Goal: Task Accomplishment & Management: Manage account settings

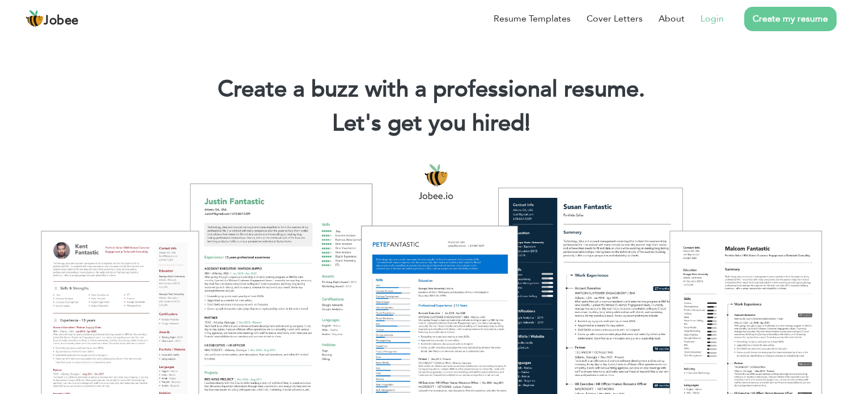
click at [719, 20] on link "Login" at bounding box center [711, 19] width 23 height 14
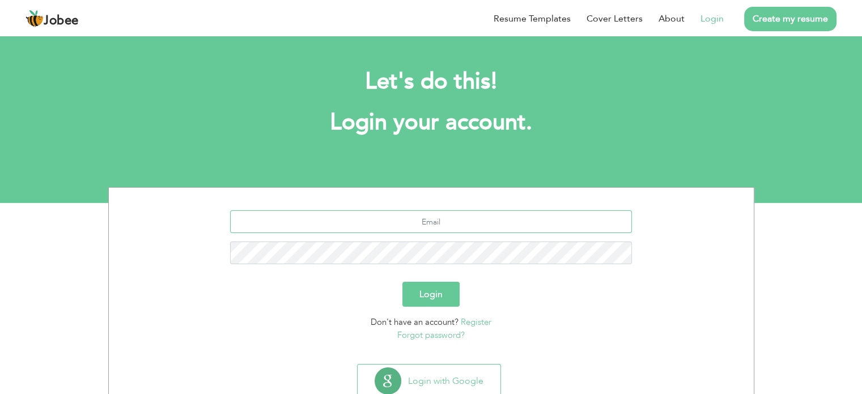
click at [474, 218] on input "text" at bounding box center [431, 221] width 402 height 23
type input "[EMAIL_ADDRESS][DOMAIN_NAME]"
click at [402, 282] on button "Login" at bounding box center [430, 294] width 57 height 25
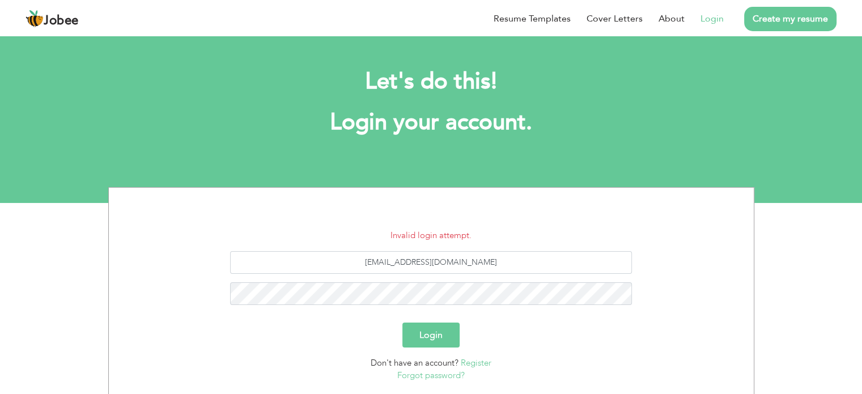
click at [424, 287] on form "Invalid login attempt. muaazbinzaighum@gmail.com Login Don't have an account? R…" at bounding box center [431, 305] width 628 height 153
click at [402, 322] on button "Login" at bounding box center [430, 334] width 57 height 25
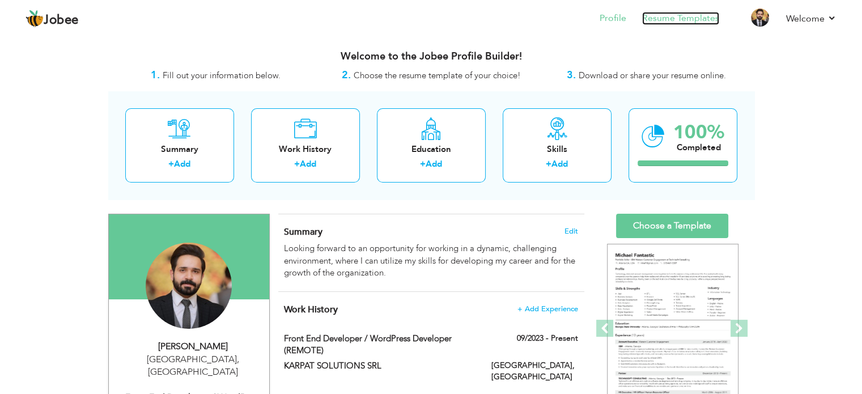
click at [696, 20] on link "Resume Templates" at bounding box center [680, 18] width 77 height 13
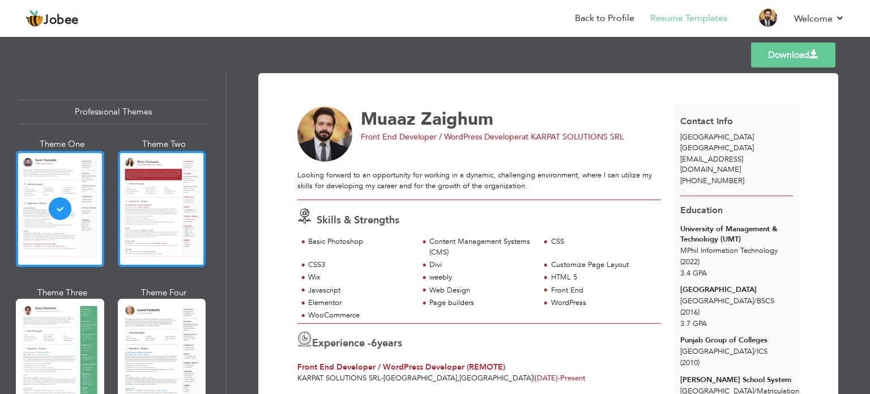
click at [138, 185] on div at bounding box center [162, 209] width 88 height 116
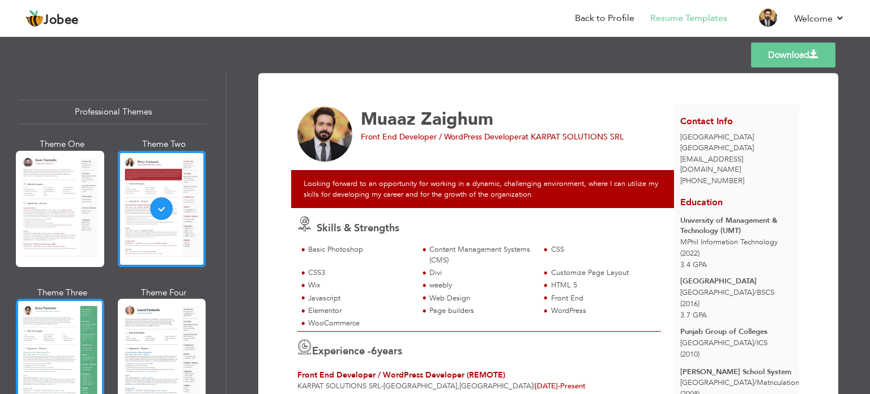
click at [32, 380] on div at bounding box center [60, 357] width 88 height 116
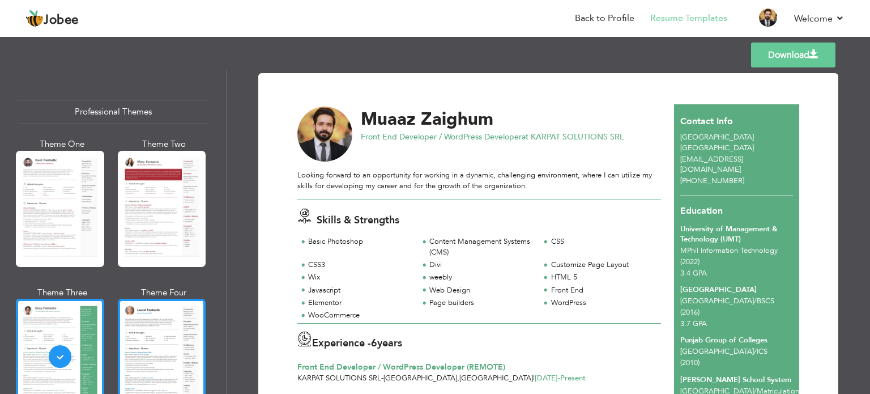
click at [124, 378] on div at bounding box center [162, 357] width 88 height 116
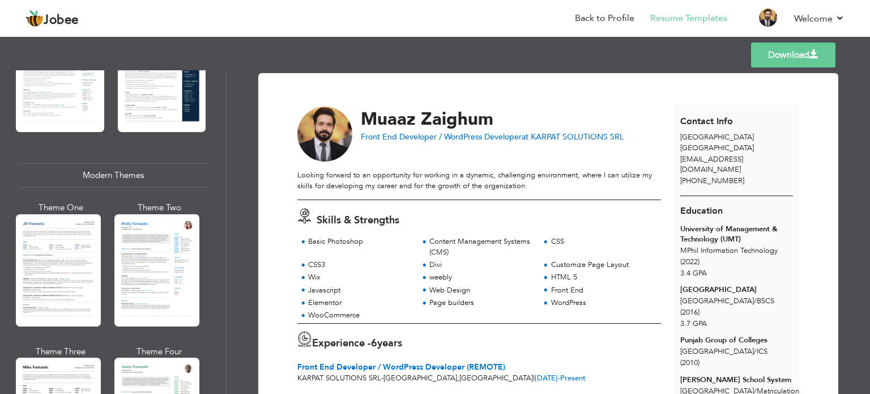
scroll to position [463, 0]
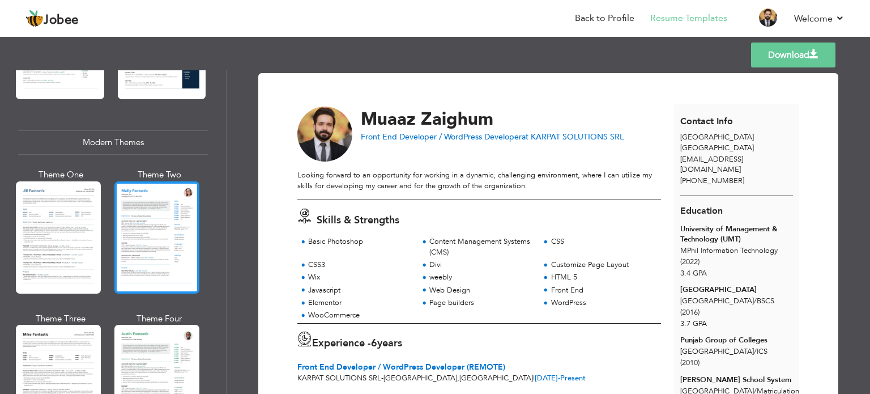
click at [148, 242] on div at bounding box center [156, 237] width 85 height 112
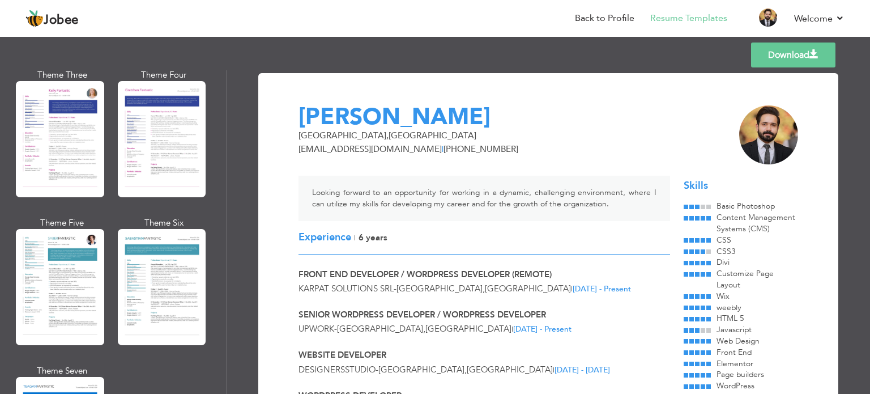
scroll to position [1543, 0]
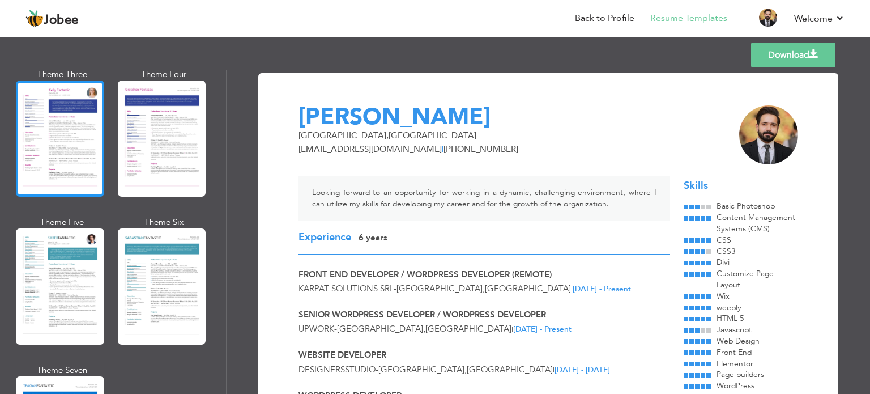
click at [74, 154] on div at bounding box center [60, 138] width 88 height 116
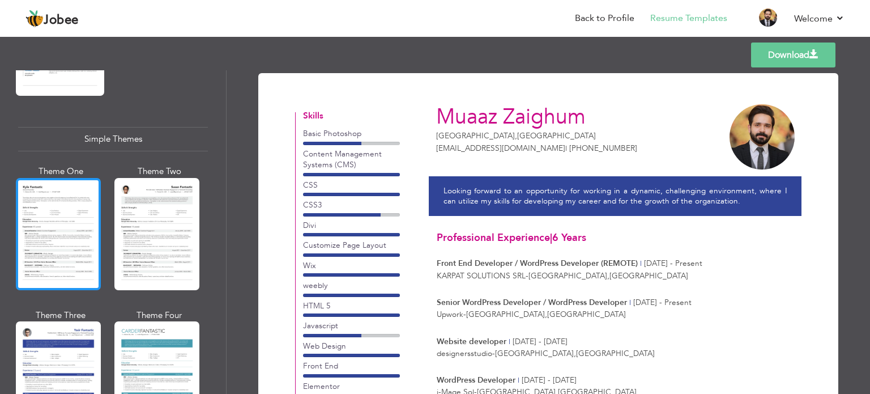
scroll to position [1939, 0]
click at [87, 251] on div at bounding box center [58, 234] width 85 height 112
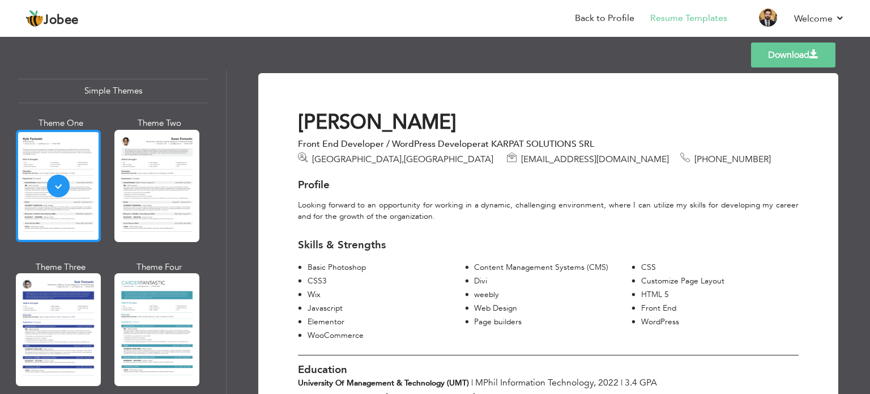
scroll to position [1987, 0]
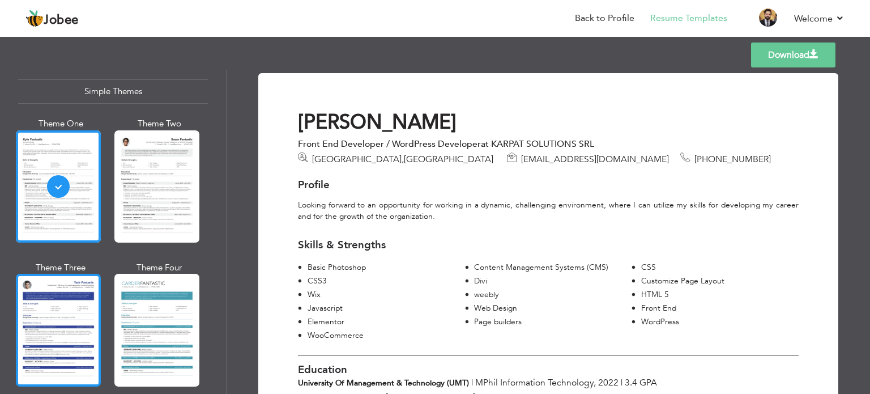
click at [70, 284] on div at bounding box center [58, 330] width 85 height 112
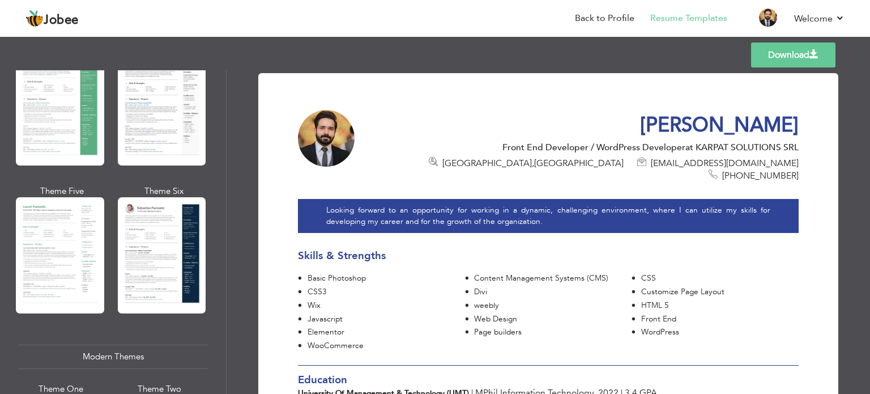
scroll to position [53, 0]
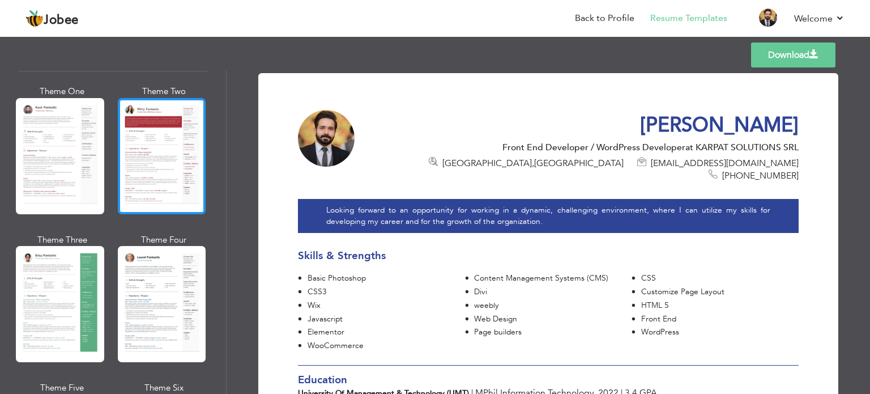
click at [172, 147] on div at bounding box center [162, 156] width 88 height 116
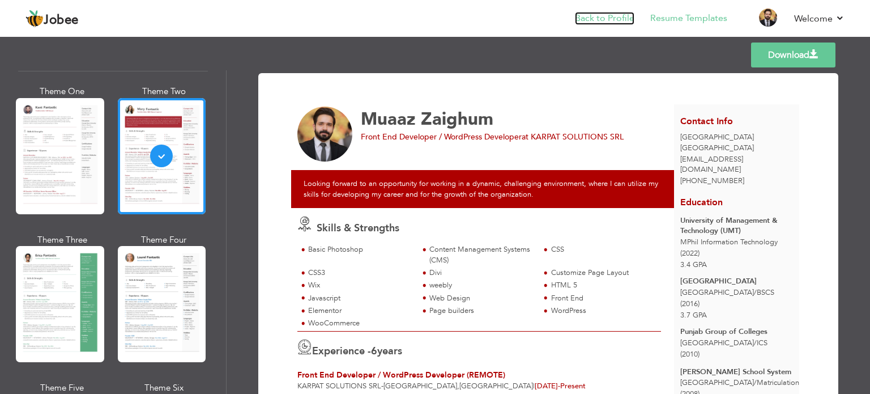
click at [618, 20] on link "Back to Profile" at bounding box center [604, 18] width 59 height 13
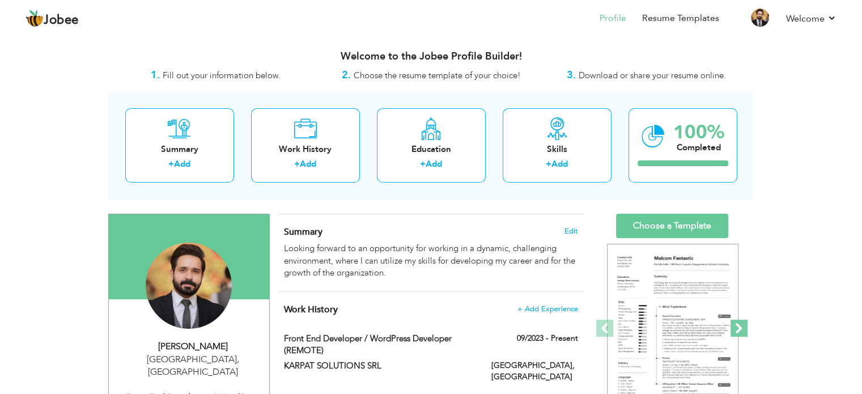
click at [742, 327] on span at bounding box center [738, 328] width 17 height 17
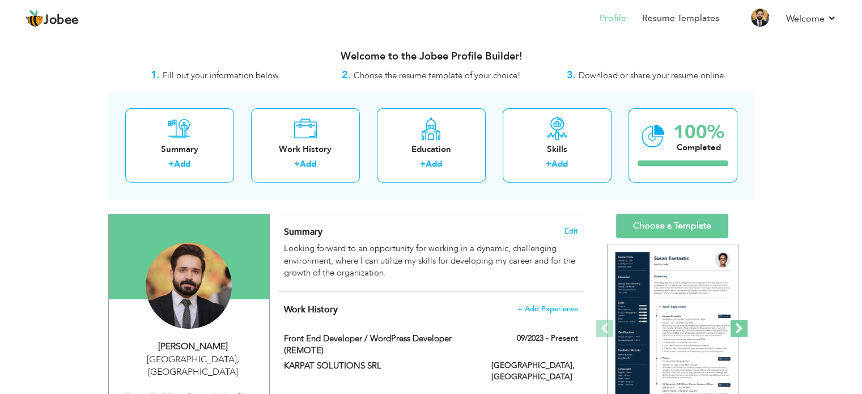
click at [742, 327] on span at bounding box center [738, 328] width 17 height 17
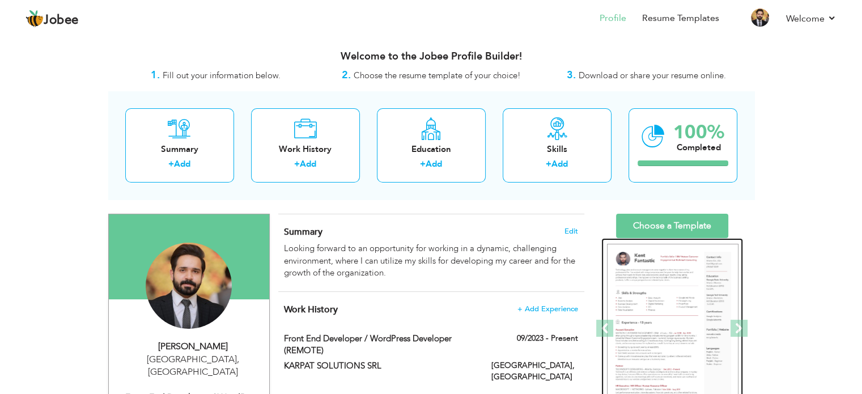
click at [700, 314] on img at bounding box center [672, 329] width 131 height 170
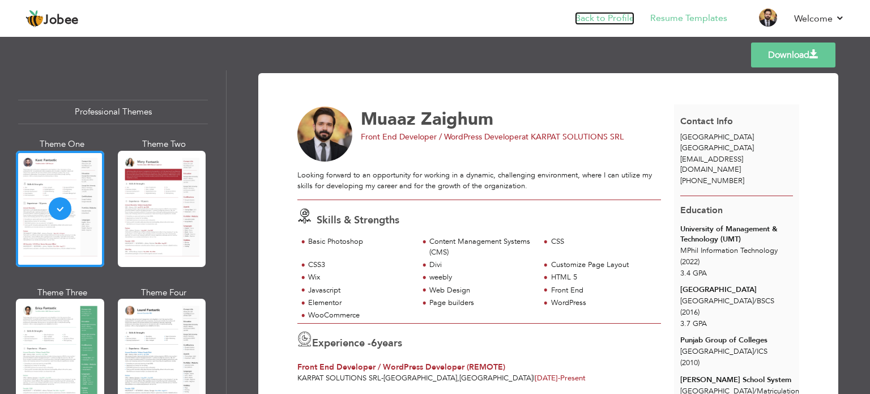
click at [624, 14] on link "Back to Profile" at bounding box center [604, 18] width 59 height 13
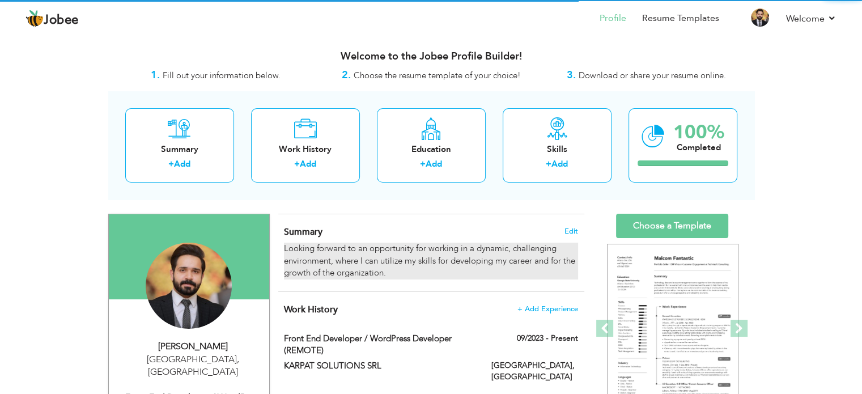
click at [407, 256] on div "Looking forward to an opportunity for working in a dynamic, challenging environ…" at bounding box center [430, 260] width 293 height 36
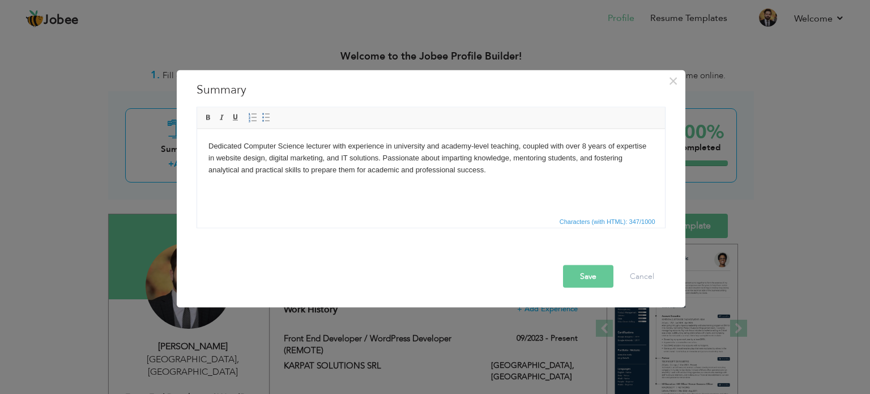
click at [590, 278] on button "Save" at bounding box center [588, 276] width 50 height 23
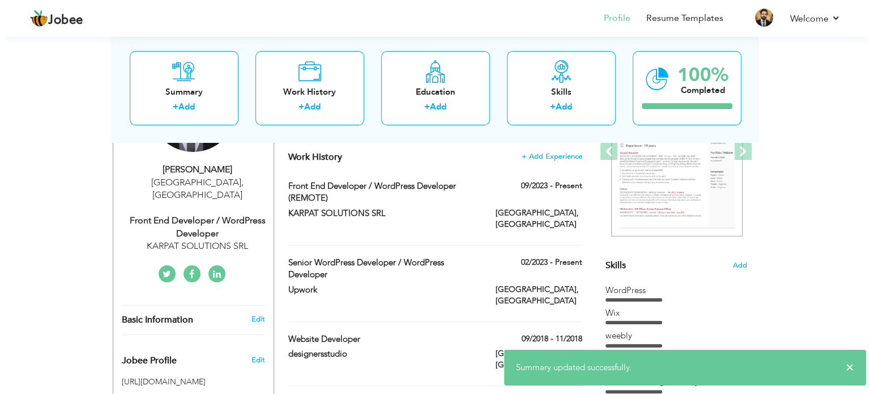
scroll to position [179, 0]
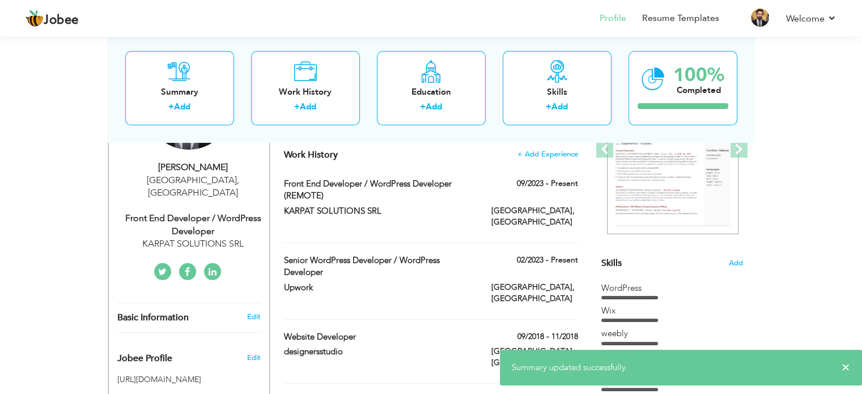
click at [232, 180] on div "Dubai , United Arab Emirates" at bounding box center [193, 187] width 152 height 26
type input "Muaaz"
type input "Zaighum"
type input "+971581095282"
select select "number:228"
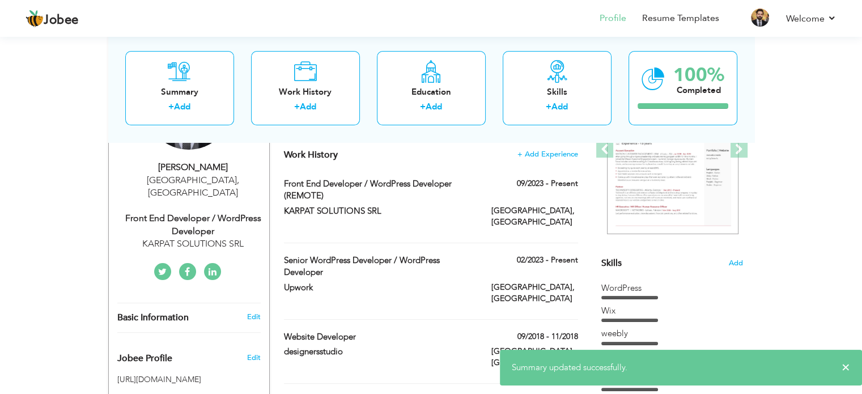
type input "[GEOGRAPHIC_DATA]"
select select "number:8"
type input "KARPAT SOLUTIONS SRL"
type input "Front End Developer / WordPress Developer"
type input "https://www.linkedin.com/in/muaazzaighum/"
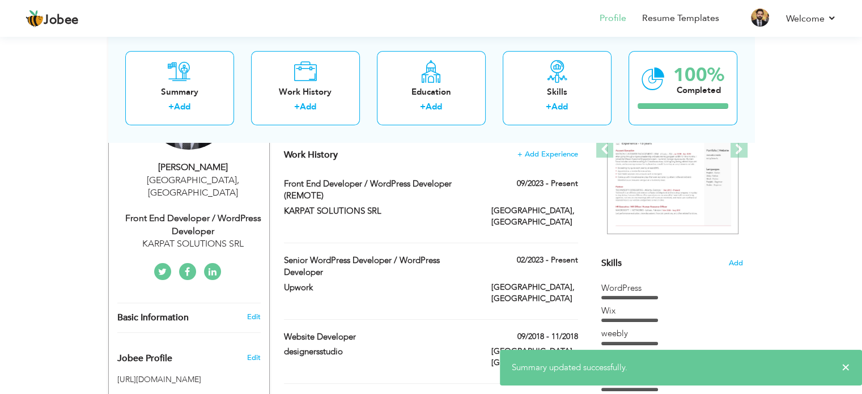
type input "https://www.facebook.com/muaazbinzaighum/"
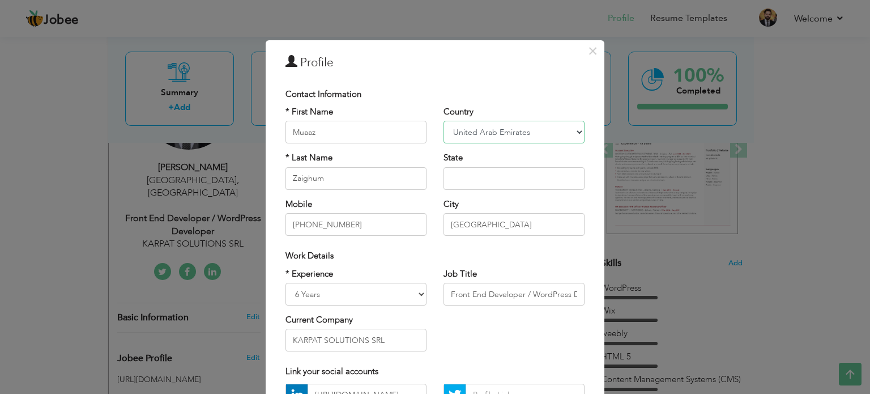
click at [476, 142] on select "Afghanistan Albania Algeria American Samoa Andorra Angola Anguilla Antarctica A…" at bounding box center [514, 132] width 141 height 23
select select "number:166"
click at [444, 121] on select "Afghanistan Albania Algeria American Samoa Andorra Angola Anguilla Antarctica A…" at bounding box center [514, 132] width 141 height 23
click at [473, 185] on input "text" at bounding box center [514, 178] width 141 height 23
type input "[GEOGRAPHIC_DATA]"
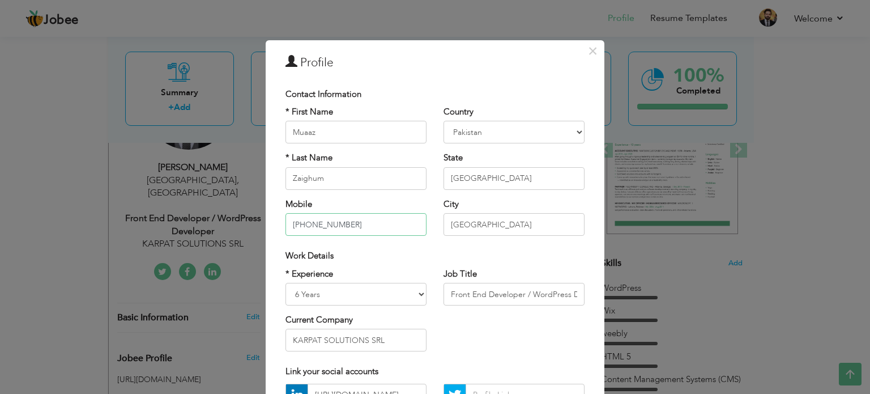
drag, startPoint x: 363, startPoint y: 226, endPoint x: 225, endPoint y: 239, distance: 138.3
click at [225, 239] on div "× Profile Contact Information * First Name Muaaz * Last Name Zaighum" at bounding box center [435, 197] width 870 height 394
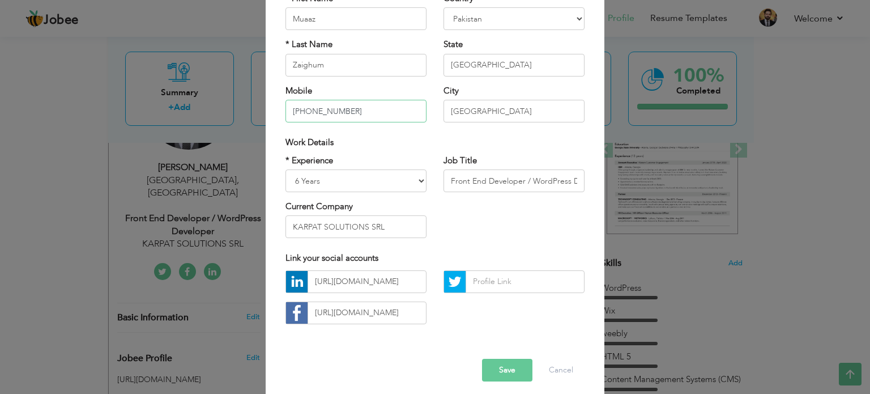
scroll to position [113, 0]
type input "[PHONE_NUMBER]"
click at [494, 176] on input "Front End Developer / WordPress Developer" at bounding box center [514, 180] width 141 height 23
drag, startPoint x: 521, startPoint y: 178, endPoint x: 484, endPoint y: 178, distance: 36.8
click at [484, 178] on input "Computer Lecturer" at bounding box center [514, 180] width 141 height 23
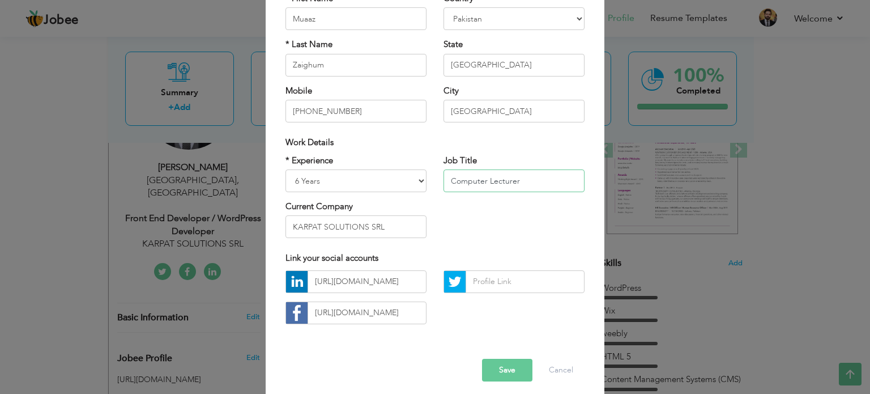
paste input "lecture"
click at [487, 180] on input "Computer lecture" at bounding box center [514, 180] width 141 height 23
type input "Computer Lecture"
drag, startPoint x: 391, startPoint y: 232, endPoint x: 272, endPoint y: 219, distance: 120.2
click at [277, 219] on div "* Experience Entry Level Less than 1 Year 1 Year 2 Years 3 Years 4 Years 5 Year…" at bounding box center [356, 201] width 158 height 92
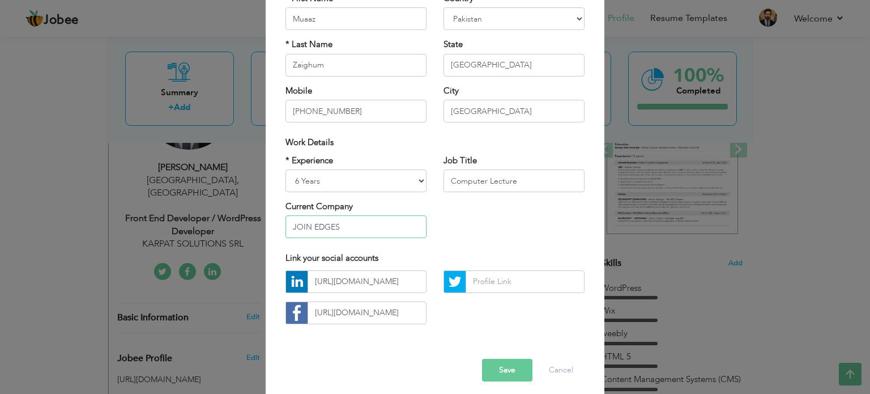
scroll to position [120, 0]
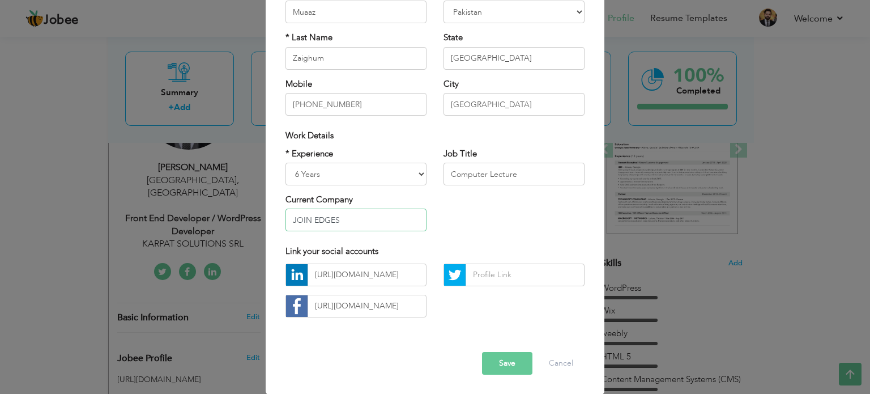
type input "JOIN EDGES"
click at [384, 267] on input "https://www.linkedin.com/in/muaazzaighum/" at bounding box center [367, 274] width 119 height 23
click at [406, 275] on input "https://www.linkedin.com/in/muaazzaighum/" at bounding box center [367, 274] width 119 height 23
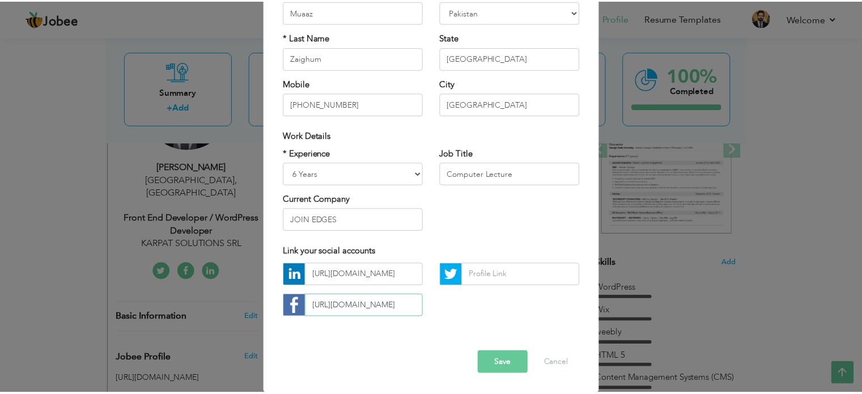
scroll to position [0, 0]
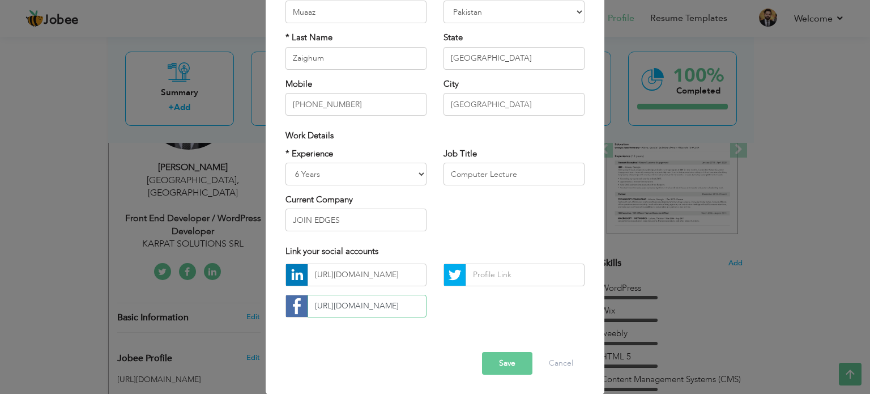
click at [391, 297] on input "[URL][DOMAIN_NAME]" at bounding box center [367, 306] width 119 height 23
drag, startPoint x: 408, startPoint y: 308, endPoint x: 482, endPoint y: 319, distance: 74.4
click at [482, 319] on div "https://www.linkedin.com/in/muaazzaighum/ https://www.facebook.com/muaazbinzaig…" at bounding box center [435, 294] width 316 height 62
click at [498, 360] on button "Save" at bounding box center [507, 363] width 50 height 23
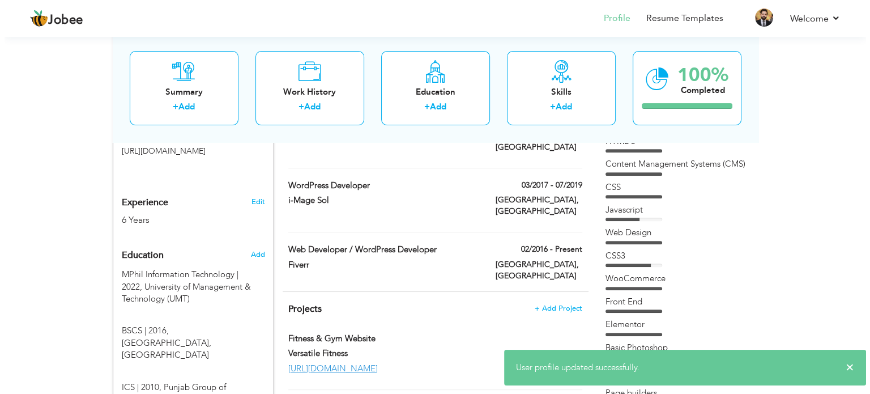
scroll to position [401, 0]
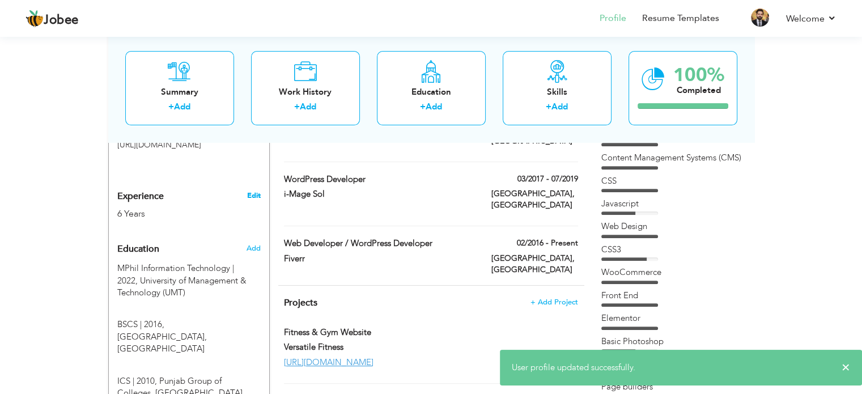
click at [257, 190] on link "Edit" at bounding box center [253, 195] width 14 height 10
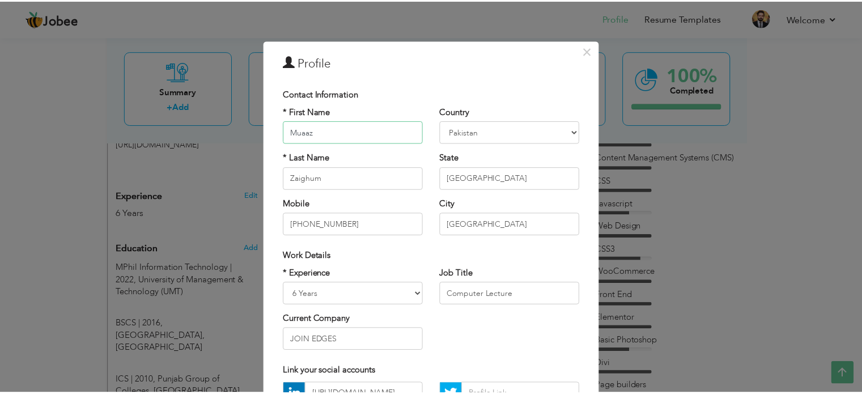
scroll to position [120, 0]
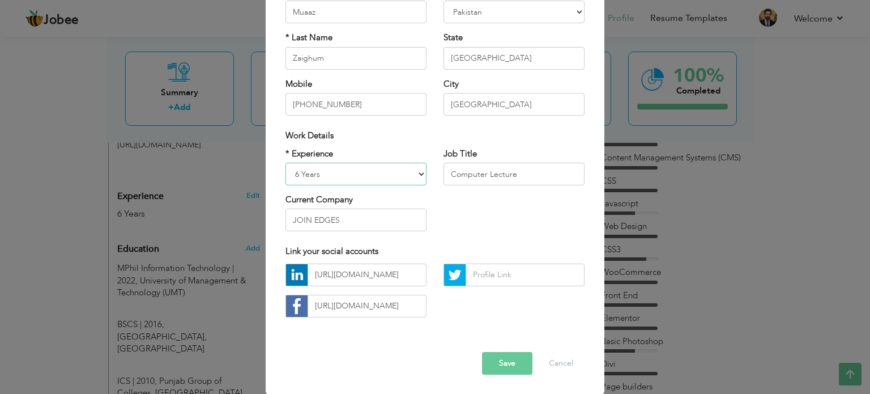
click at [340, 174] on select "Entry Level Less than 1 Year 1 Year 2 Years 3 Years 4 Years 5 Years 6 Years 7 Y…" at bounding box center [356, 174] width 141 height 23
select select "number:10"
click at [286, 163] on select "Entry Level Less than 1 Year 1 Year 2 Years 3 Years 4 Years 5 Years 6 Years 7 Y…" at bounding box center [356, 174] width 141 height 23
click at [510, 356] on button "Save" at bounding box center [507, 363] width 50 height 23
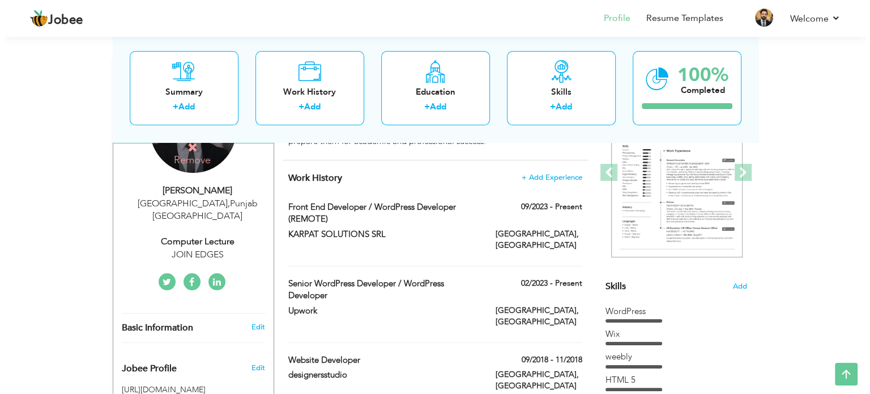
scroll to position [156, 0]
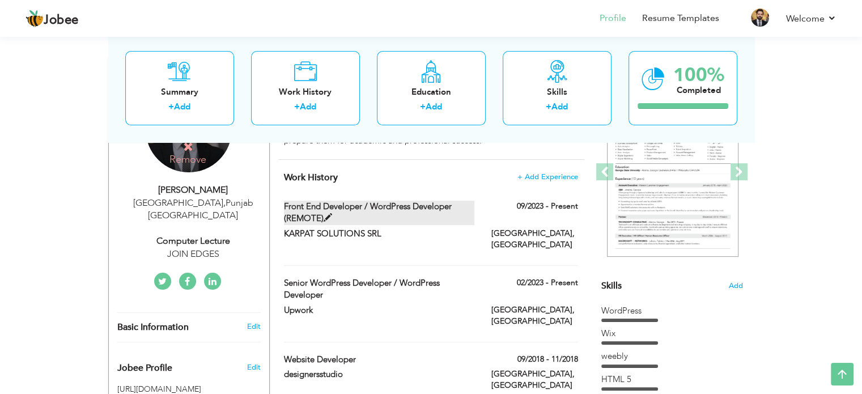
click at [328, 215] on span at bounding box center [327, 218] width 8 height 8
type input "Front End Developer / WordPress Developer (REMOTE)"
type input "KARPAT SOLUTIONS SRL"
type input "09/2023"
type input "Romania"
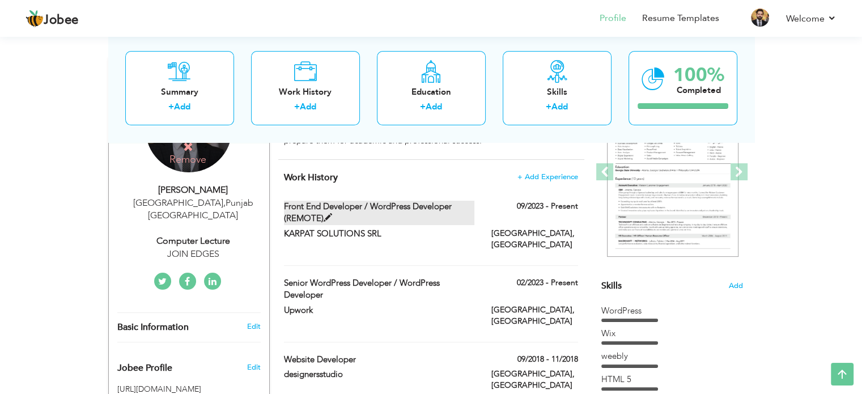
type input "[GEOGRAPHIC_DATA]"
checkbox input "true"
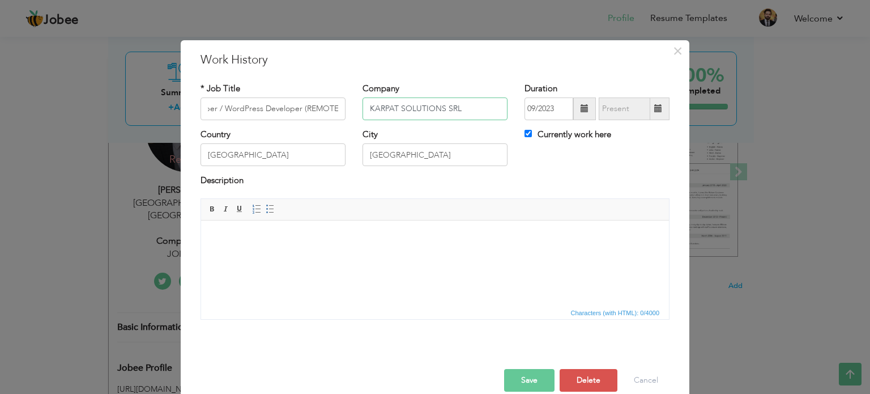
scroll to position [0, 0]
click at [453, 108] on input "KARPAT SOLUTIONS SRL" at bounding box center [435, 108] width 145 height 23
click at [365, 242] on body at bounding box center [434, 237] width 445 height 12
click at [297, 106] on input "Front End Developer / WordPress Developer (REMOTE)" at bounding box center [273, 108] width 145 height 23
click at [405, 110] on input "KARPAT SOLUTIONS SRL" at bounding box center [435, 108] width 145 height 23
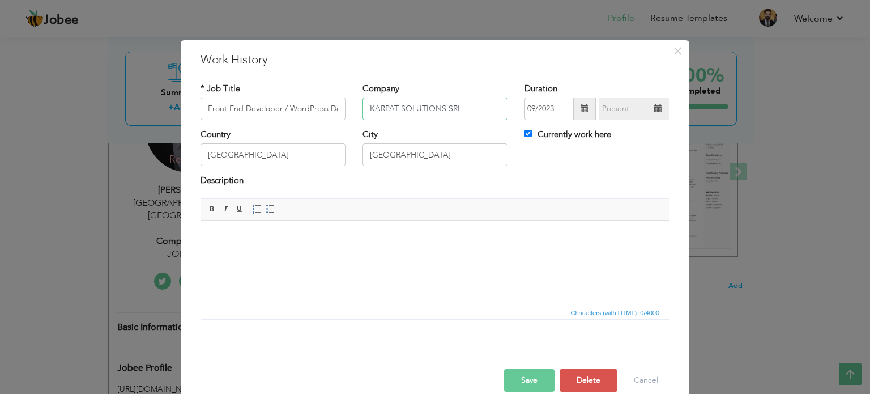
paste input "[GEOGRAPHIC_DATA]"
type input "[GEOGRAPHIC_DATA]"
click at [306, 104] on input "Front End Developer / WordPress Developer (REMOTE)" at bounding box center [273, 108] width 145 height 23
paste input "Lecturer, Computer Science"
type input "Lecturer, Computer Science"
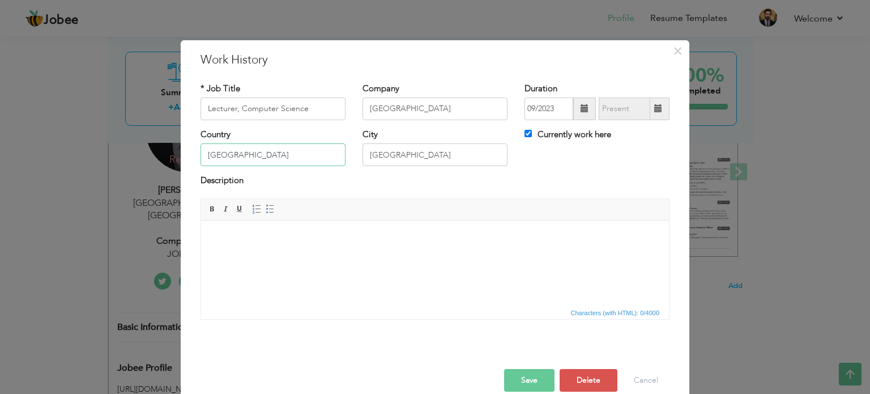
drag, startPoint x: 273, startPoint y: 163, endPoint x: 124, endPoint y: 148, distance: 149.7
click at [124, 148] on div "× Work History * Job Title Lecturer, Computer Science Company SABAC University …" at bounding box center [435, 197] width 870 height 394
type input "[GEOGRAPHIC_DATA]"
drag, startPoint x: 395, startPoint y: 160, endPoint x: 340, endPoint y: 155, distance: 55.1
click at [340, 155] on div "Country Pakistan City Dubai Currently work here" at bounding box center [435, 152] width 486 height 46
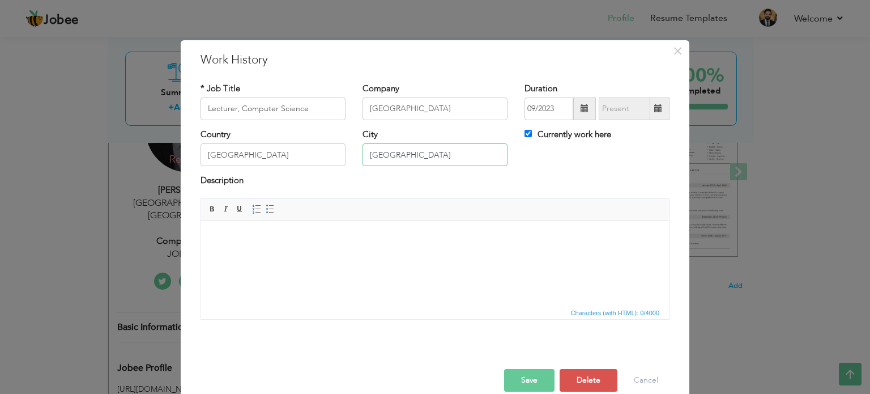
type input "[GEOGRAPHIC_DATA]"
click at [330, 242] on body at bounding box center [434, 237] width 445 height 12
click at [324, 250] on html at bounding box center [435, 237] width 468 height 35
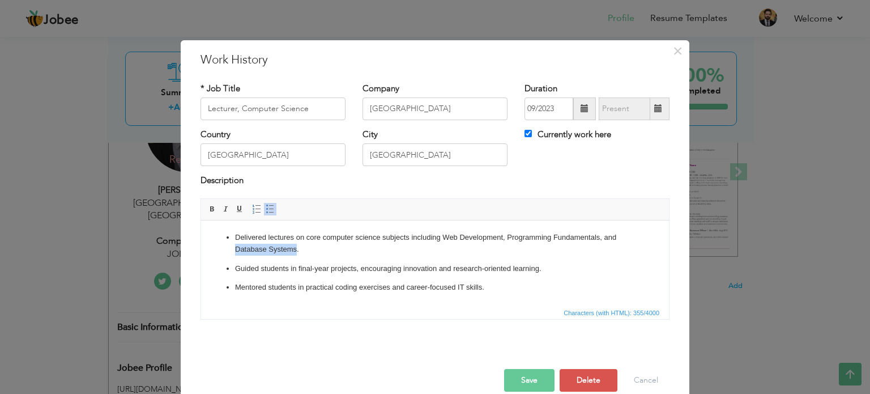
drag, startPoint x: 295, startPoint y: 247, endPoint x: 236, endPoint y: 252, distance: 59.7
click at [236, 252] on p "Delivered lectures on core computer science subjects including Web Development,…" at bounding box center [435, 243] width 400 height 24
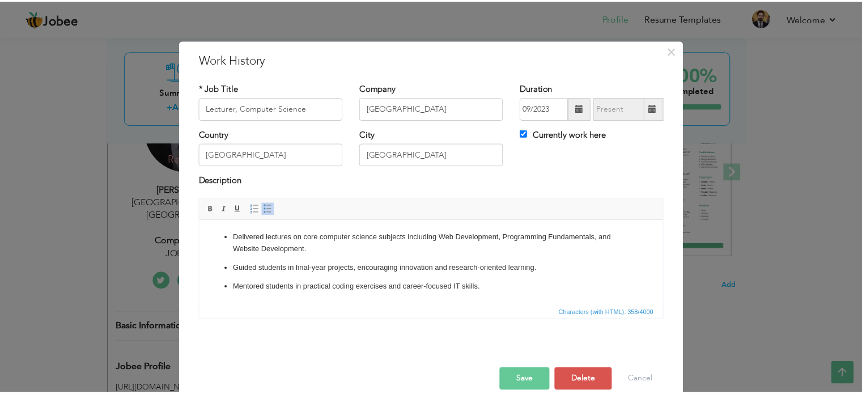
scroll to position [16, 0]
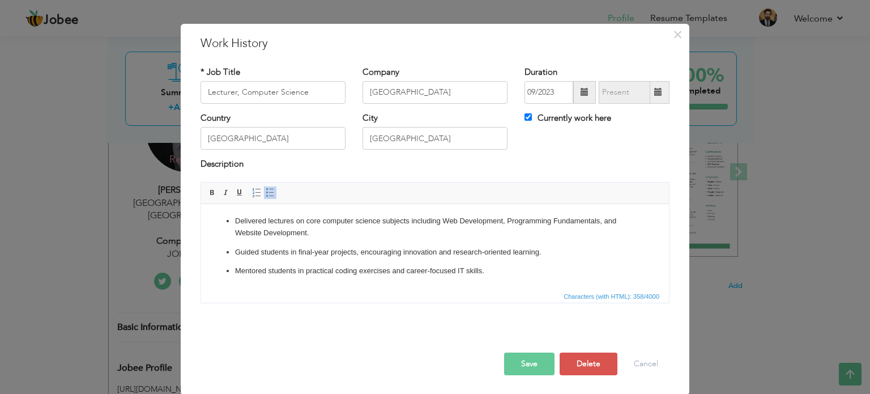
click at [526, 357] on button "Save" at bounding box center [529, 363] width 50 height 23
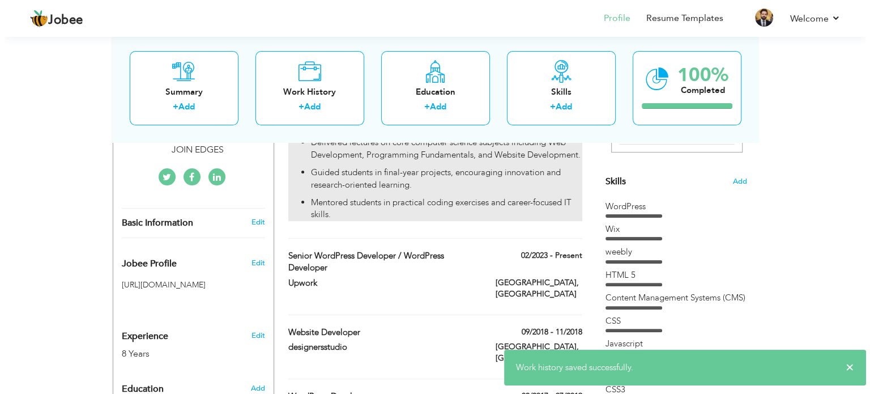
scroll to position [270, 0]
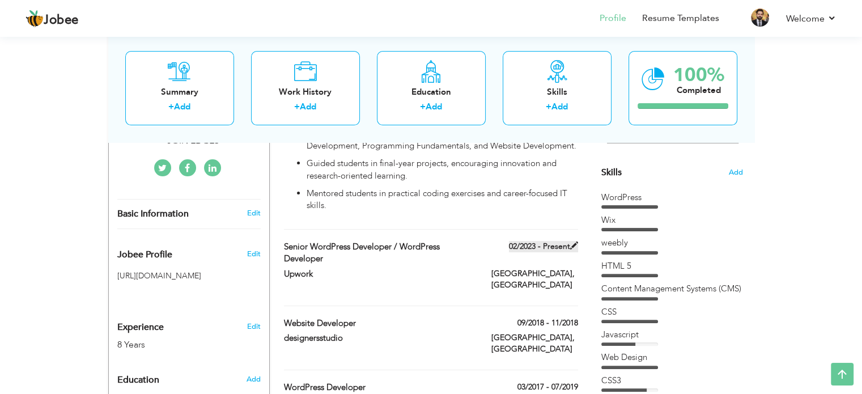
click at [576, 241] on span at bounding box center [574, 245] width 8 height 8
type input "Senior WordPress Developer / WordPress Developer"
type input "Upwork"
type input "02/2023"
type input "United Arab Emirates"
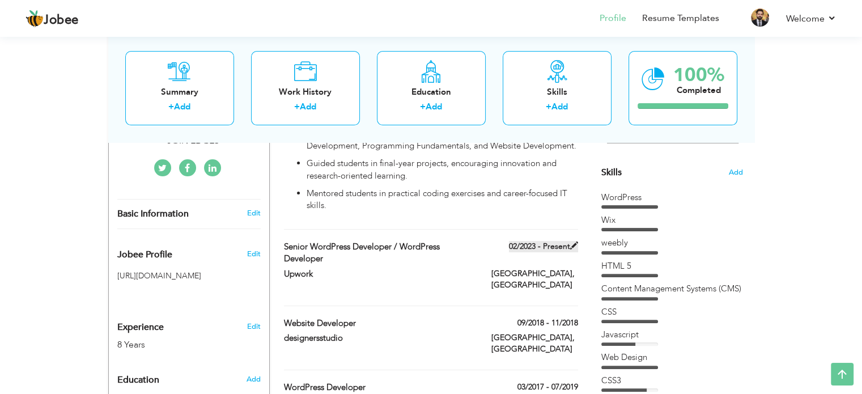
type input "Dubai"
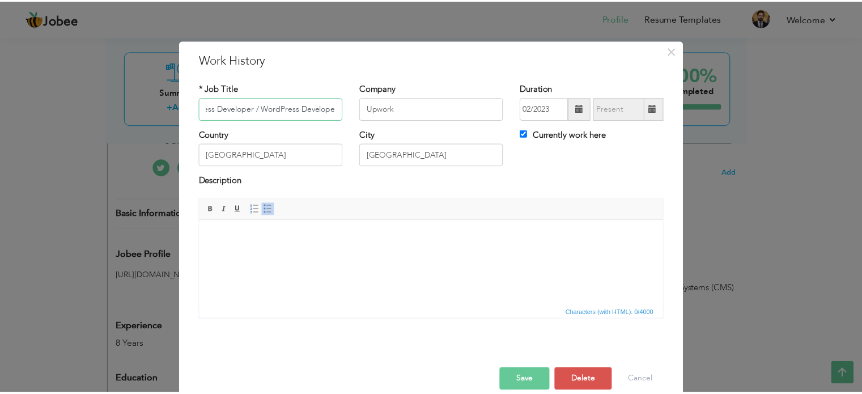
scroll to position [0, 0]
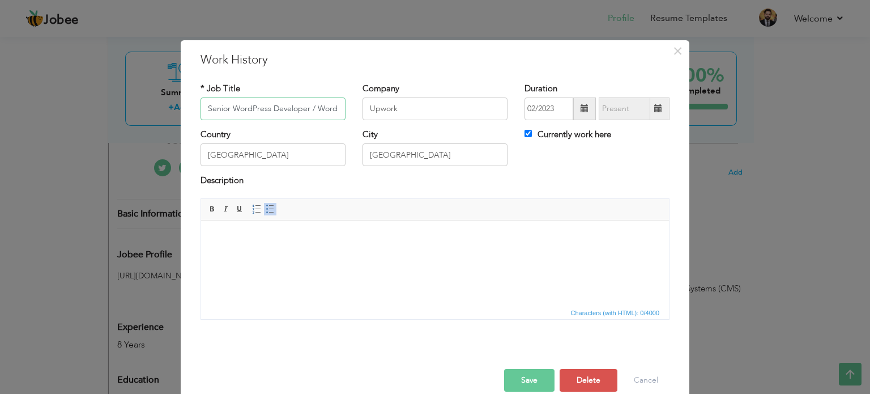
paste input "Rana Academy"
type input "Rana Academy"
click at [419, 106] on input "Upwork" at bounding box center [435, 108] width 145 height 23
paste input "Rana Academy"
type input "Rana Academy"
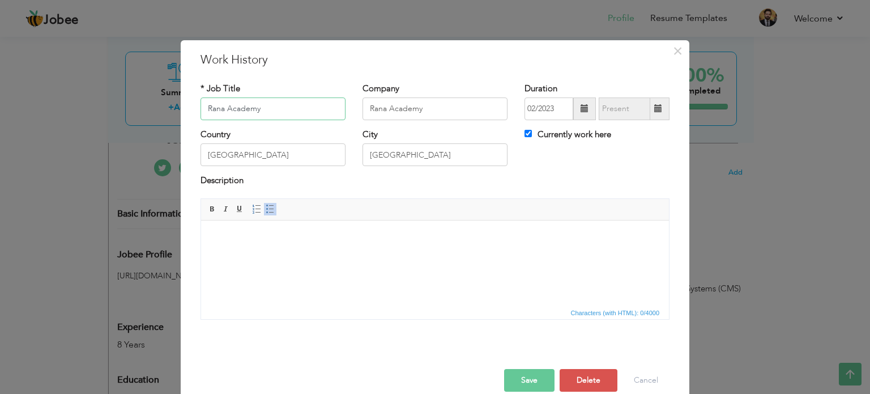
click at [317, 109] on input "Rana Academy" at bounding box center [273, 108] width 145 height 23
paste input "Computer Teacher"
type input "Computer Teacher"
drag, startPoint x: 320, startPoint y: 158, endPoint x: 109, endPoint y: 137, distance: 211.8
click at [109, 137] on div "× Work History * Job Title Computer Teacher Company Rana Academy Duration" at bounding box center [435, 197] width 870 height 394
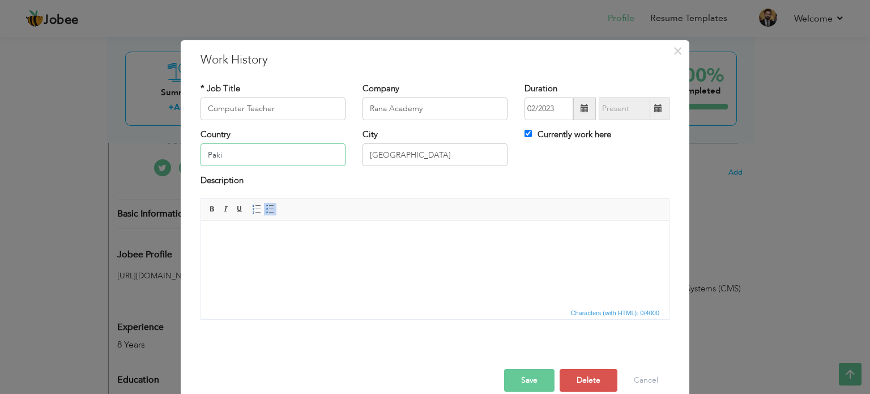
type input "[GEOGRAPHIC_DATA]"
drag, startPoint x: 396, startPoint y: 148, endPoint x: 341, endPoint y: 154, distance: 55.2
click at [341, 154] on div "Country Pakistan City Dubai Currently work here" at bounding box center [435, 152] width 486 height 46
type input "[GEOGRAPHIC_DATA]"
click at [382, 236] on body at bounding box center [434, 237] width 445 height 12
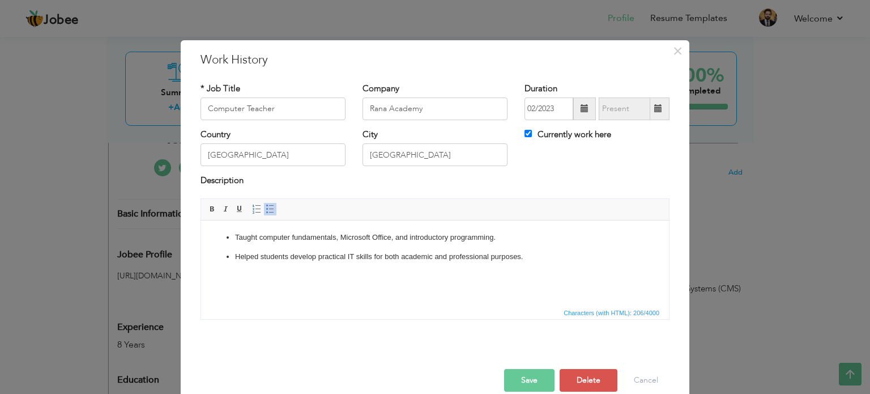
click at [526, 254] on p "Helped students develop practical IT skills for both academic and professional …" at bounding box center [435, 256] width 400 height 12
click at [528, 377] on button "Save" at bounding box center [529, 380] width 50 height 23
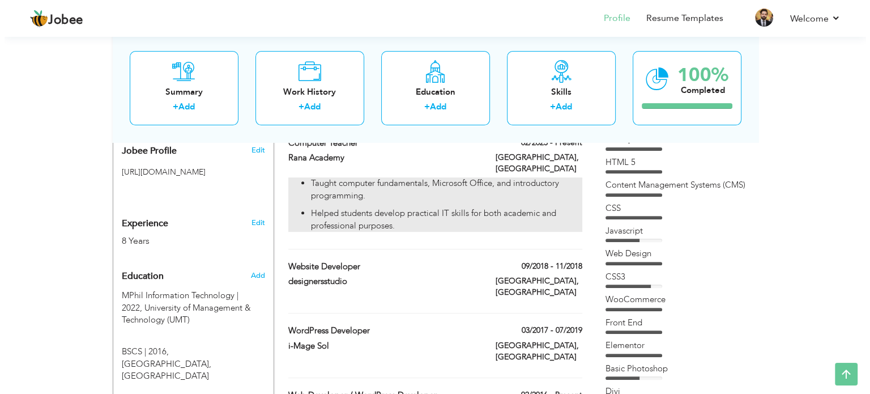
scroll to position [374, 0]
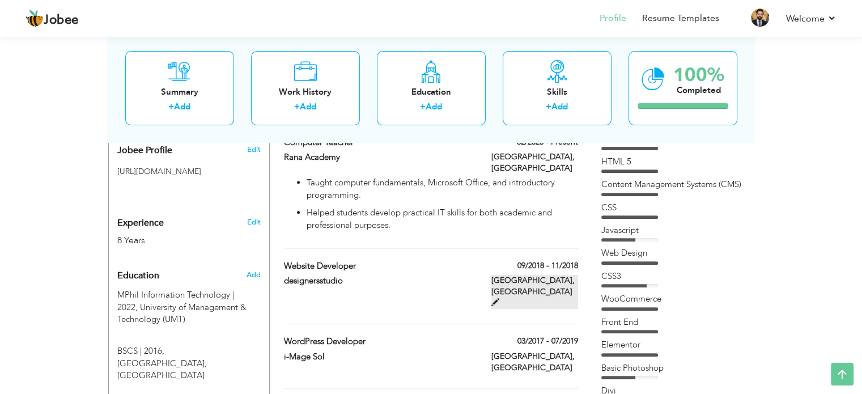
click at [499, 298] on span at bounding box center [495, 302] width 8 height 8
type input "Website developer"
type input "designersstudio"
type input "09/2018"
type input "11/2018"
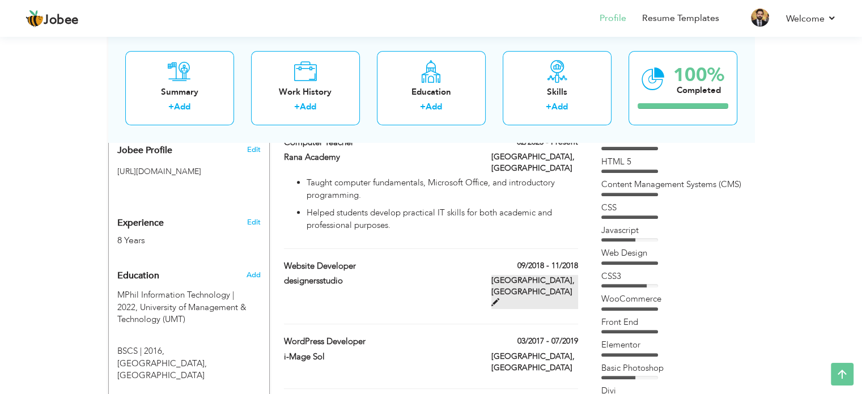
checkbox input "false"
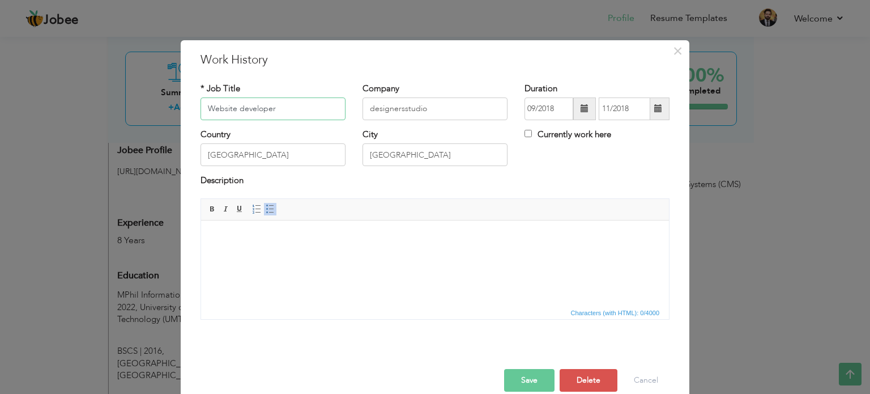
click at [321, 106] on input "Website developer" at bounding box center [273, 108] width 145 height 23
paste input "[GEOGRAPHIC_DATA]"
type input "[GEOGRAPHIC_DATA]"
click at [393, 106] on input "designersstudio" at bounding box center [435, 108] width 145 height 23
paste input "[GEOGRAPHIC_DATA]"
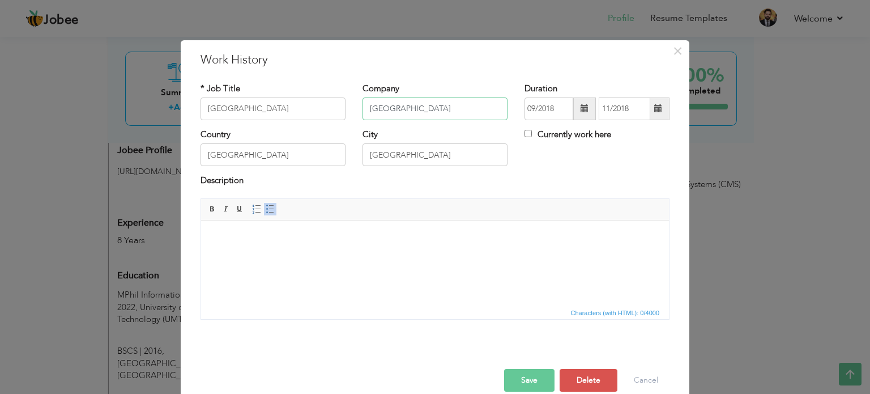
type input "[GEOGRAPHIC_DATA]"
click at [286, 114] on input "[GEOGRAPHIC_DATA]" at bounding box center [273, 108] width 145 height 23
paste input "Computer Teacher"
type input "Computer Teacher"
click at [347, 254] on html at bounding box center [435, 237] width 468 height 35
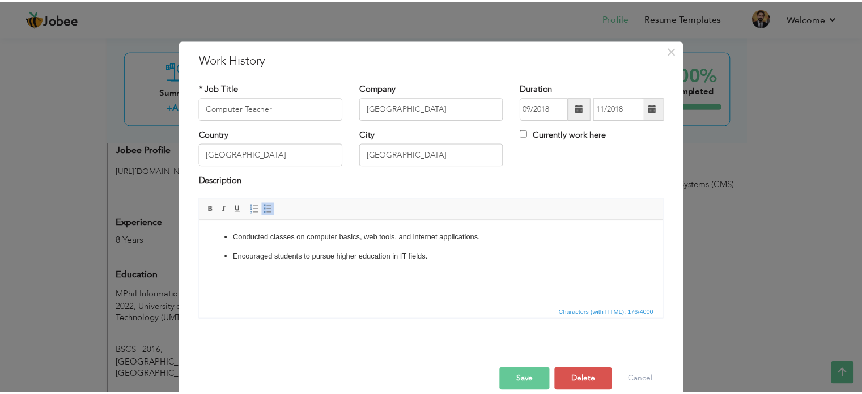
scroll to position [16, 0]
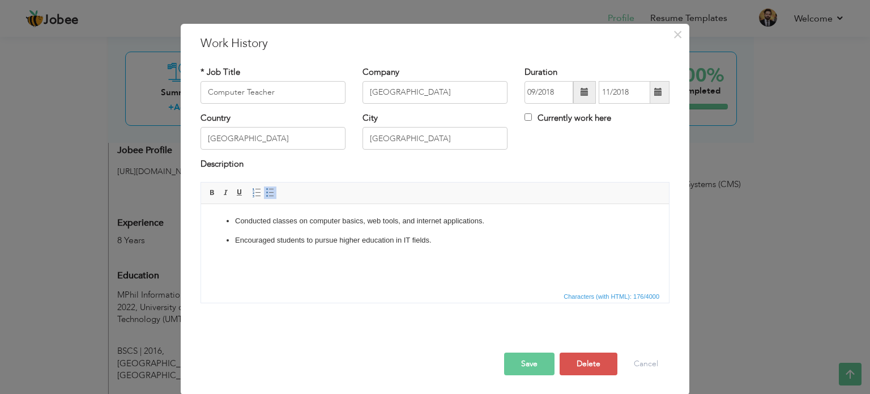
click at [534, 356] on button "Save" at bounding box center [529, 363] width 50 height 23
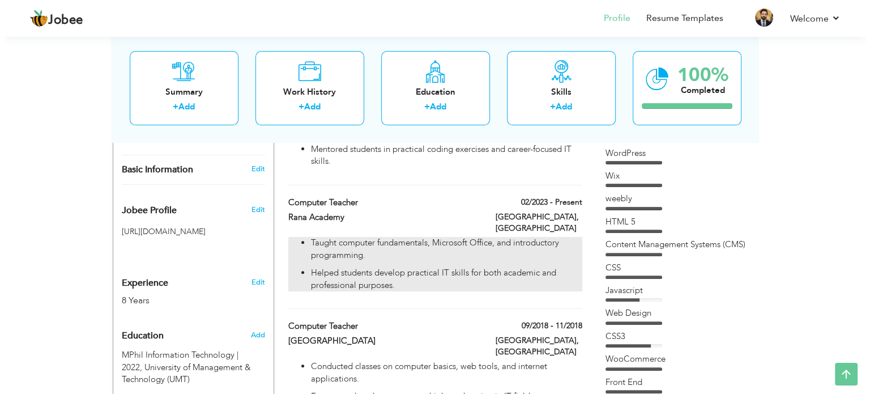
scroll to position [313, 0]
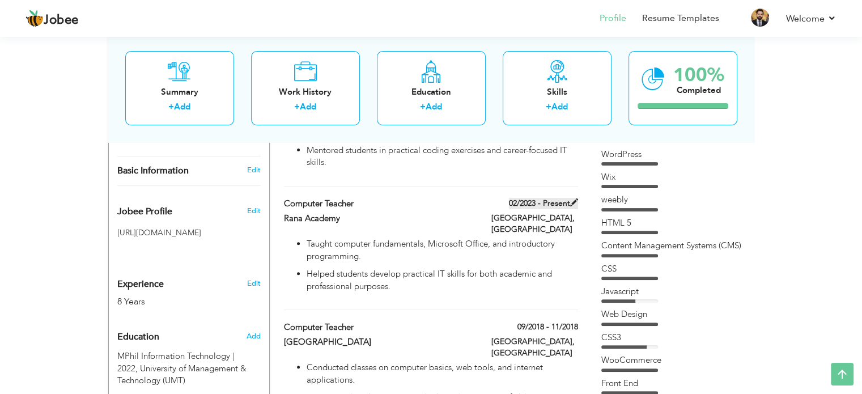
click at [563, 198] on label "02/2023 - Present" at bounding box center [543, 203] width 69 height 11
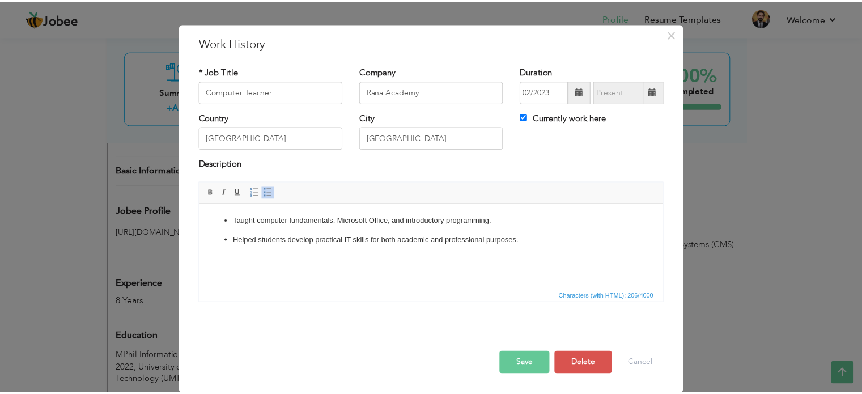
scroll to position [0, 0]
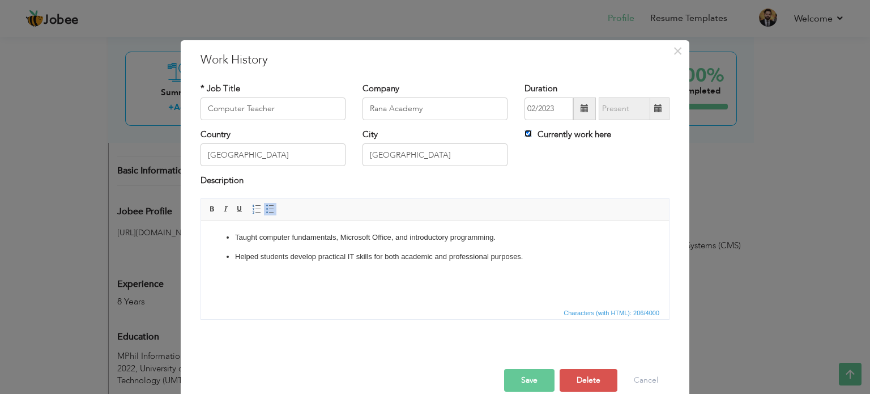
click at [525, 131] on input "Currently work here" at bounding box center [528, 133] width 7 height 7
checkbox input "false"
click at [521, 371] on button "Save" at bounding box center [529, 380] width 50 height 23
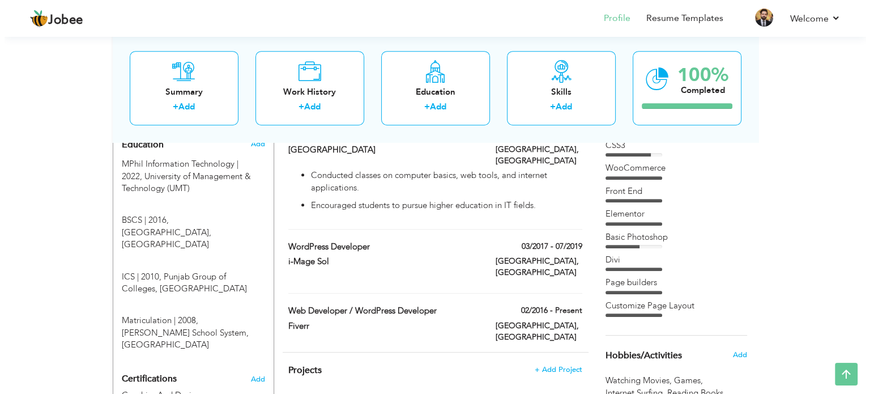
scroll to position [505, 0]
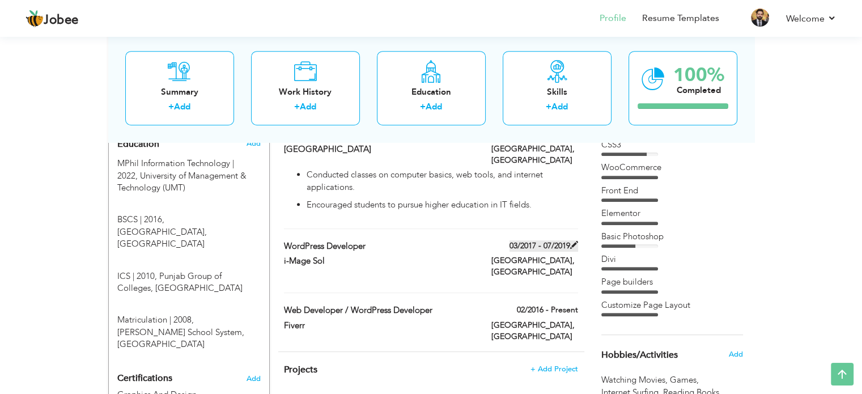
click at [575, 241] on span at bounding box center [574, 245] width 8 height 8
type input "WordPress Developer"
type input "i-Mage Sol"
type input "03/2017"
type input "07/2019"
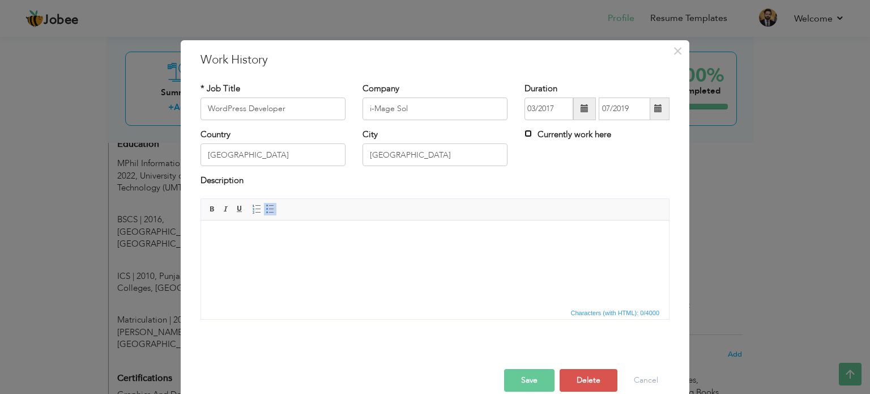
click at [527, 134] on input "Currently work here" at bounding box center [528, 133] width 7 height 7
checkbox input "true"
drag, startPoint x: 414, startPoint y: 108, endPoint x: 344, endPoint y: 108, distance: 69.7
click at [344, 108] on div "* Job Title WordPress Developer Company i-Mage Sol Duration 03/2017 Currently w…" at bounding box center [435, 106] width 486 height 46
type input "FIVERR"
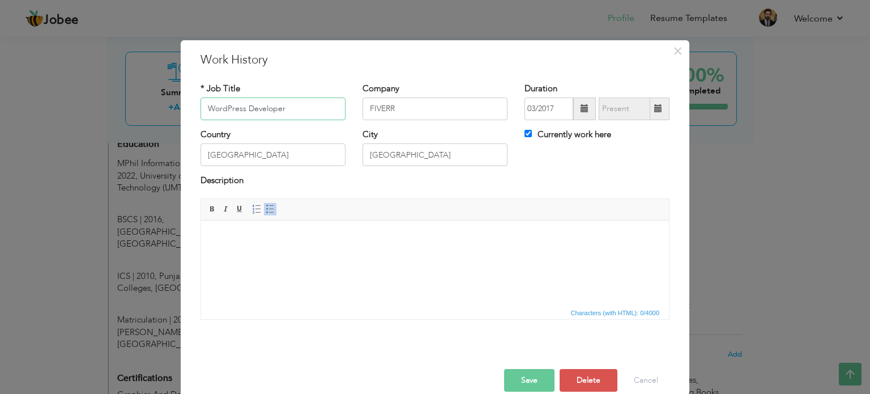
drag, startPoint x: 292, startPoint y: 112, endPoint x: 145, endPoint y: 120, distance: 146.9
click at [145, 120] on div "× Work History * Job Title WordPress Developer Company FIVERR Duration" at bounding box center [435, 197] width 870 height 394
click at [296, 233] on body at bounding box center [434, 237] width 445 height 12
click at [299, 112] on input "Website Designer" at bounding box center [273, 108] width 145 height 23
paste input "Fiverr (Level 2 Seller) – Senior"
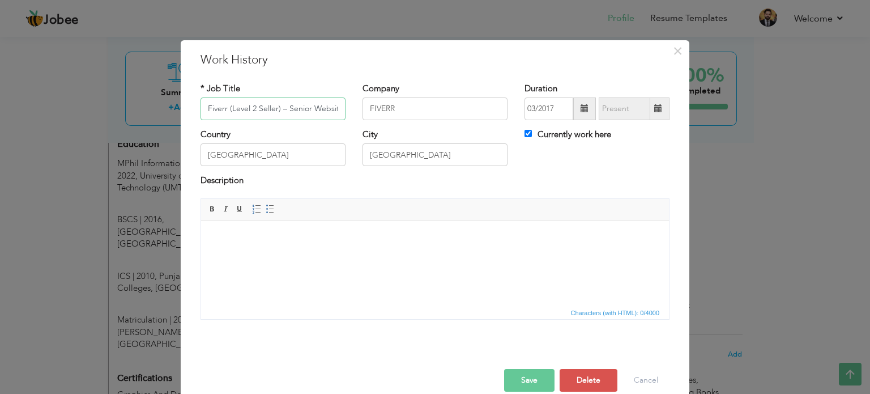
scroll to position [0, 36]
type input "Fiverr (Level 2 Seller) – Senior Website Designer"
click at [504, 230] on html at bounding box center [435, 237] width 468 height 35
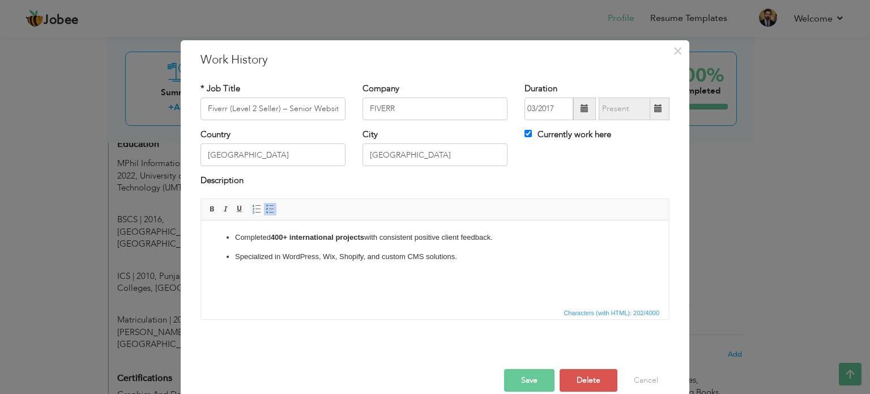
click at [278, 234] on strong "400+ international projects" at bounding box center [317, 236] width 93 height 8
click at [271, 235] on p "Completed 5 00+ international projects with consistent positive client feedback." at bounding box center [435, 237] width 400 height 12
click at [278, 235] on p "Completed 5 00+ international projects with consistent positive client feedback." at bounding box center [435, 237] width 400 height 12
click at [212, 210] on span at bounding box center [212, 209] width 9 height 9
click at [417, 274] on html "Completed 5 00+ international projects with consistent positive client feedback…" at bounding box center [435, 247] width 468 height 54
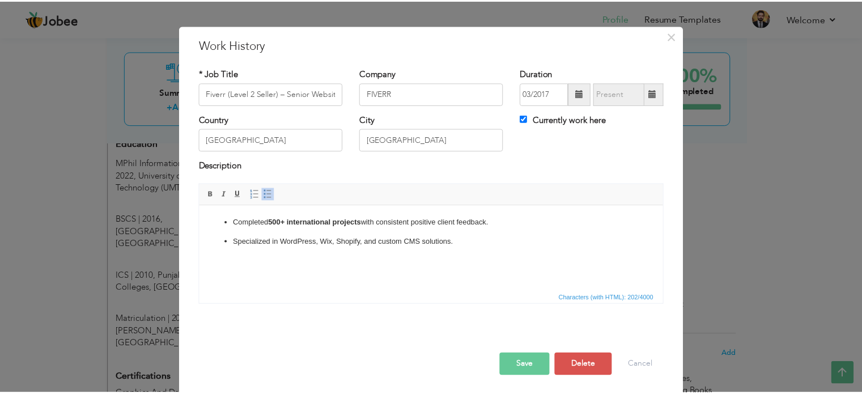
scroll to position [15, 0]
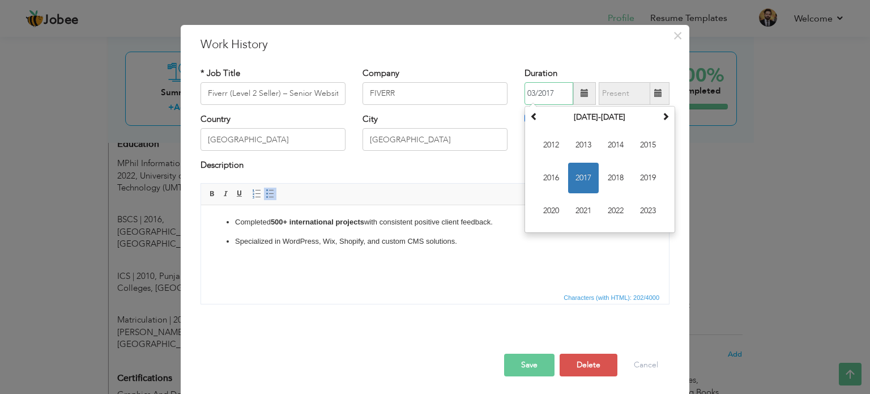
click at [552, 91] on input "03/2017" at bounding box center [549, 93] width 49 height 23
click at [543, 169] on span "2016" at bounding box center [551, 178] width 31 height 31
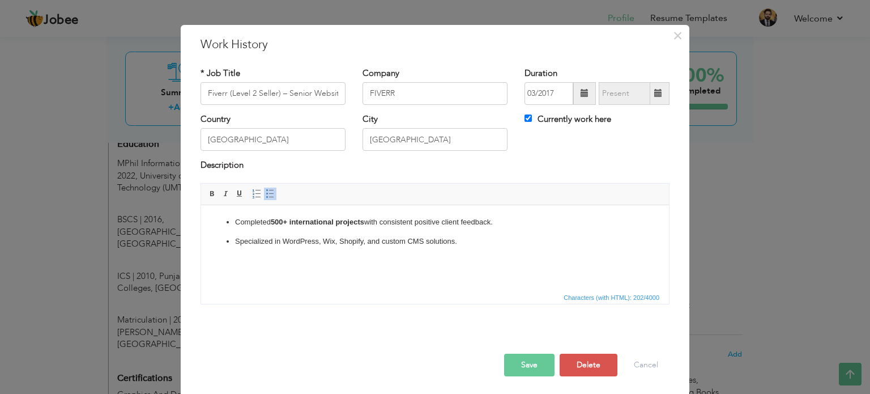
click at [539, 361] on button "Save" at bounding box center [529, 365] width 50 height 23
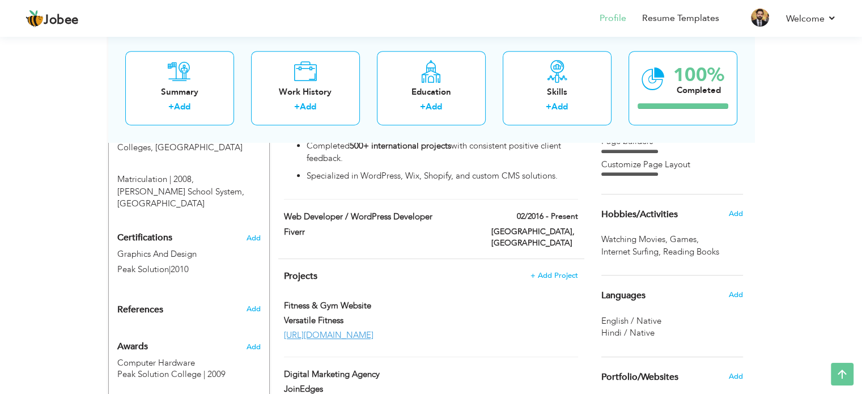
scroll to position [648, 0]
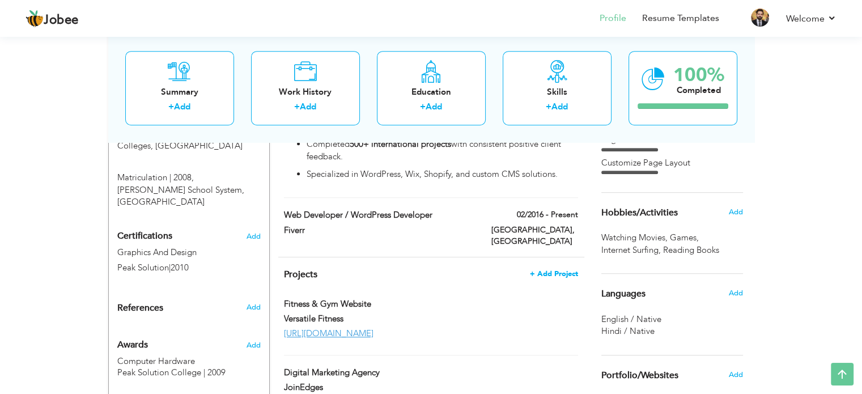
click at [568, 270] on span "+ Add Project" at bounding box center [554, 274] width 48 height 8
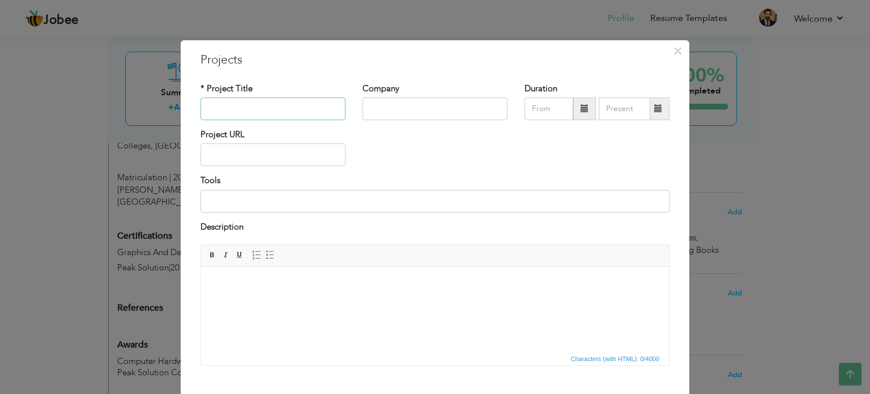
click at [296, 101] on input "text" at bounding box center [273, 108] width 145 height 23
click at [674, 58] on span "×" at bounding box center [678, 51] width 10 height 20
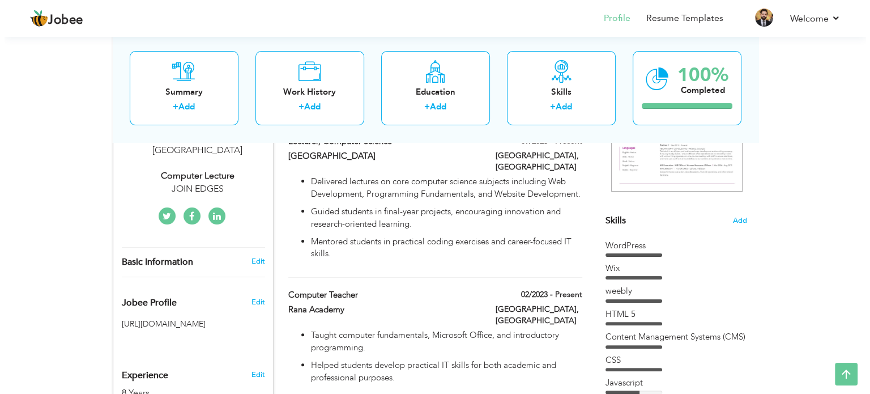
scroll to position [189, 0]
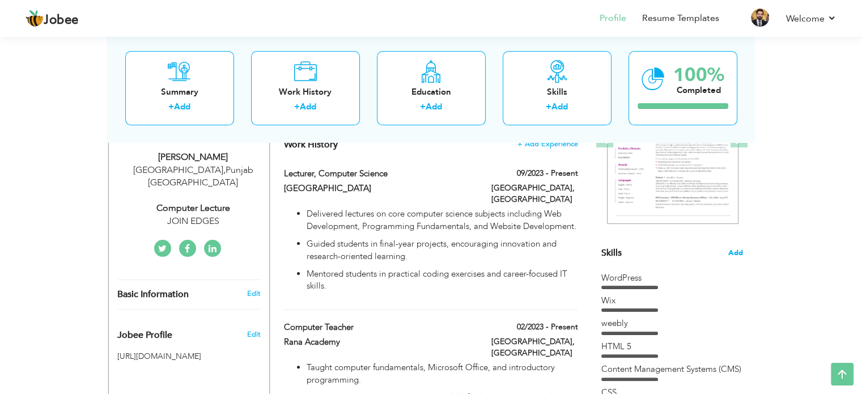
click at [732, 250] on span "Add" at bounding box center [735, 253] width 15 height 11
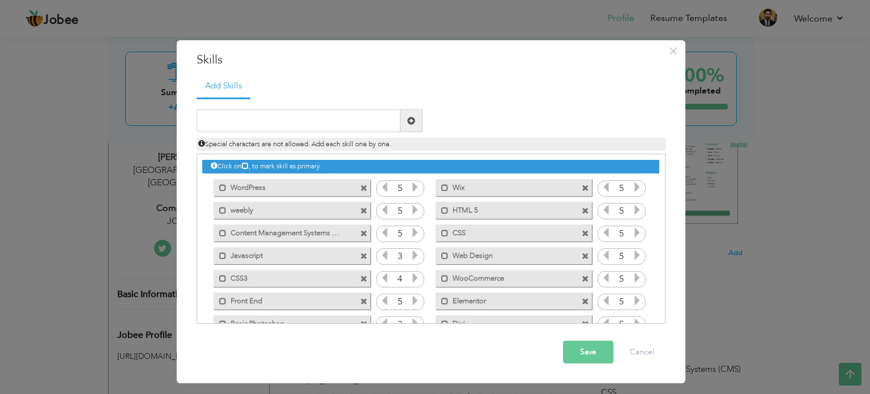
click at [418, 188] on icon at bounding box center [415, 187] width 10 height 10
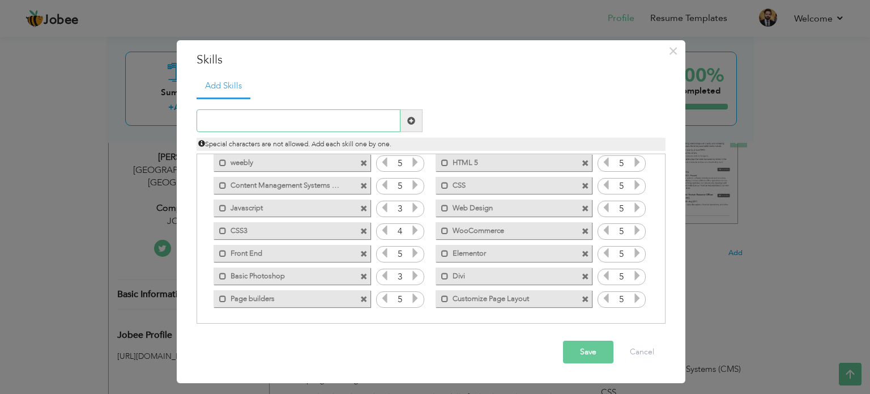
paste input "Teaching & Mentorship"
click at [347, 125] on input "Teaching & Mentorship" at bounding box center [299, 120] width 204 height 23
drag, startPoint x: 367, startPoint y: 122, endPoint x: 239, endPoint y: 124, distance: 128.0
click at [239, 124] on input "Teaching & Mentorship" at bounding box center [299, 120] width 204 height 23
type input "Teaching"
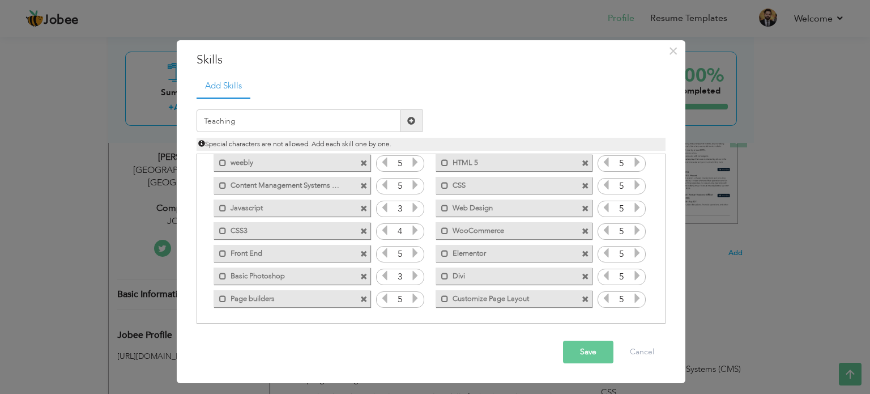
click at [410, 119] on span at bounding box center [411, 121] width 8 height 8
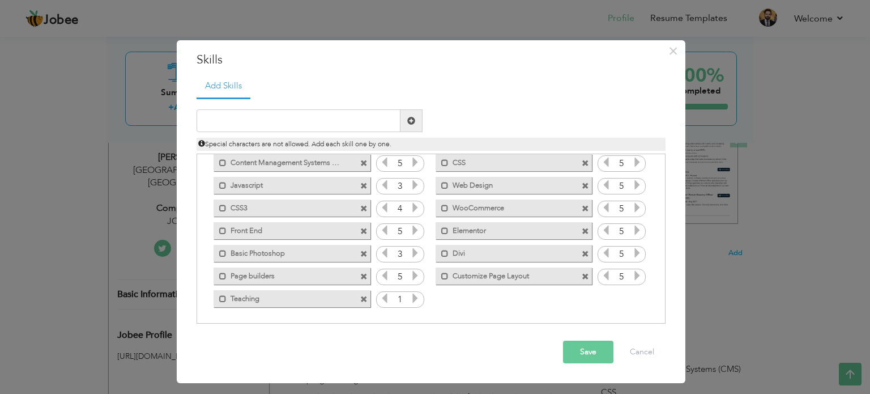
scroll to position [70, 0]
click at [412, 300] on icon at bounding box center [415, 298] width 10 height 10
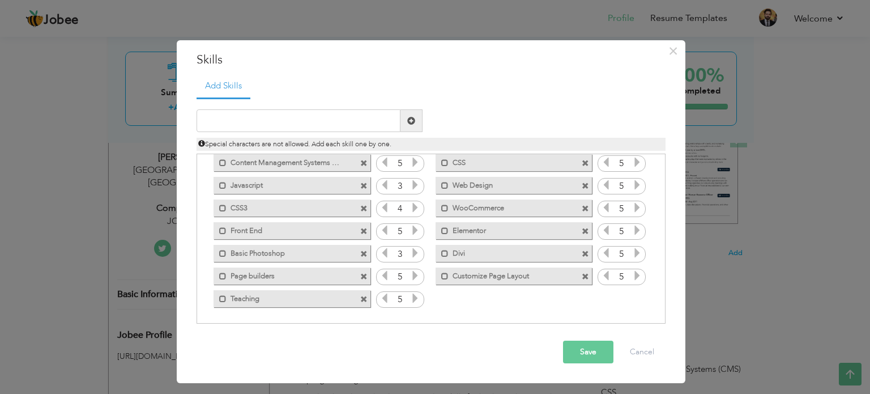
click at [412, 300] on icon at bounding box center [415, 298] width 10 height 10
drag, startPoint x: 328, startPoint y: 301, endPoint x: 327, endPoint y: 190, distance: 111.0
click at [327, 190] on div "Click on , to mark skill as primary. Mark as primary skill. WordPress 5 Wix 5 w…" at bounding box center [430, 196] width 457 height 225
drag, startPoint x: 297, startPoint y: 299, endPoint x: 294, endPoint y: 202, distance: 96.4
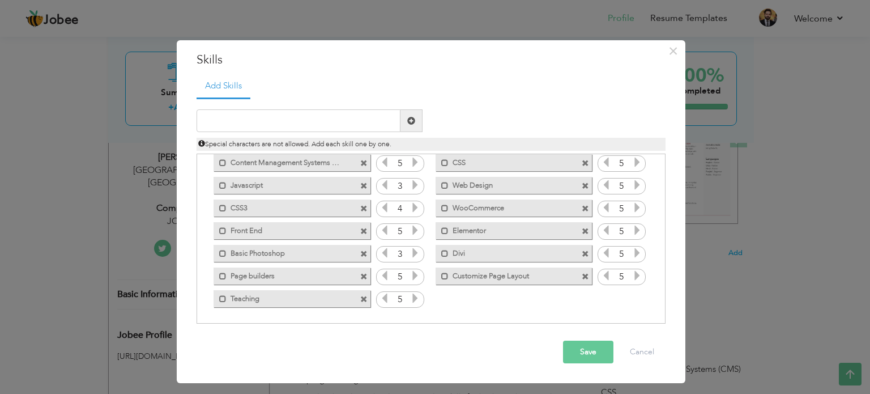
click at [294, 202] on div "Click on , to mark skill as primary. Mark as primary skill. WordPress 5 Wix 5 w…" at bounding box center [430, 196] width 457 height 225
click at [223, 296] on span at bounding box center [222, 298] width 7 height 7
click at [361, 299] on span at bounding box center [363, 299] width 7 height 7
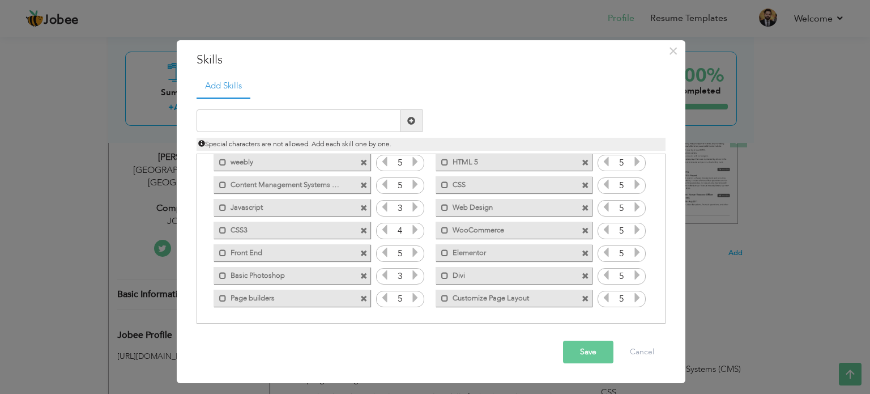
scroll to position [48, 0]
click at [356, 117] on input "text" at bounding box center [299, 120] width 204 height 23
paste input "Teaching & Mentorship"
type input "Teaching & Mentorship"
click at [416, 124] on span at bounding box center [412, 120] width 22 height 23
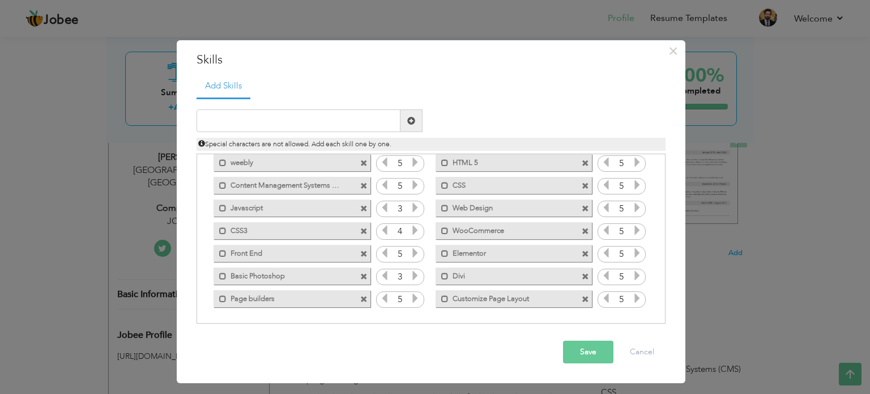
scroll to position [70, 0]
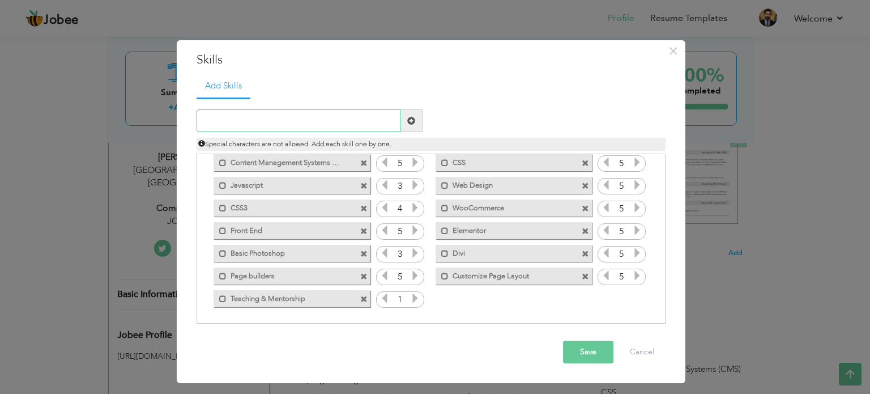
click at [365, 113] on input "text" at bounding box center [299, 120] width 204 height 23
paste input "Web Programming (HTML, CSS, WordPress, PHP basics)"
type input "Web Programming (HTML, CSS, WordPress, PHP basics)"
click at [415, 120] on span at bounding box center [412, 120] width 22 height 23
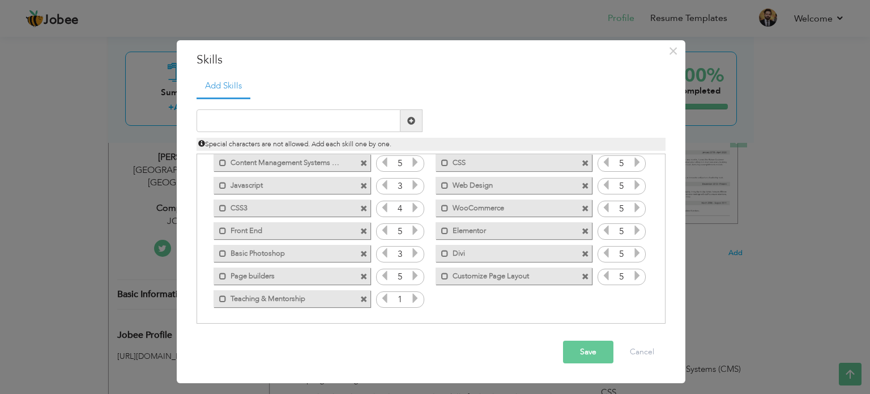
scroll to position [0, 0]
click at [363, 116] on input "text" at bounding box center [299, 120] width 204 height 23
paste input "Web Programming (HTML, CSS, WordPress, PHP basics)"
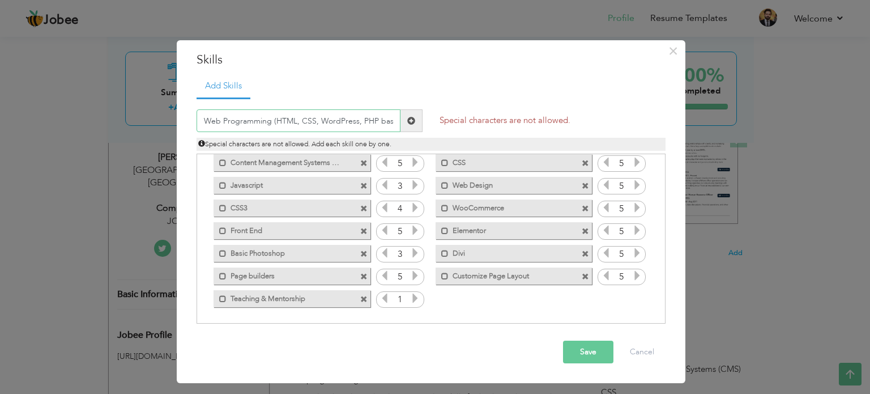
scroll to position [0, 7]
click at [266, 122] on input "Web Programming (HTML, CSS, WordPress, PHP basics)" at bounding box center [299, 120] width 204 height 23
click at [394, 121] on input "Web Programming HTML, CSS, WordPress, PHP basics)" at bounding box center [299, 120] width 204 height 23
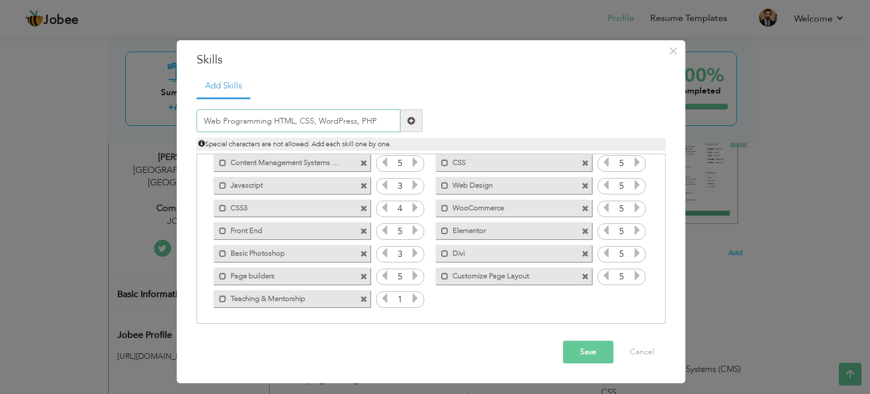
drag, startPoint x: 375, startPoint y: 117, endPoint x: 273, endPoint y: 120, distance: 102.0
click at [273, 120] on input "Web Programming HTML, CSS, WordPress, PHP" at bounding box center [299, 120] width 204 height 23
type input "Web Programming"
click at [415, 124] on span at bounding box center [412, 120] width 22 height 23
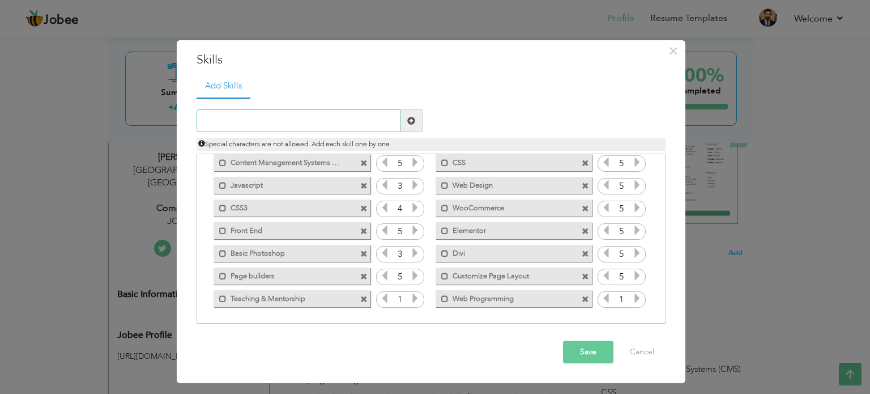
paste input "SEO & Digital Marketing"
click at [361, 115] on input "SEO & Digital Marketing" at bounding box center [299, 120] width 204 height 23
type input "SEO & Digital Marketing"
click at [421, 120] on span at bounding box center [412, 120] width 22 height 23
paste input "E-commerce Development (WooCommerce, Shopify, Wix,"
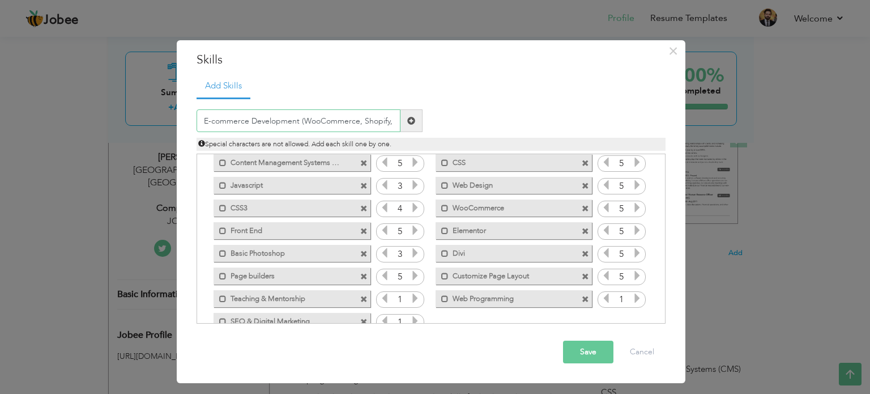
click at [368, 114] on input "E-commerce Development (WooCommerce, Shopify, Wix," at bounding box center [299, 120] width 204 height 23
type input "E-commerce Development (WooCommerce, Shopify, Wix,"
click at [406, 118] on span at bounding box center [412, 120] width 22 height 23
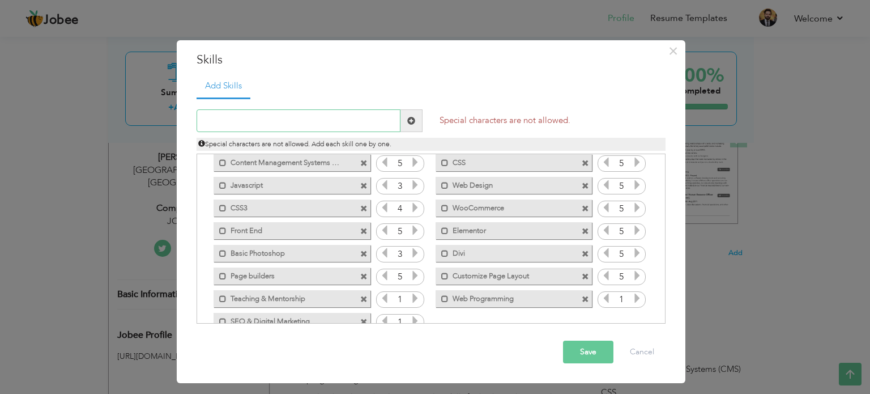
click at [373, 118] on input "text" at bounding box center [299, 120] width 204 height 23
paste input "E-commerce Development (WooCommerce, Shopify, Wix,"
click at [286, 123] on input "E-commerce Development (WooCommerce, Shopify, Wix," at bounding box center [299, 120] width 204 height 23
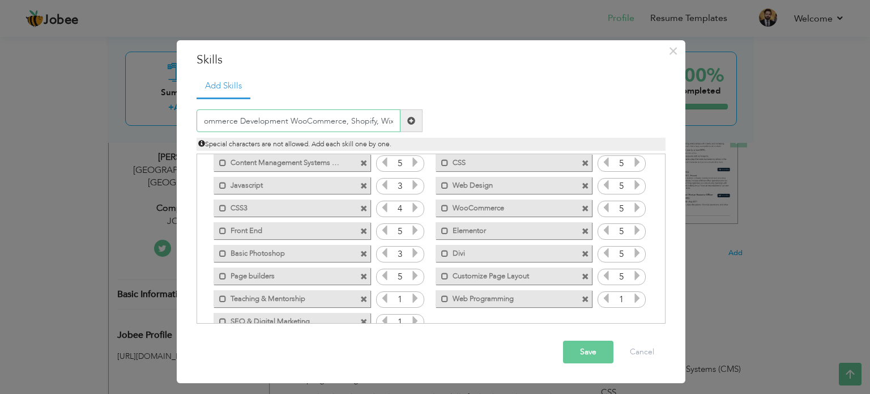
click at [392, 122] on input "E-commerce Development WooCommerce, Shopify, Wix," at bounding box center [299, 120] width 204 height 23
click at [378, 122] on input "E-commerce Development WooCommerce, Shopify, Wix" at bounding box center [299, 120] width 204 height 23
click at [351, 122] on input "E-commerce Development WooCommerce, Shopify Wix" at bounding box center [299, 120] width 204 height 23
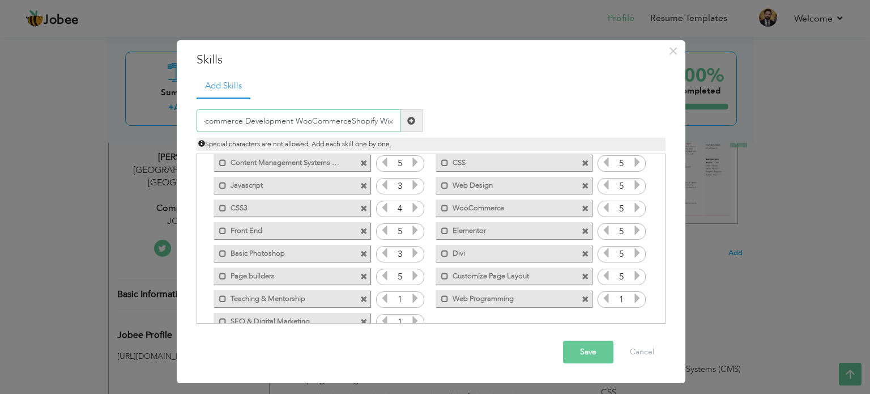
scroll to position [0, 4]
type input "E-commerce Development WooCommerce Shopify Wix"
click at [410, 120] on span at bounding box center [411, 121] width 8 height 8
paste input "Project Guidance & IT Training"
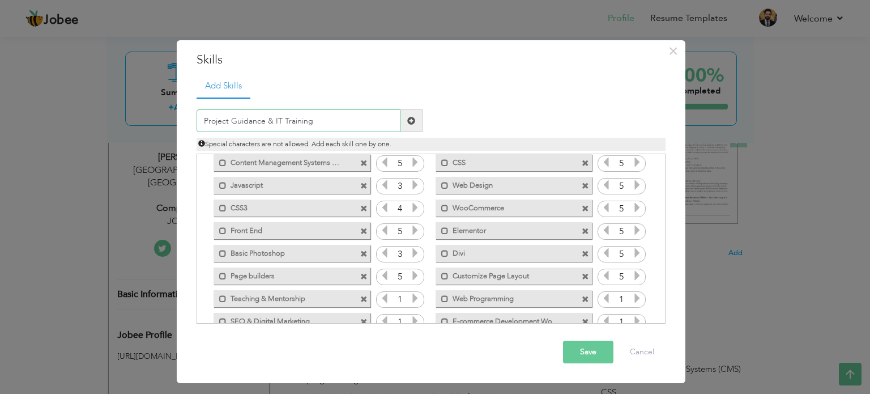
click at [322, 116] on input "Project Guidance & IT Training" at bounding box center [299, 120] width 204 height 23
type input "Project Guidance & IT Training"
click at [406, 118] on span at bounding box center [412, 120] width 22 height 23
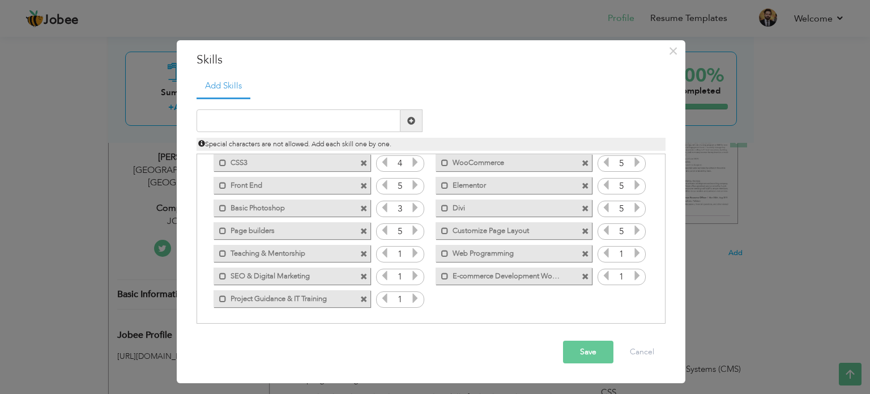
scroll to position [116, 0]
click at [222, 253] on span at bounding box center [222, 253] width 7 height 7
click at [222, 274] on span at bounding box center [222, 275] width 7 height 7
click at [220, 298] on span at bounding box center [222, 298] width 7 height 7
click at [441, 250] on span at bounding box center [444, 253] width 7 height 7
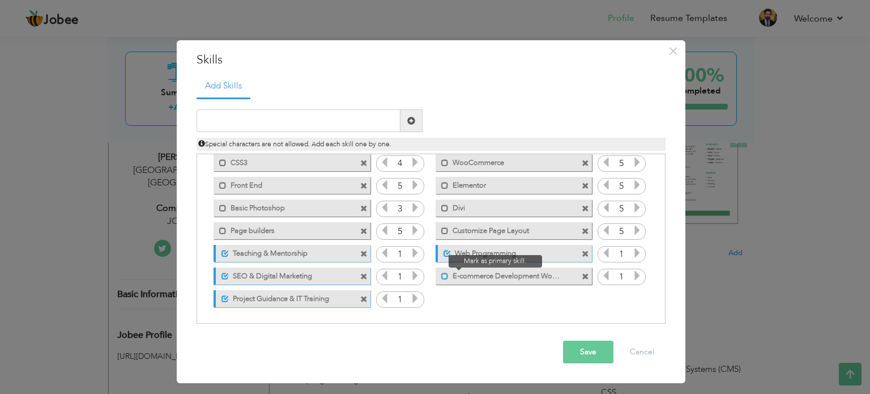
click at [442, 277] on span at bounding box center [444, 275] width 7 height 7
click at [572, 343] on button "Save" at bounding box center [588, 351] width 50 height 23
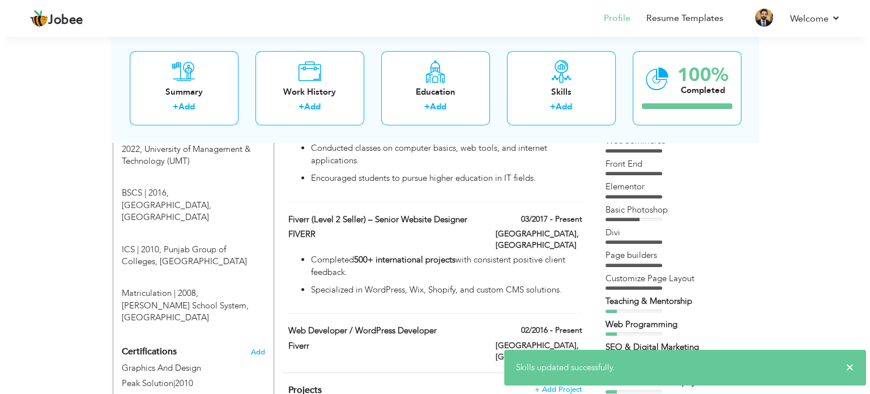
scroll to position [823, 0]
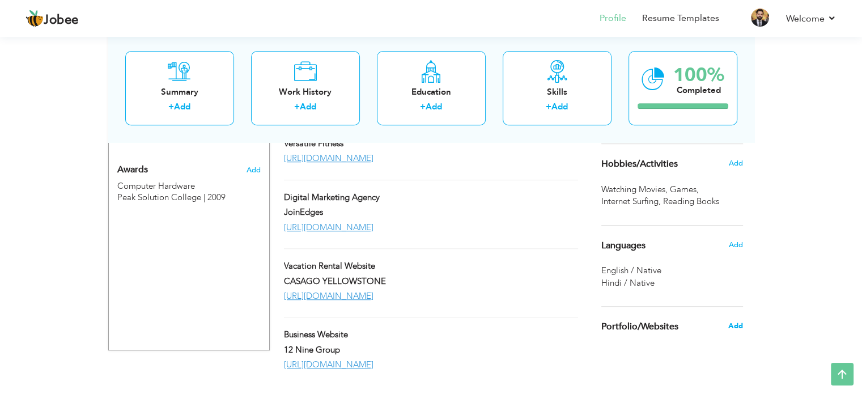
click at [730, 325] on span "Add" at bounding box center [734, 326] width 15 height 10
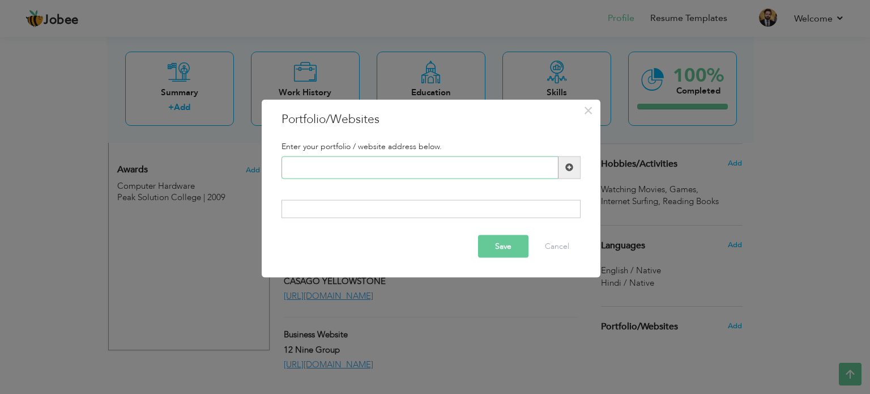
paste input "[URL][DOMAIN_NAME]"
type input "[URL][DOMAIN_NAME]"
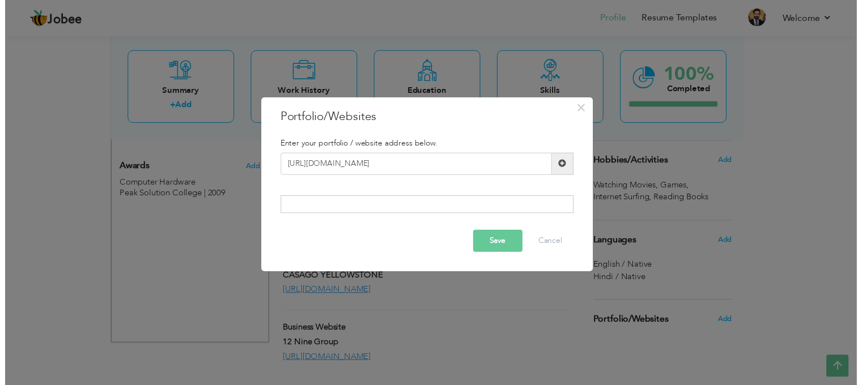
scroll to position [0, 0]
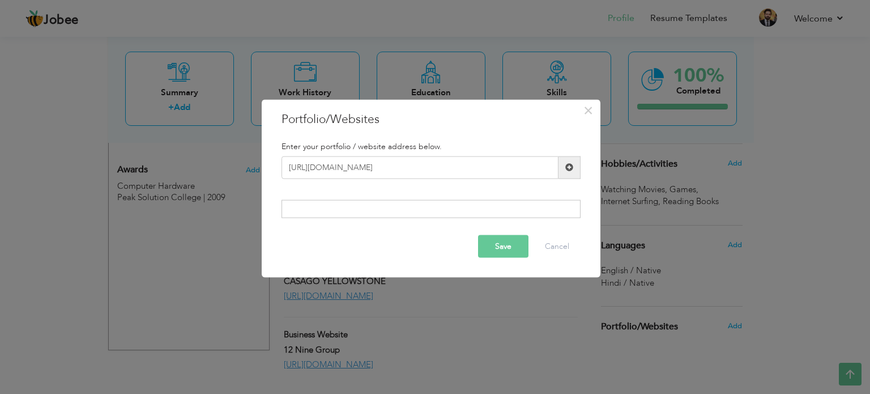
click at [435, 209] on div at bounding box center [431, 209] width 299 height 18
click at [408, 208] on div at bounding box center [431, 209] width 299 height 18
click at [474, 209] on div at bounding box center [431, 209] width 299 height 18
click at [489, 242] on button "Save" at bounding box center [503, 246] width 50 height 23
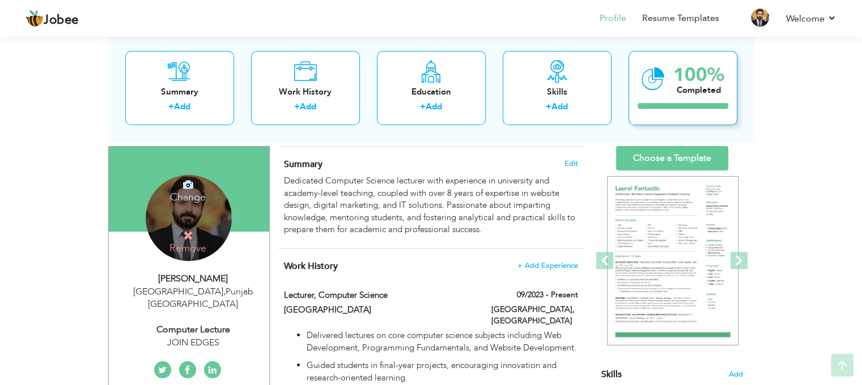
scroll to position [68, 0]
click at [691, 14] on link "Resume Templates" at bounding box center [680, 18] width 77 height 13
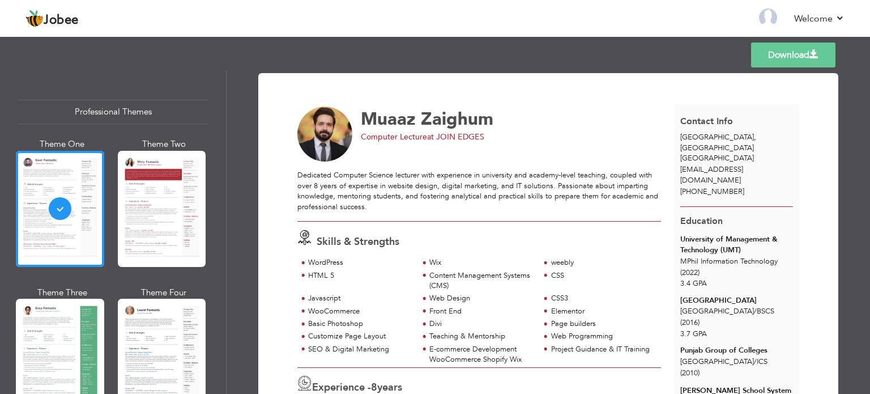
click at [154, 222] on div at bounding box center [162, 209] width 88 height 116
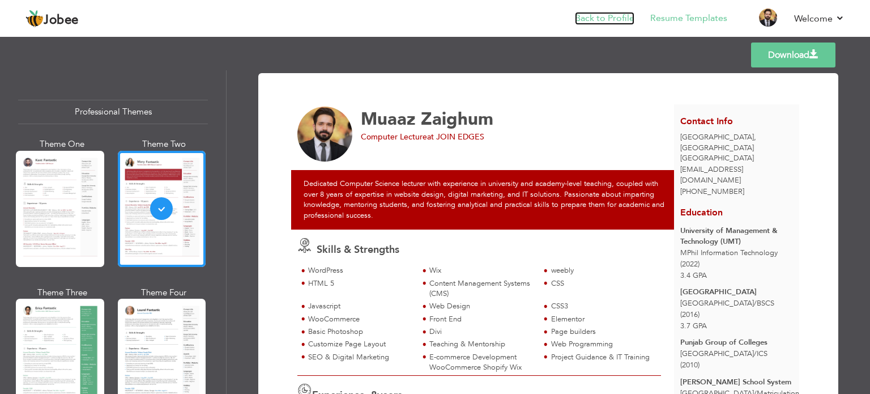
click at [623, 14] on link "Back to Profile" at bounding box center [604, 18] width 59 height 13
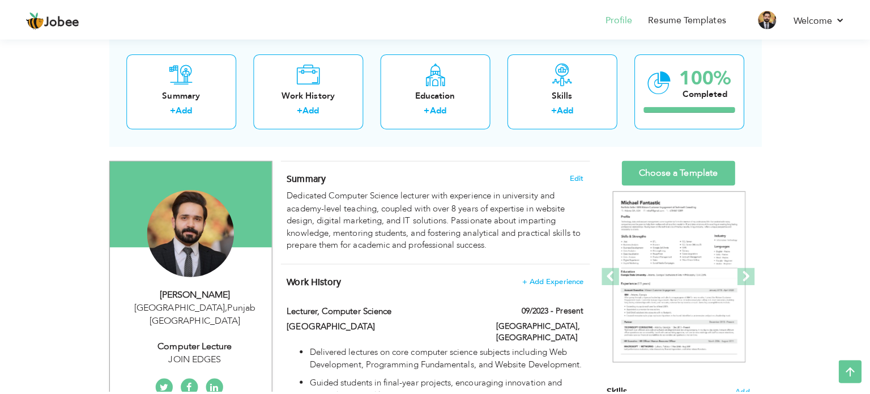
scroll to position [56, 0]
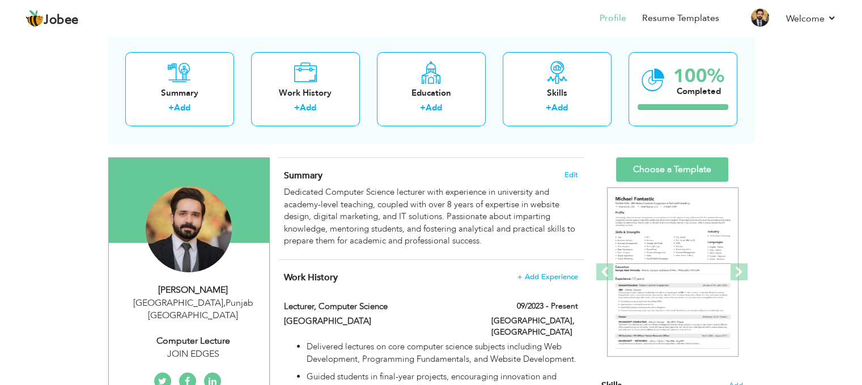
click at [208, 353] on div "Change Remove Muaaz Zaighum Dubai , Punjab Pakistan Computer Lecture JOIN EDGES" at bounding box center [188, 276] width 143 height 237
click at [208, 348] on div "JOIN EDGES" at bounding box center [193, 354] width 152 height 13
type input "Muaaz"
type input "Zaighum"
type input "[PHONE_NUMBER]"
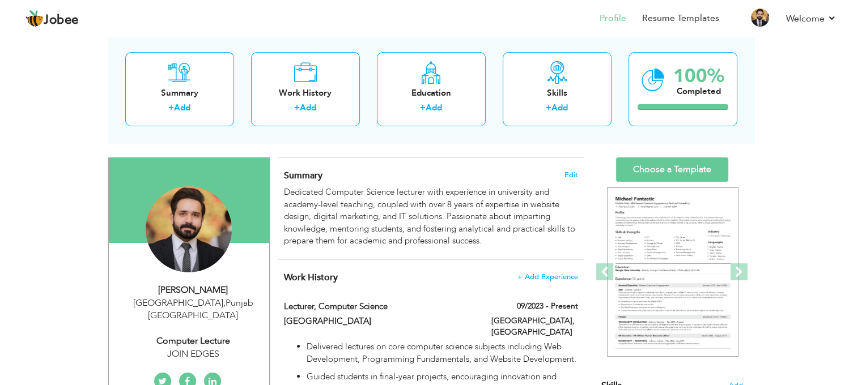
select select "number:166"
type input "[GEOGRAPHIC_DATA]"
select select "number:10"
type input "JOIN EDGES"
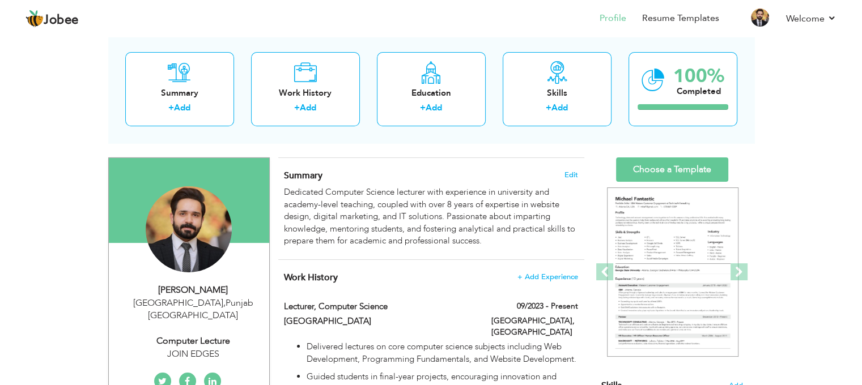
type input "Computer Lecture"
type input "[URL][DOMAIN_NAME]"
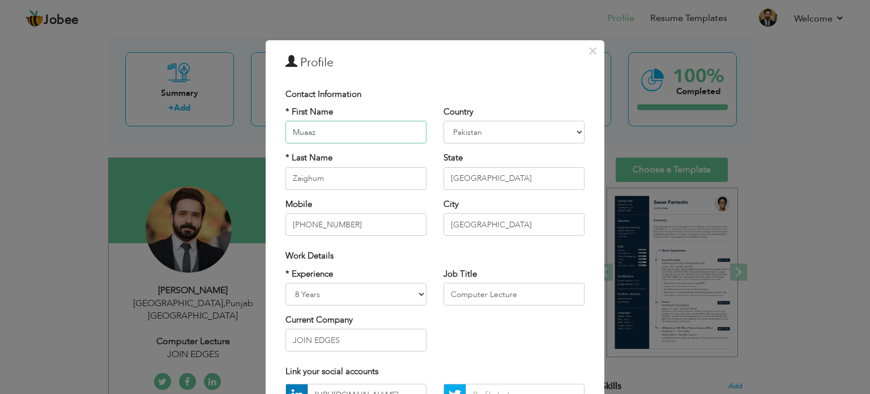
scroll to position [120, 0]
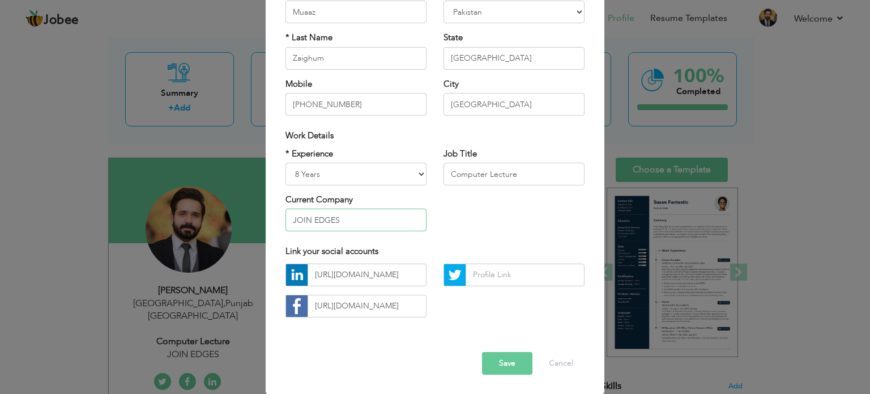
drag, startPoint x: 343, startPoint y: 217, endPoint x: 203, endPoint y: 208, distance: 139.6
click at [203, 208] on div "× Profile Contact Information * First Name Muaaz * Last Name Zaighum" at bounding box center [435, 197] width 870 height 394
click at [518, 362] on button "Save" at bounding box center [507, 363] width 50 height 23
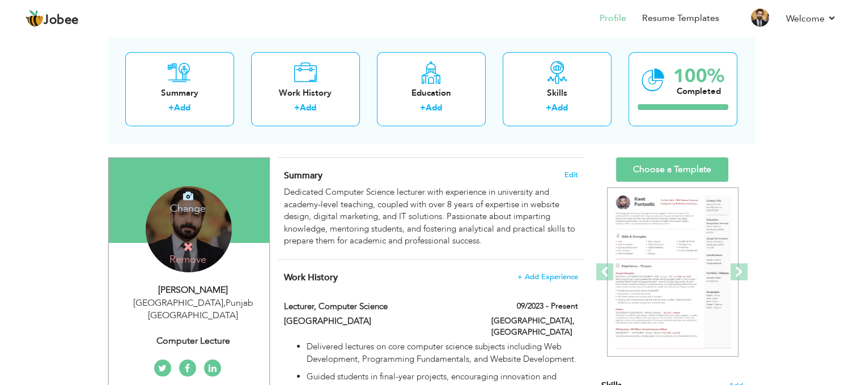
click at [179, 335] on div "Computer Lecture" at bounding box center [193, 341] width 152 height 13
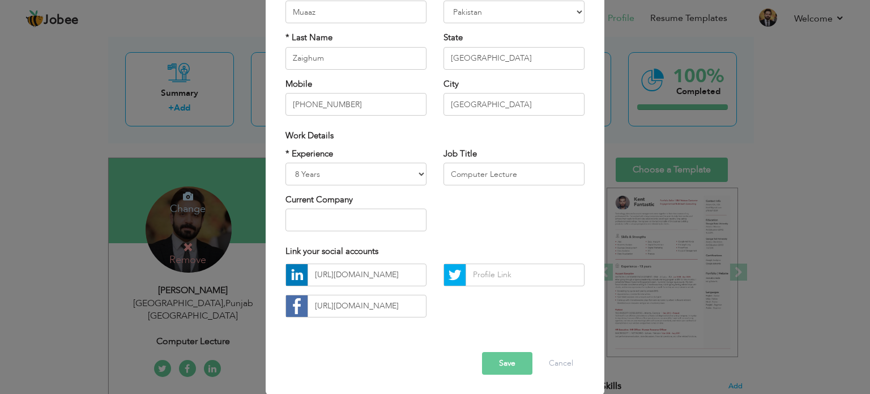
scroll to position [0, 0]
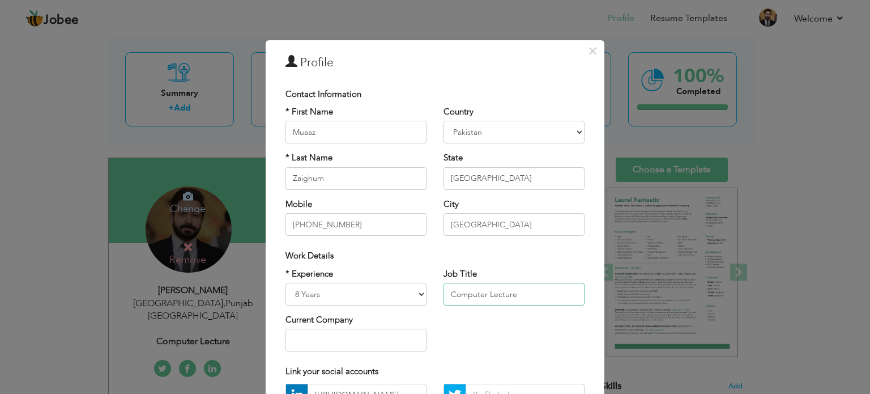
drag, startPoint x: 512, startPoint y: 292, endPoint x: 485, endPoint y: 296, distance: 27.4
click at [485, 296] on input "Computer Lecture" at bounding box center [514, 294] width 141 height 23
paste input "r"
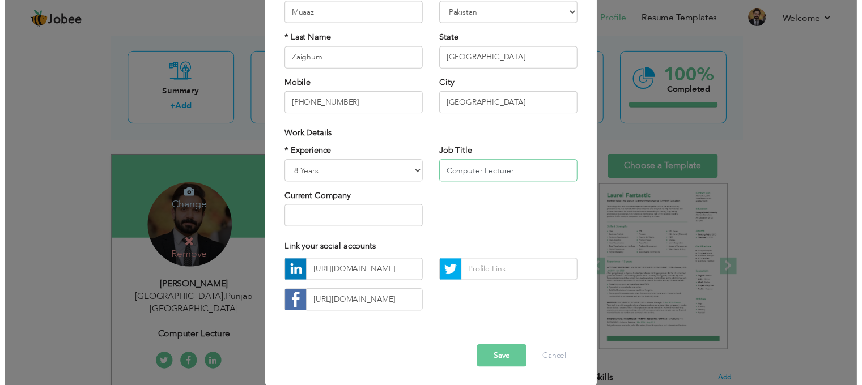
scroll to position [120, 0]
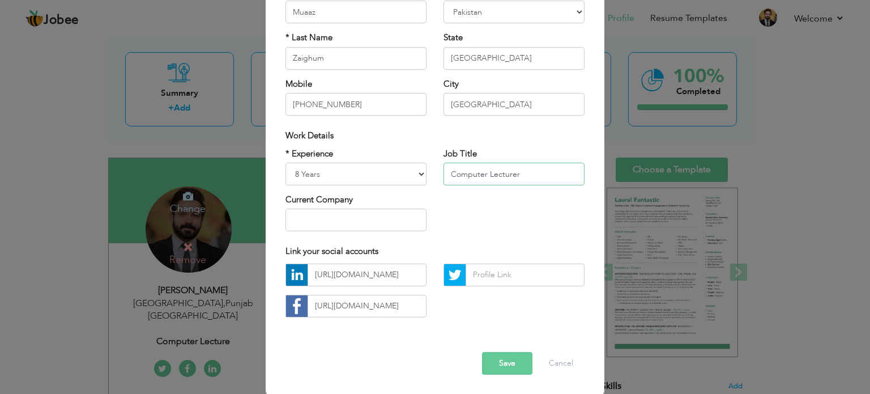
type input "Computer Lecturer"
click at [496, 360] on button "Save" at bounding box center [507, 363] width 50 height 23
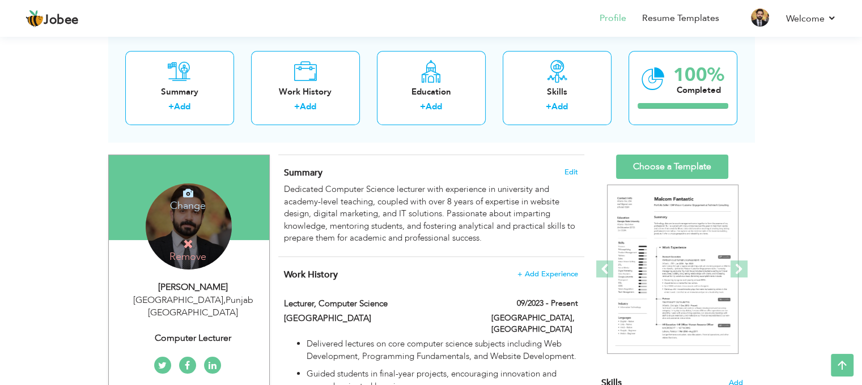
scroll to position [0, 0]
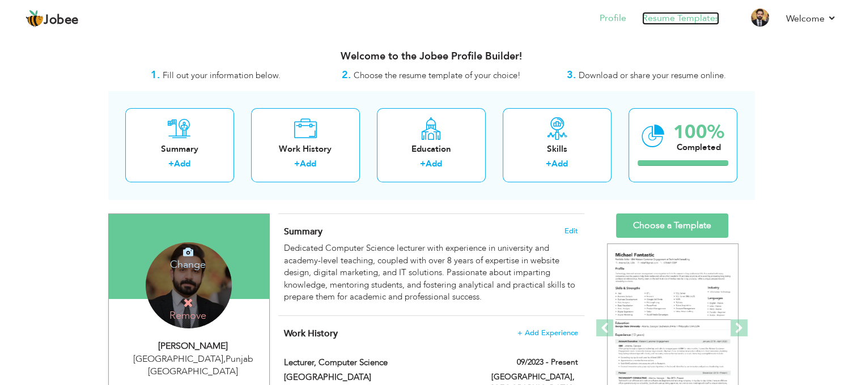
click at [709, 22] on link "Resume Templates" at bounding box center [680, 18] width 77 height 13
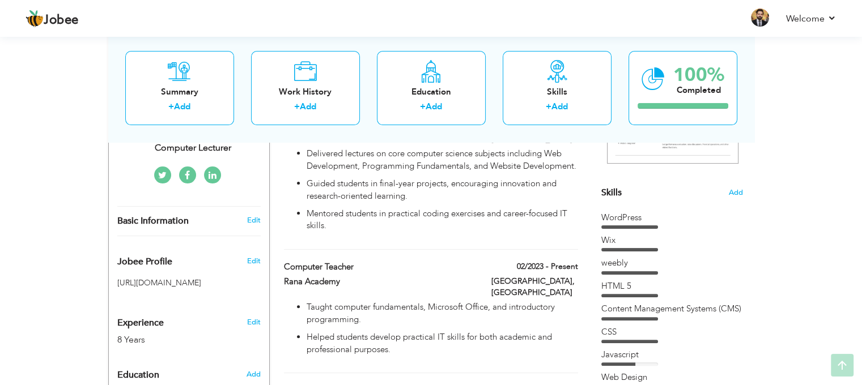
scroll to position [252, 0]
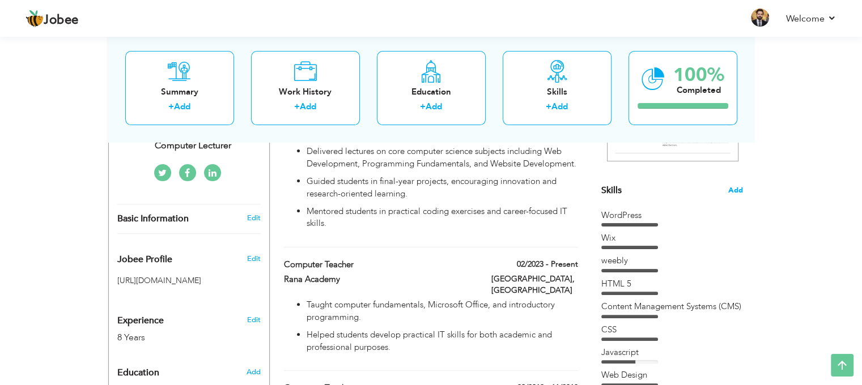
click at [731, 194] on span "Add" at bounding box center [735, 190] width 15 height 11
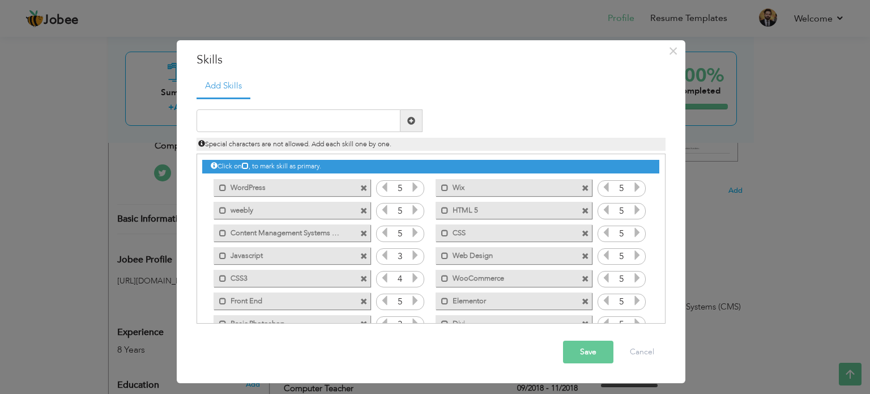
click at [363, 185] on span at bounding box center [363, 188] width 7 height 7
click at [363, 210] on span at bounding box center [363, 210] width 7 height 7
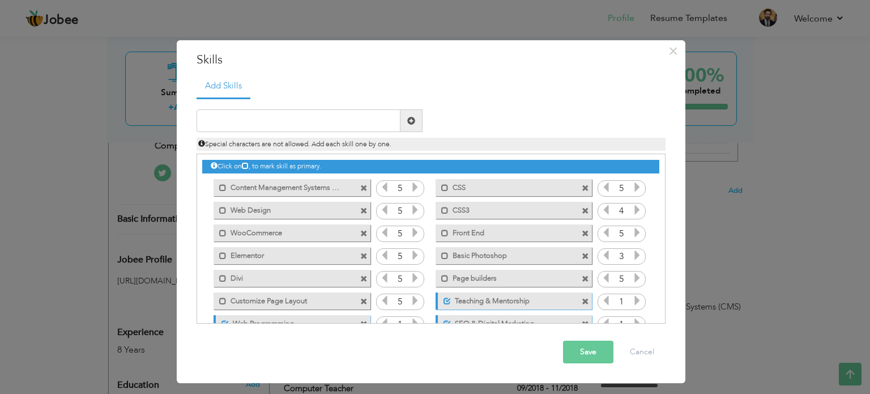
click at [363, 210] on span at bounding box center [363, 210] width 7 height 7
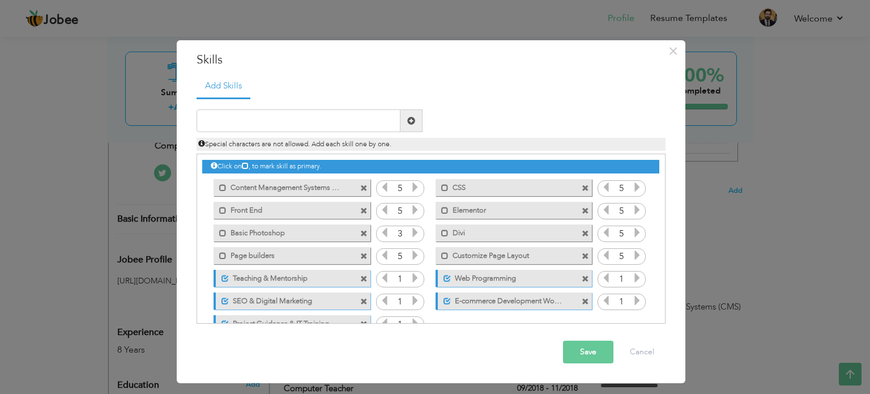
click at [363, 210] on span at bounding box center [363, 210] width 7 height 7
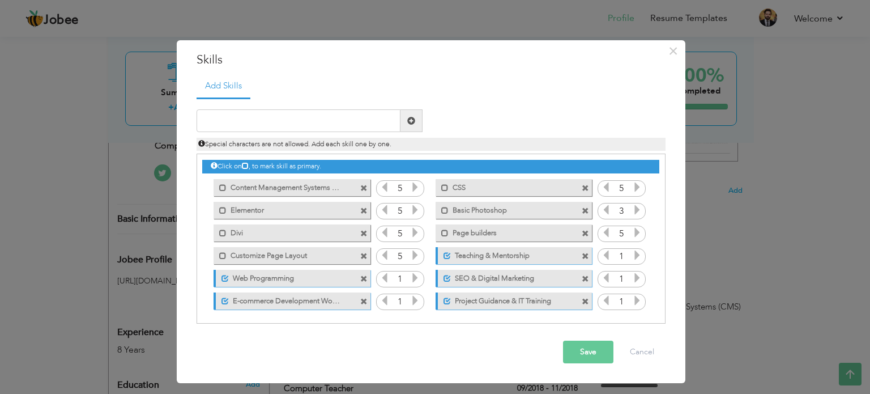
click at [363, 210] on span at bounding box center [363, 210] width 7 height 7
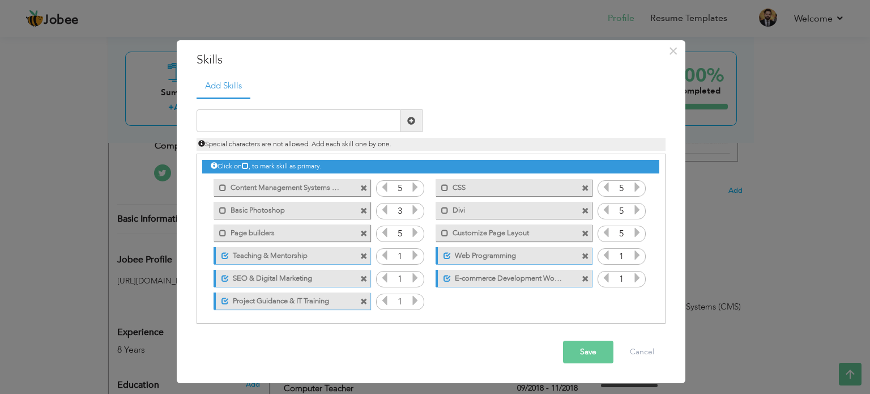
click at [363, 210] on span at bounding box center [363, 210] width 7 height 7
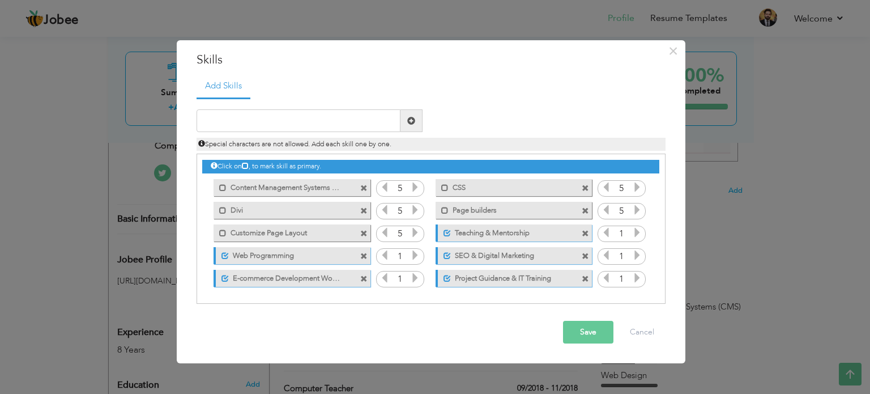
click at [363, 210] on span at bounding box center [363, 210] width 7 height 7
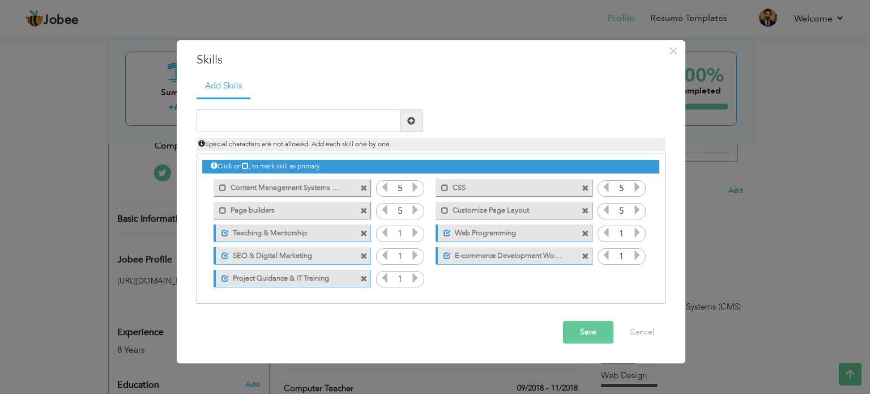
click at [365, 186] on span at bounding box center [363, 188] width 7 height 7
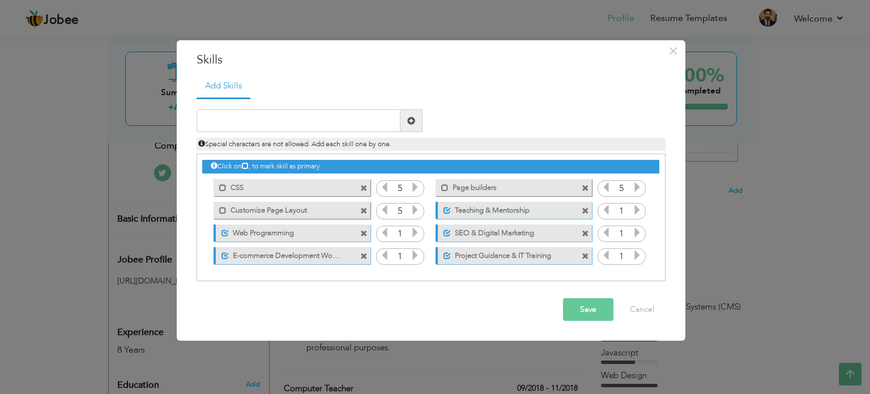
click at [365, 186] on span at bounding box center [363, 188] width 7 height 7
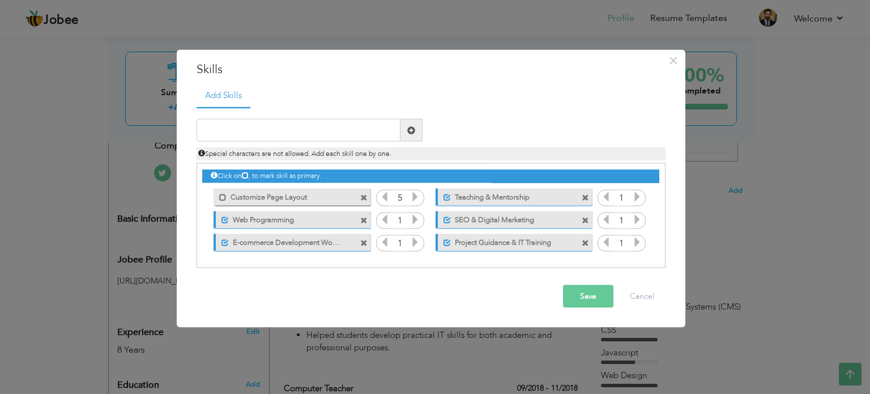
click at [363, 197] on span at bounding box center [363, 197] width 7 height 7
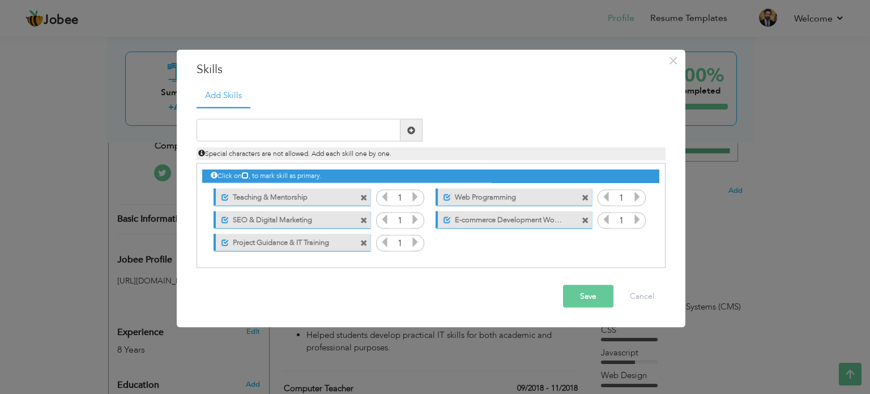
drag, startPoint x: 532, startPoint y: 197, endPoint x: 354, endPoint y: 212, distance: 178.6
click at [354, 212] on div "Click on , to mark skill as primary. Mark as primary skill. WordPress 5 Wix 5 w…" at bounding box center [430, 209] width 457 height 90
drag, startPoint x: 581, startPoint y: 296, endPoint x: 576, endPoint y: 297, distance: 5.8
click at [576, 297] on button "Save" at bounding box center [588, 296] width 50 height 23
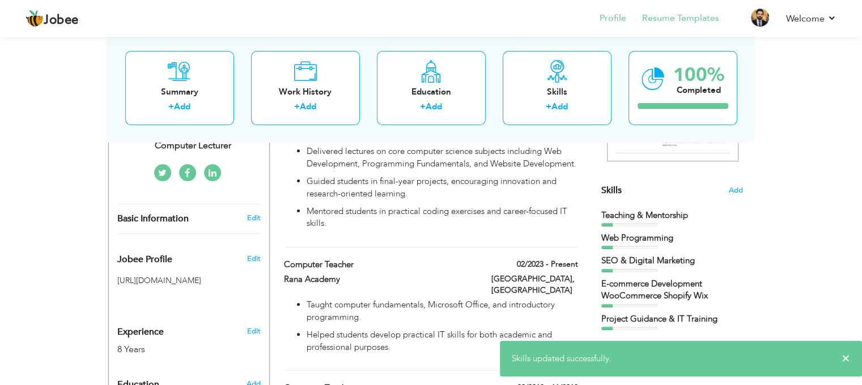
click at [682, 29] on li "Resume Templates" at bounding box center [672, 19] width 93 height 31
click at [689, 20] on link "Resume Templates" at bounding box center [680, 18] width 77 height 13
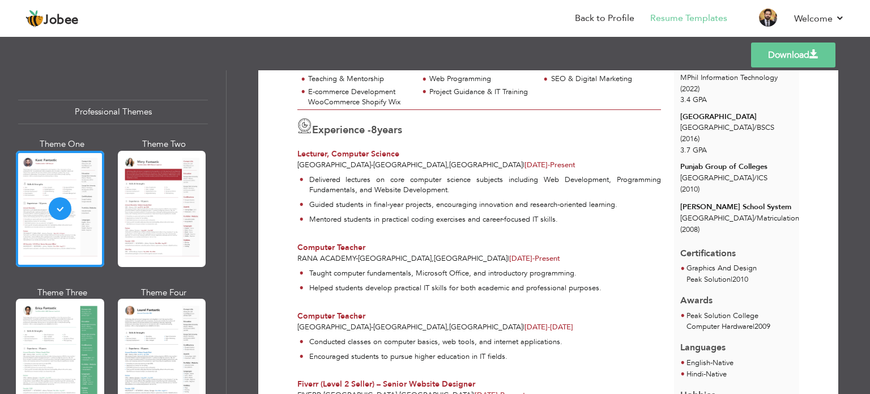
scroll to position [188, 0]
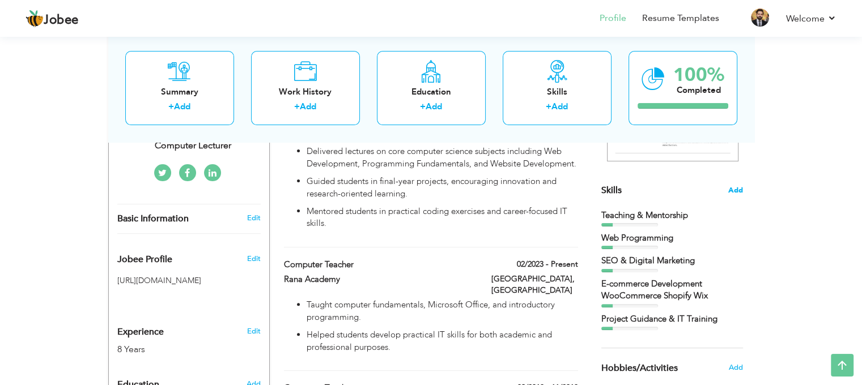
click at [735, 189] on span "Add" at bounding box center [735, 190] width 15 height 11
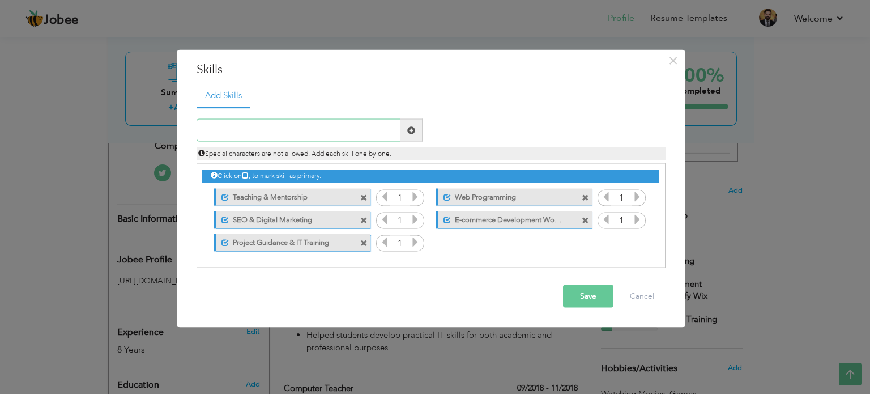
click at [334, 134] on input "text" at bounding box center [299, 130] width 204 height 23
click at [399, 133] on input "Wordpress website designer" at bounding box center [299, 130] width 204 height 23
type input "Wordpress website designer"
click at [412, 133] on span at bounding box center [411, 130] width 8 height 8
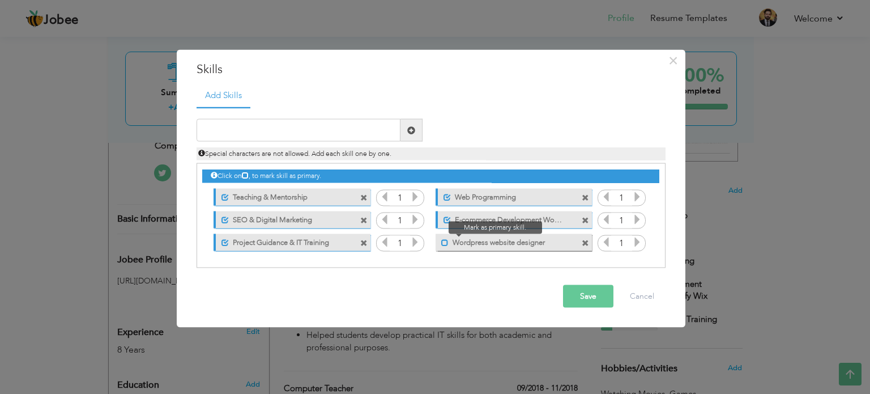
click at [443, 242] on span at bounding box center [444, 242] width 7 height 7
drag, startPoint x: 465, startPoint y: 243, endPoint x: 309, endPoint y: 235, distance: 156.6
click at [309, 235] on div "Click on , to mark skill as primary. Unmark as primary skill. Teaching & Mentor…" at bounding box center [430, 209] width 457 height 90
drag, startPoint x: 476, startPoint y: 242, endPoint x: 444, endPoint y: 242, distance: 31.7
click at [444, 242] on div "Unmark as primary skill." at bounding box center [514, 241] width 156 height 17
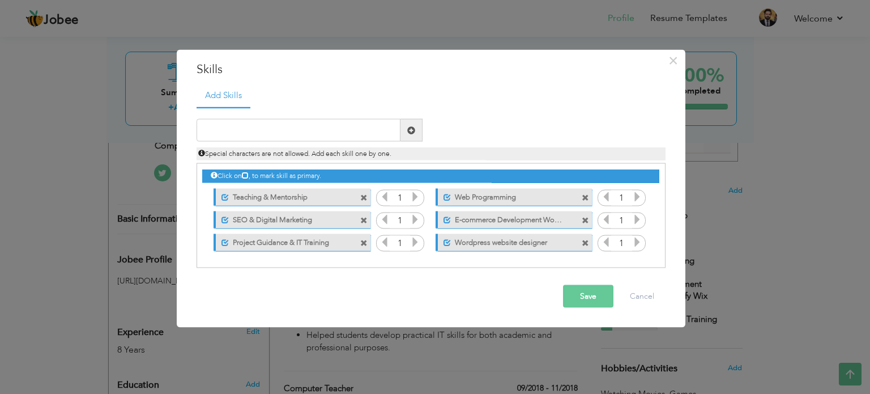
click at [484, 242] on label "Wordpress website designer" at bounding box center [507, 240] width 113 height 14
click at [446, 242] on span at bounding box center [444, 242] width 7 height 7
click at [415, 193] on icon at bounding box center [415, 196] width 10 height 10
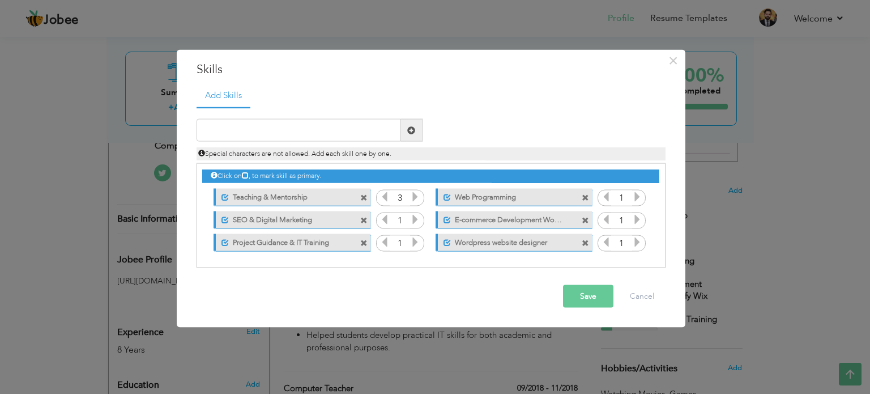
click at [415, 193] on icon at bounding box center [415, 196] width 10 height 10
click at [416, 215] on icon at bounding box center [415, 219] width 10 height 10
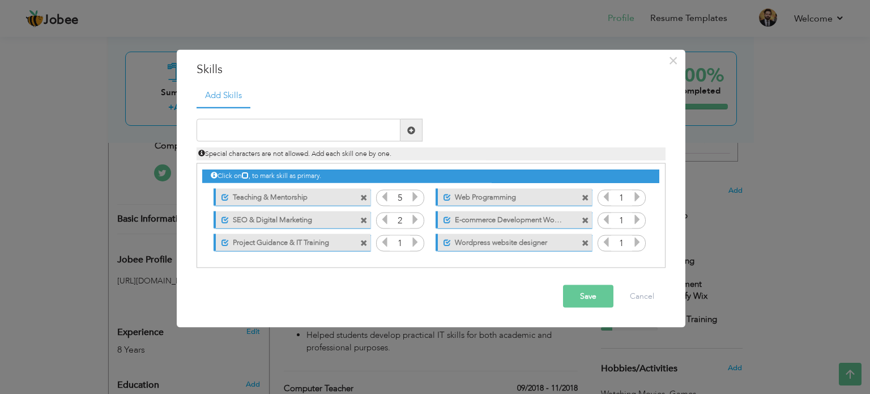
click at [416, 215] on icon at bounding box center [415, 219] width 10 height 10
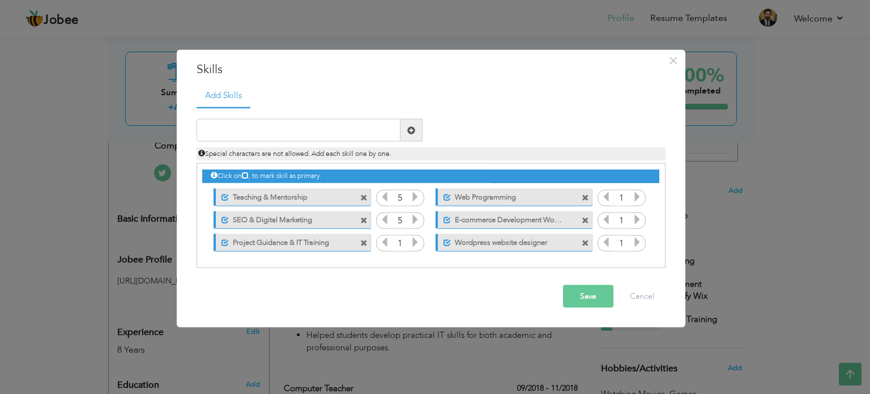
click at [416, 242] on icon at bounding box center [415, 242] width 10 height 10
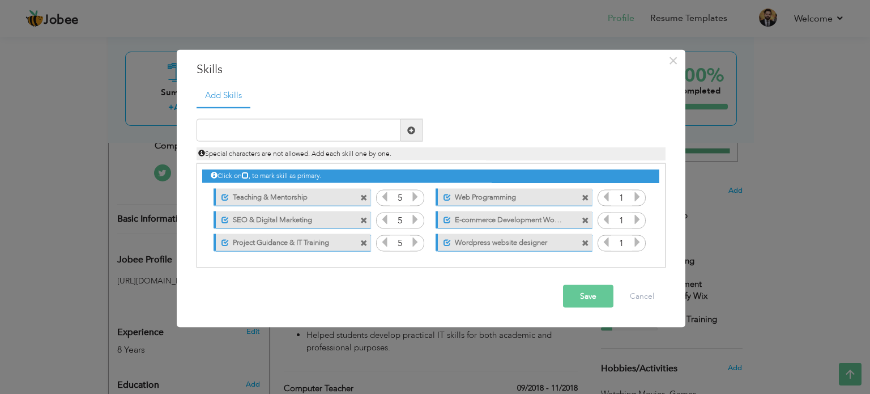
click at [636, 197] on icon at bounding box center [637, 196] width 10 height 10
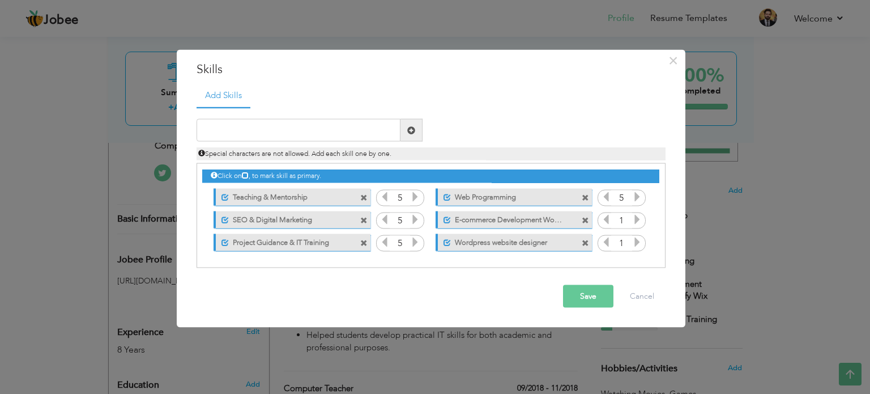
click at [636, 219] on icon at bounding box center [637, 219] width 10 height 10
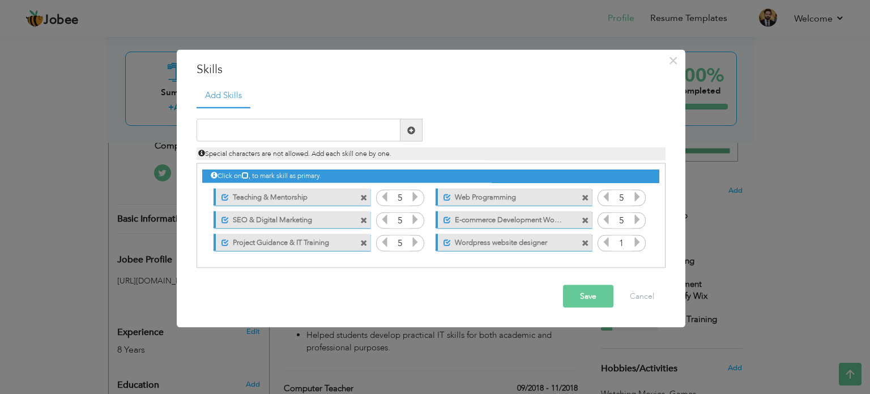
click at [636, 241] on icon at bounding box center [637, 242] width 10 height 10
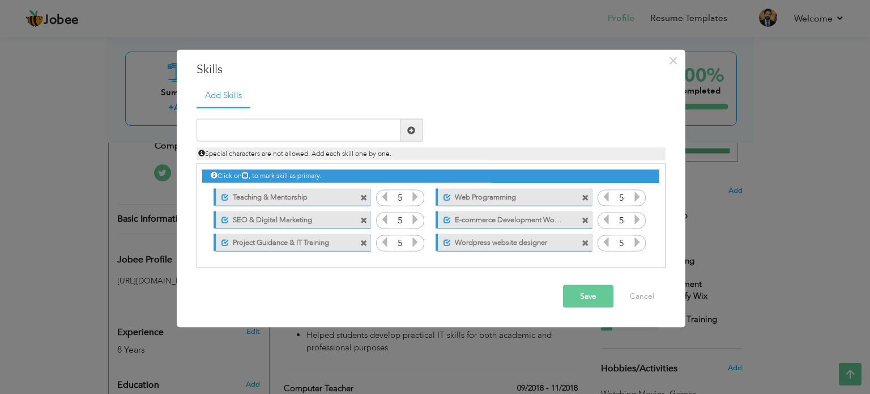
click at [636, 241] on icon at bounding box center [637, 242] width 10 height 10
click at [601, 292] on button "Save" at bounding box center [588, 296] width 50 height 23
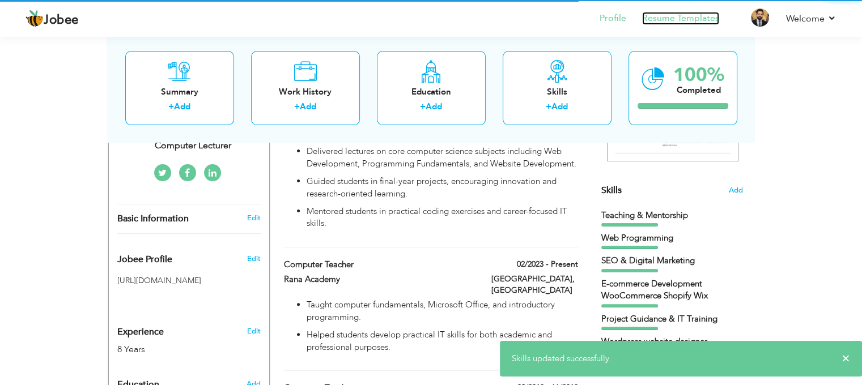
click at [711, 19] on link "Resume Templates" at bounding box center [680, 18] width 77 height 13
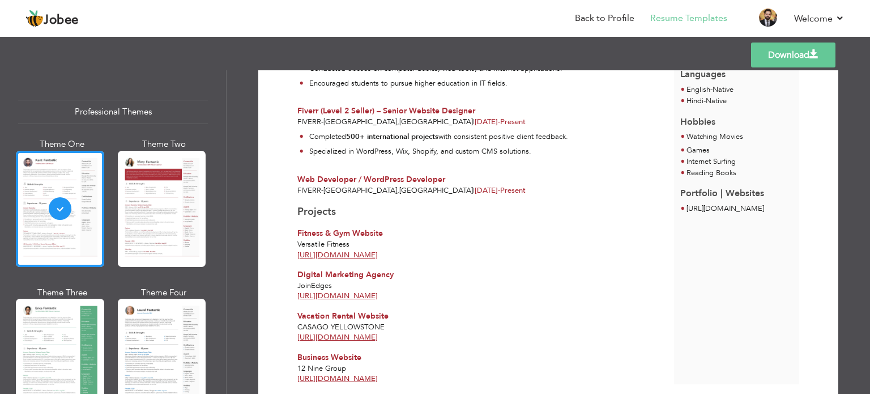
scroll to position [400, 0]
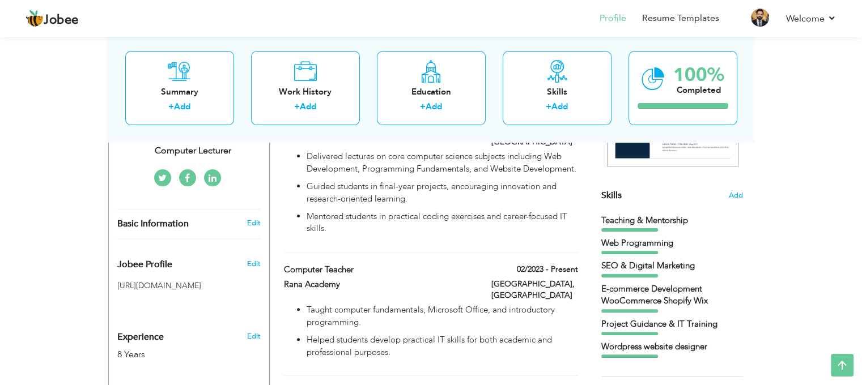
scroll to position [246, 0]
click at [573, 265] on span at bounding box center [574, 269] width 8 height 8
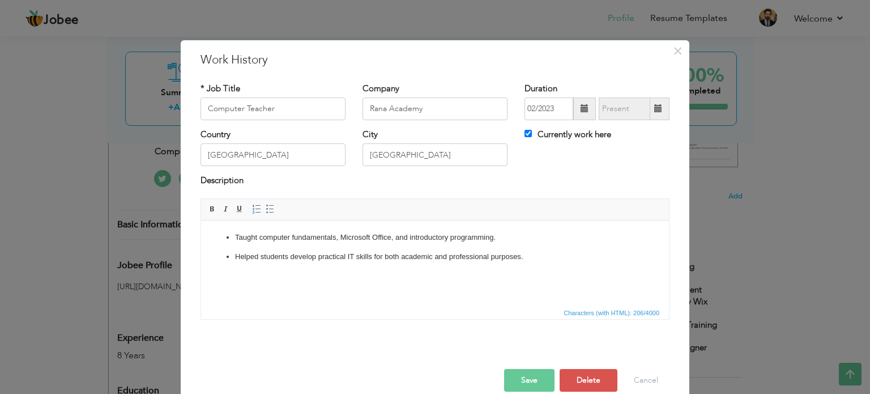
click at [528, 129] on label "Currently work here" at bounding box center [568, 135] width 87 height 12
click at [528, 130] on input "Currently work here" at bounding box center [528, 133] width 7 height 7
checkbox input "false"
click at [536, 376] on button "Save" at bounding box center [529, 380] width 50 height 23
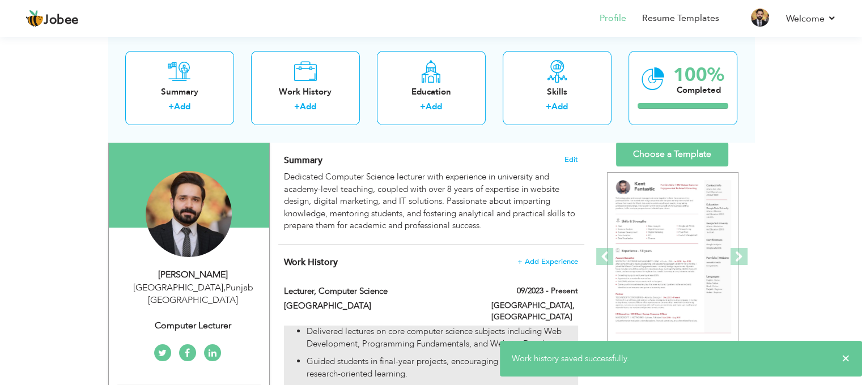
scroll to position [70, 0]
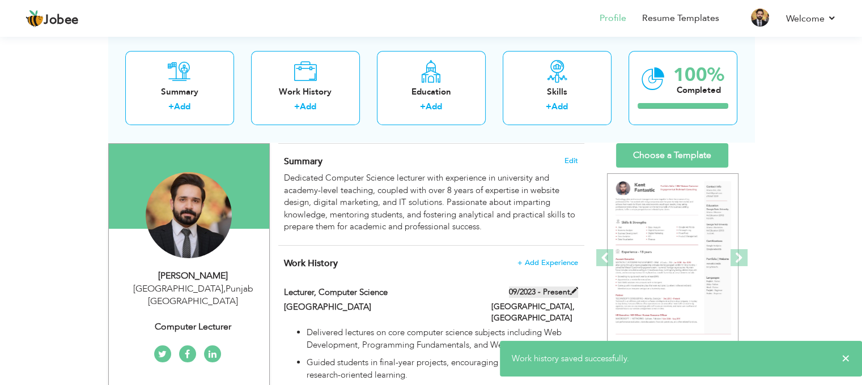
click at [576, 288] on span at bounding box center [574, 291] width 8 height 8
type input "Lecturer, Computer Science"
type input "[GEOGRAPHIC_DATA]"
type input "09/2023"
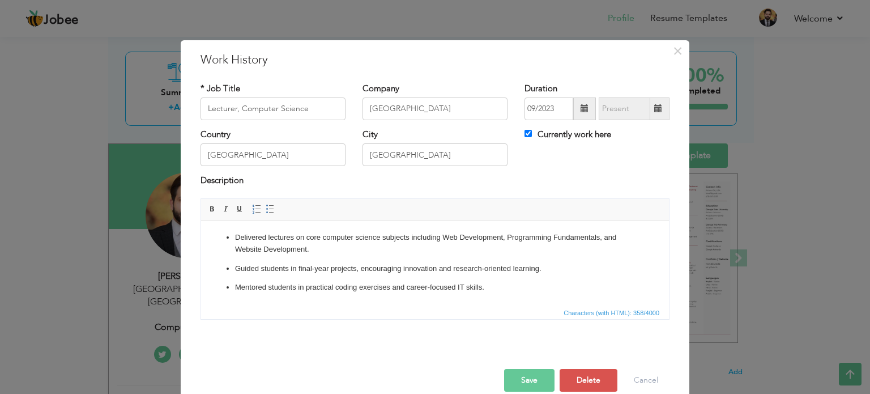
click at [557, 136] on label "Currently work here" at bounding box center [568, 135] width 87 height 12
click at [532, 136] on input "Currently work here" at bounding box center [528, 133] width 7 height 7
checkbox input "false"
click at [524, 385] on button "Save" at bounding box center [529, 380] width 50 height 23
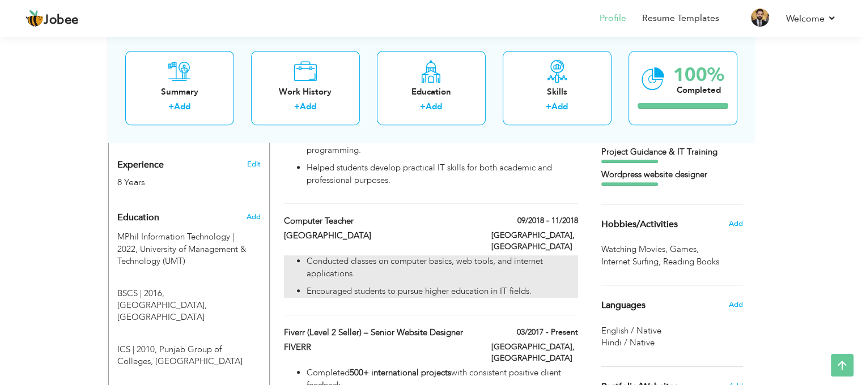
scroll to position [417, 0]
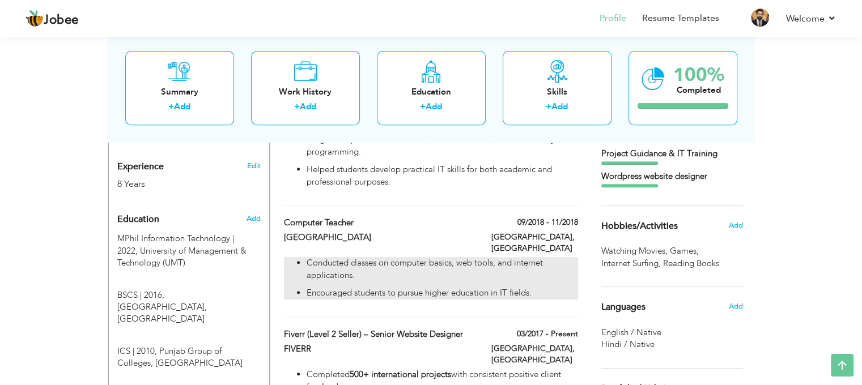
drag, startPoint x: 572, startPoint y: 200, endPoint x: 543, endPoint y: 252, distance: 59.9
click at [543, 252] on div "Computer Teacher 09/2018 - 11/2018 Computer Teacher 09/2018 - 11/2018 Paradise …" at bounding box center [430, 267] width 293 height 100
type input "Computer Teacher"
type input "[GEOGRAPHIC_DATA]"
type input "09/2018"
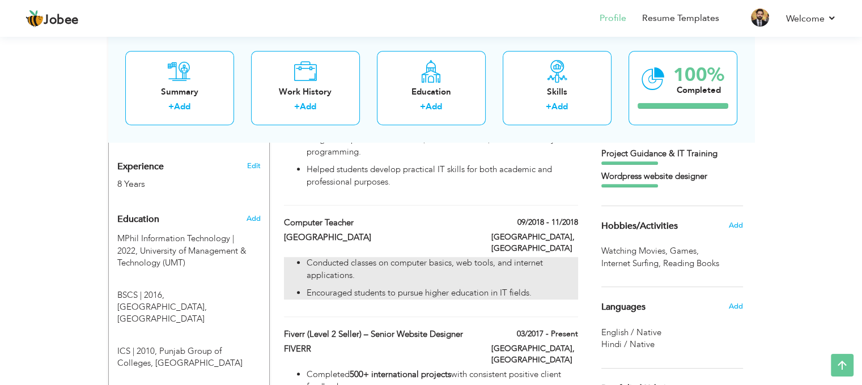
type input "11/2018"
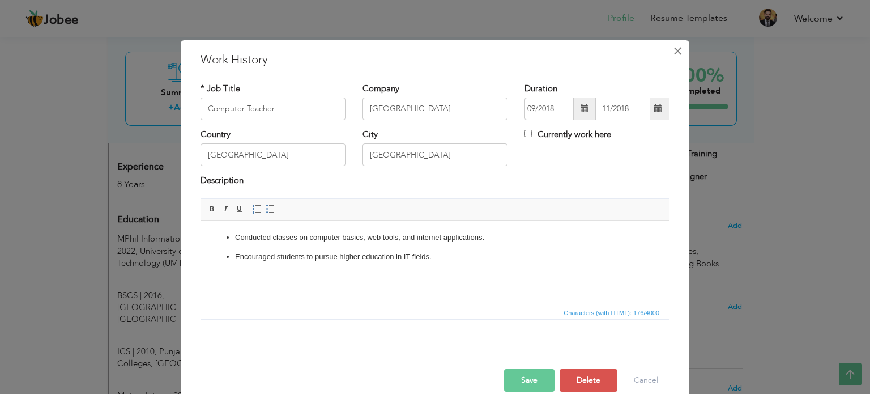
click at [673, 55] on span "×" at bounding box center [678, 51] width 10 height 20
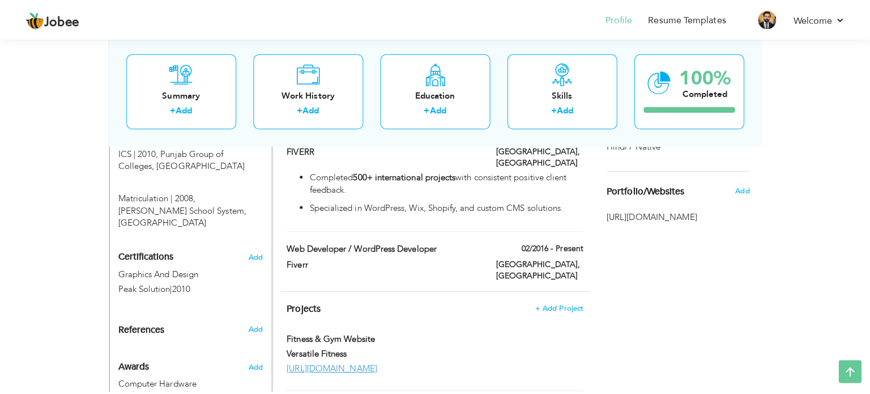
scroll to position [614, 0]
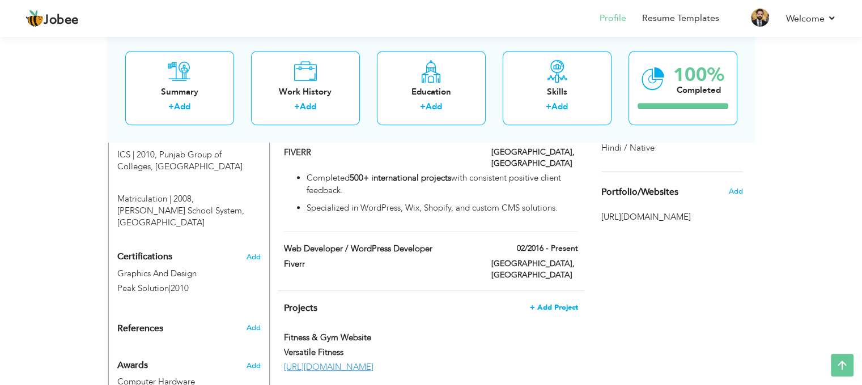
click at [564, 304] on span "+ Add Project" at bounding box center [554, 308] width 48 height 8
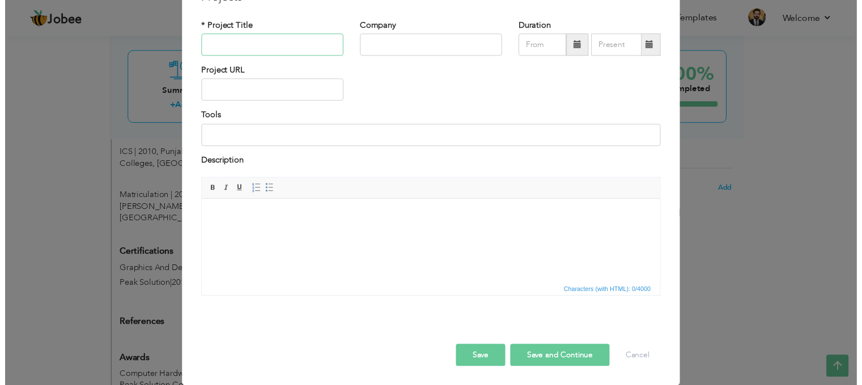
scroll to position [62, 0]
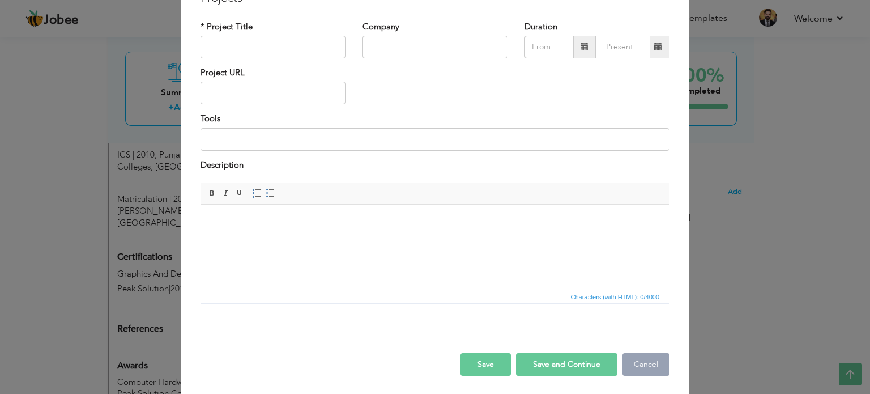
click at [650, 370] on button "Cancel" at bounding box center [646, 364] width 47 height 23
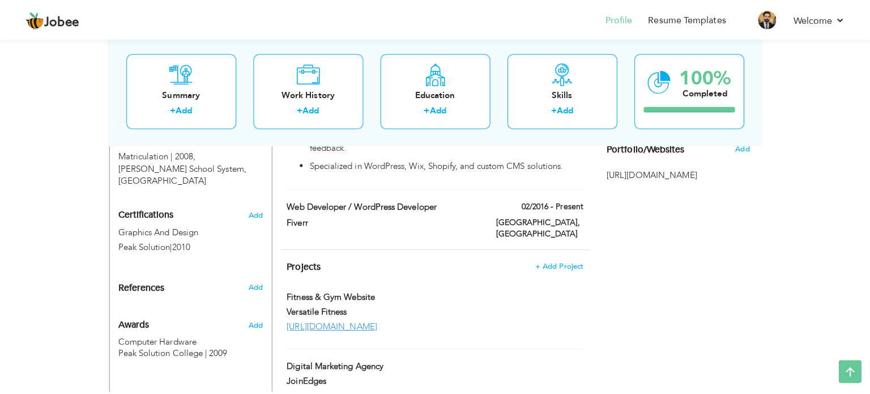
scroll to position [663, 0]
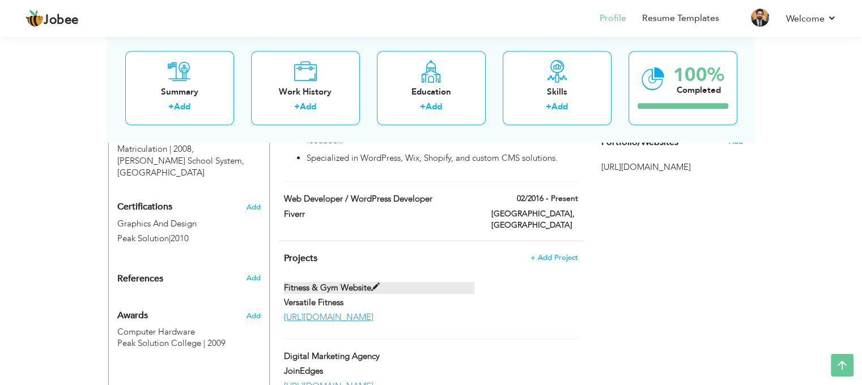
click at [374, 283] on span at bounding box center [375, 287] width 8 height 8
type input "Fitness & Gym Website"
type input "Versatile Fitness"
type input "http://versatilefitness.com/"
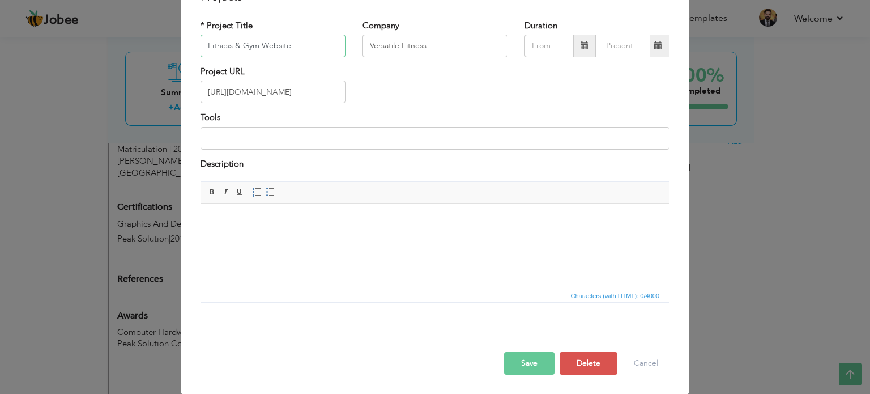
scroll to position [62, 0]
click at [587, 362] on button "Delete" at bounding box center [589, 363] width 58 height 23
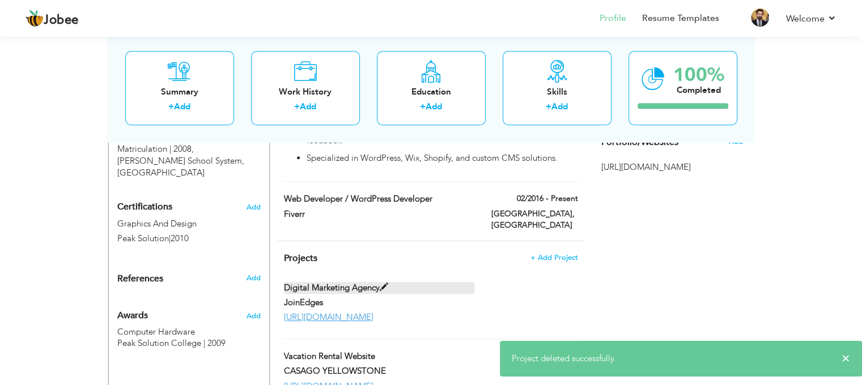
click at [390, 282] on label "Digital Marketing Agency" at bounding box center [379, 288] width 190 height 12
type input "Digital Marketing Agency"
type input "JoinEdges"
type input "[URL][DOMAIN_NAME]"
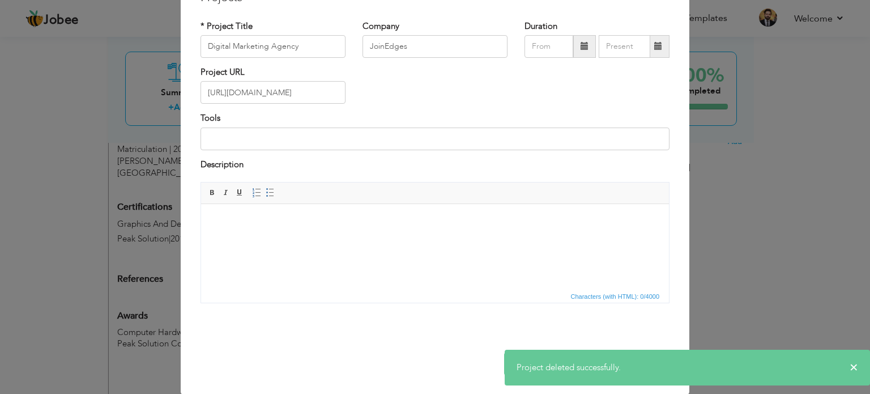
scroll to position [0, 0]
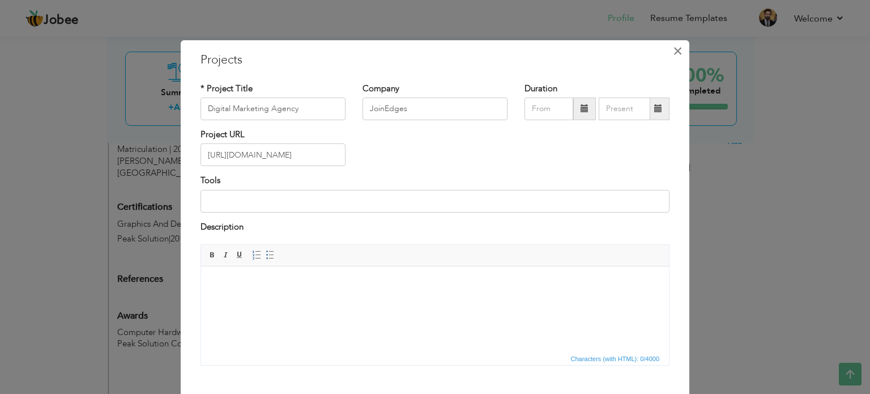
click at [678, 43] on span "×" at bounding box center [678, 51] width 10 height 20
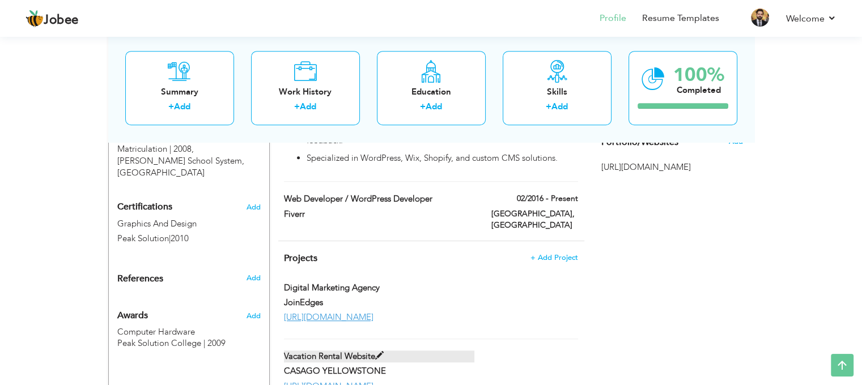
click at [378, 352] on span at bounding box center [379, 356] width 8 height 8
type input "Vacation Rental Website"
type input "CASAGO YELLOWSTONE"
type input "https://casagoyellowstone.com/"
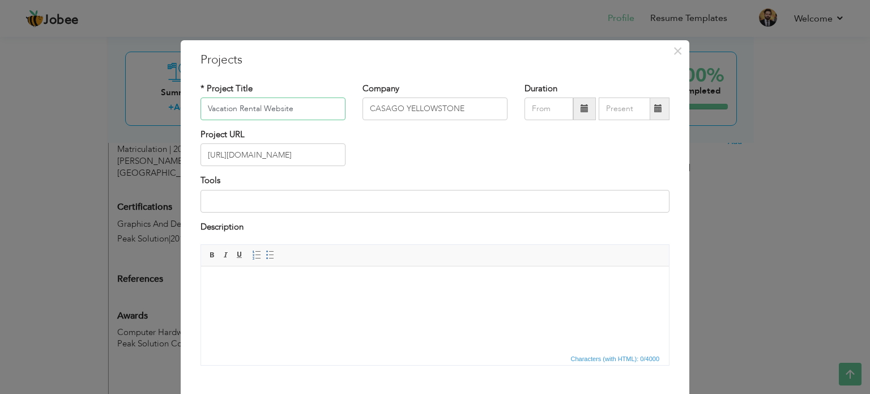
scroll to position [63, 0]
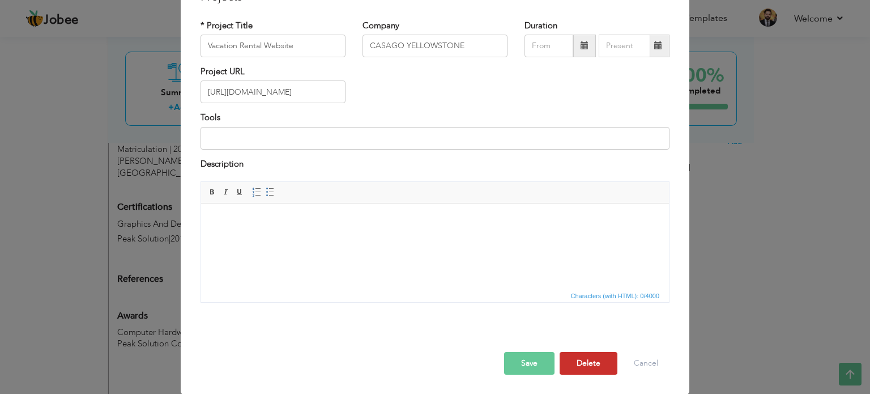
click at [593, 360] on button "Delete" at bounding box center [589, 363] width 58 height 23
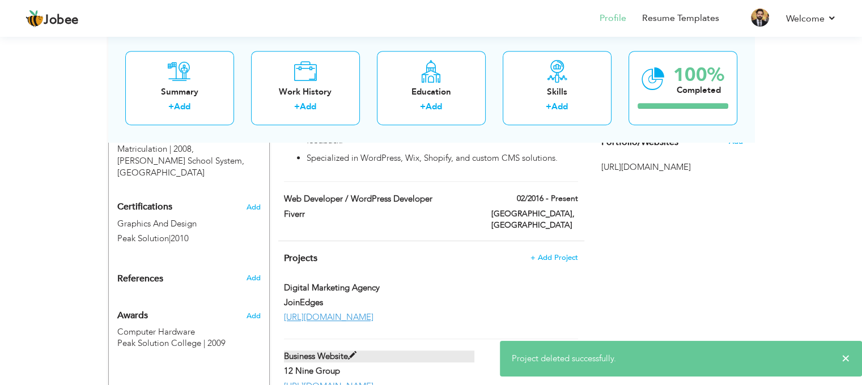
click at [355, 352] on span at bounding box center [352, 356] width 8 height 8
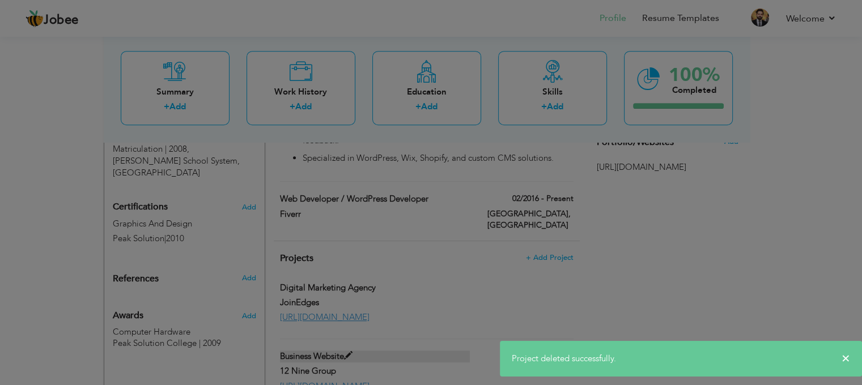
type input "Business Website"
type input "12 Nine Group"
type input "https://12ninegroup.com/"
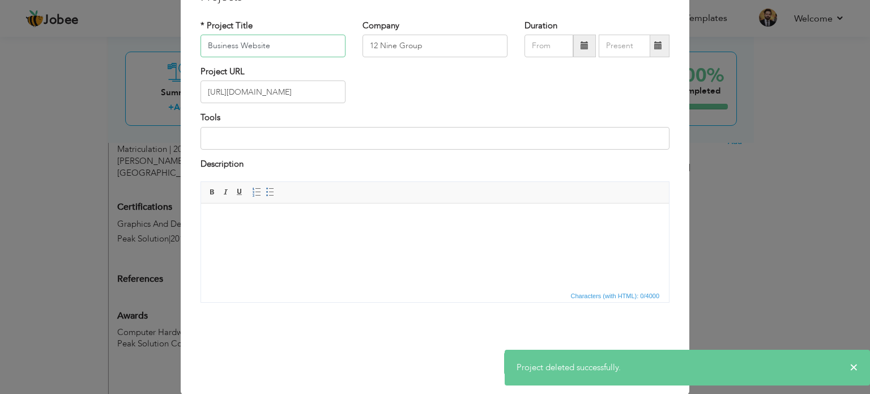
scroll to position [62, 0]
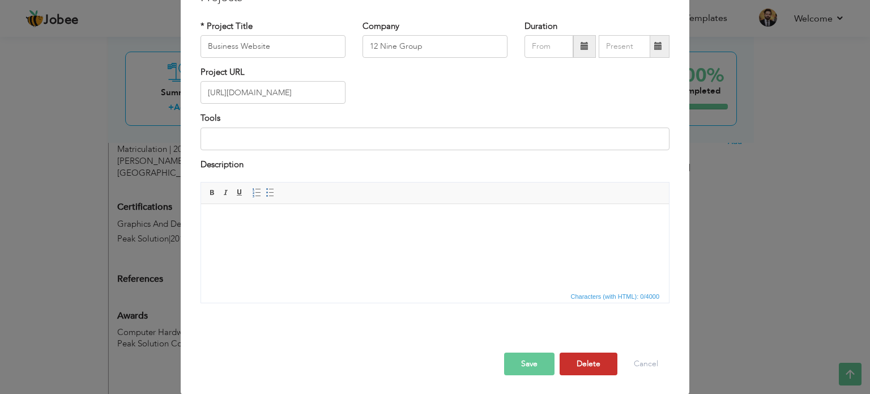
click at [595, 361] on button "Delete" at bounding box center [589, 363] width 58 height 23
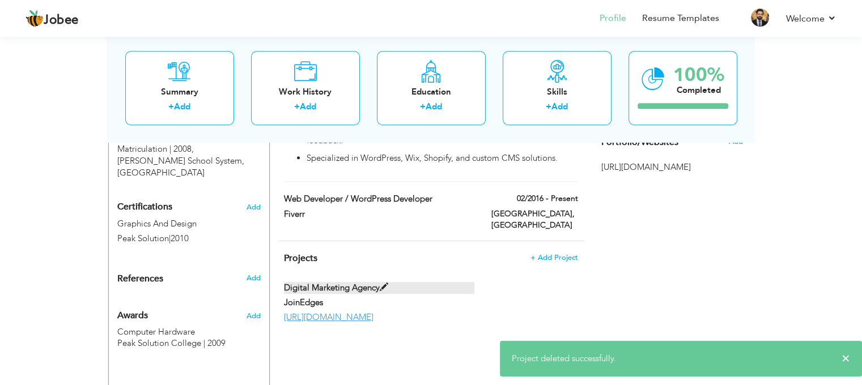
click at [385, 283] on span at bounding box center [384, 287] width 8 height 8
type input "Digital Marketing Agency"
type input "JoinEdges"
type input "[URL][DOMAIN_NAME]"
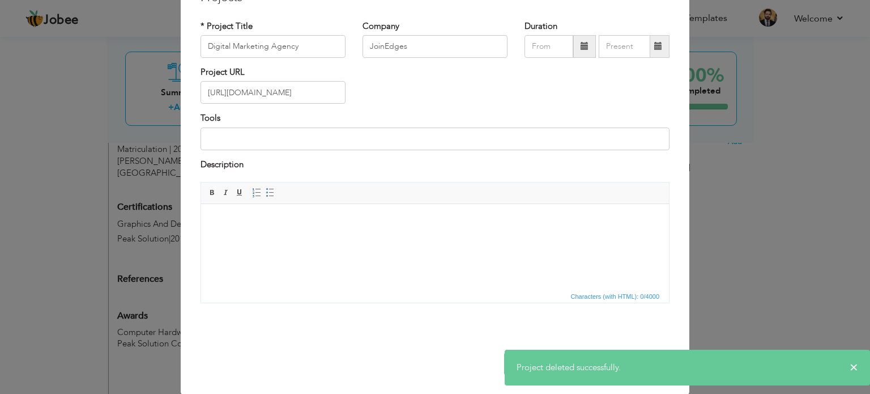
scroll to position [0, 0]
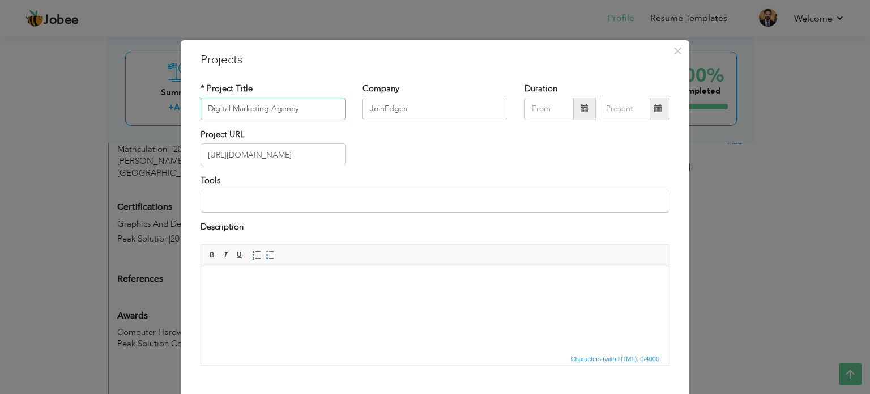
click at [204, 110] on input "Digital Marketing Agency" at bounding box center [273, 108] width 145 height 23
click at [406, 109] on input "JoinEdges" at bounding box center [435, 108] width 145 height 23
type input "JoinEdges (OWNER)"
click at [308, 210] on input at bounding box center [435, 201] width 469 height 23
type input "W"
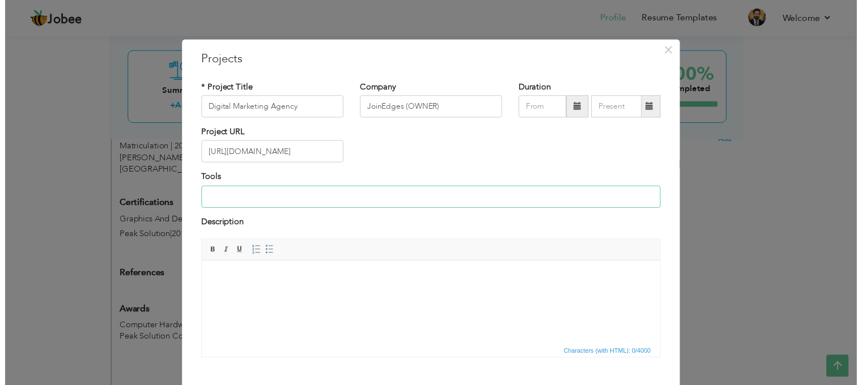
scroll to position [63, 0]
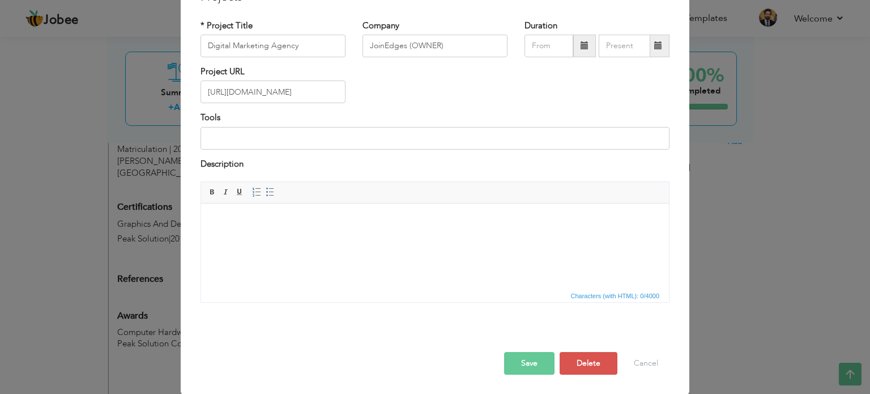
click at [529, 364] on button "Save" at bounding box center [529, 363] width 50 height 23
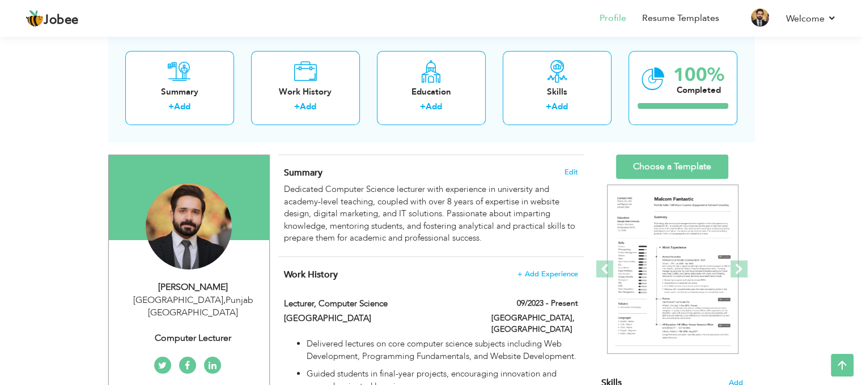
scroll to position [0, 0]
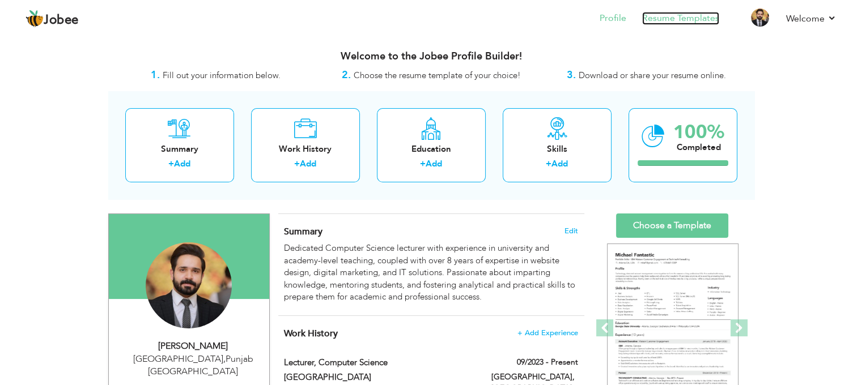
click at [712, 20] on link "Resume Templates" at bounding box center [680, 18] width 77 height 13
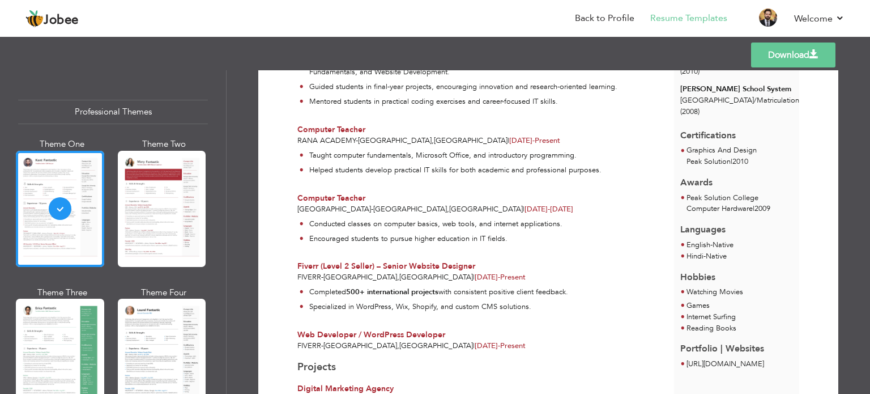
scroll to position [376, 0]
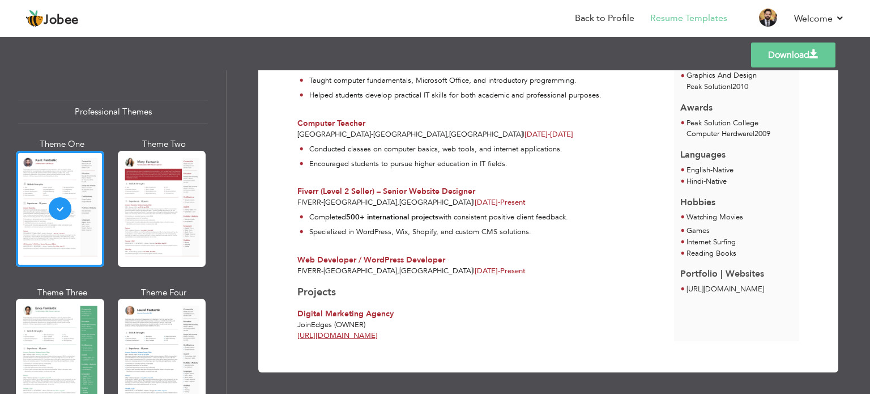
click at [776, 56] on link "Download" at bounding box center [793, 54] width 84 height 25
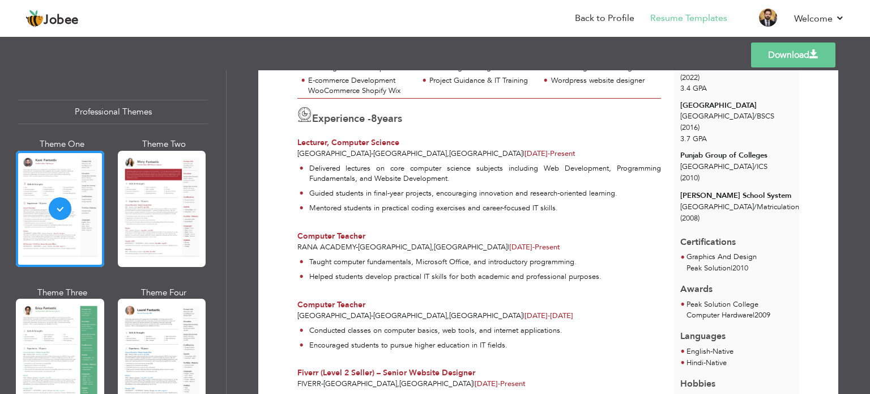
scroll to position [195, 0]
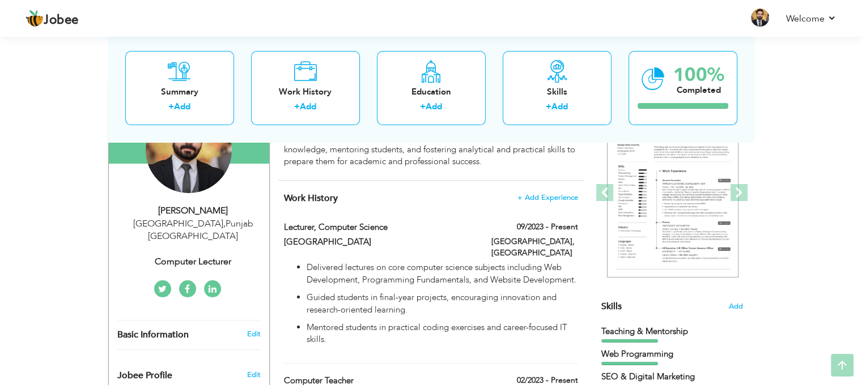
scroll to position [147, 0]
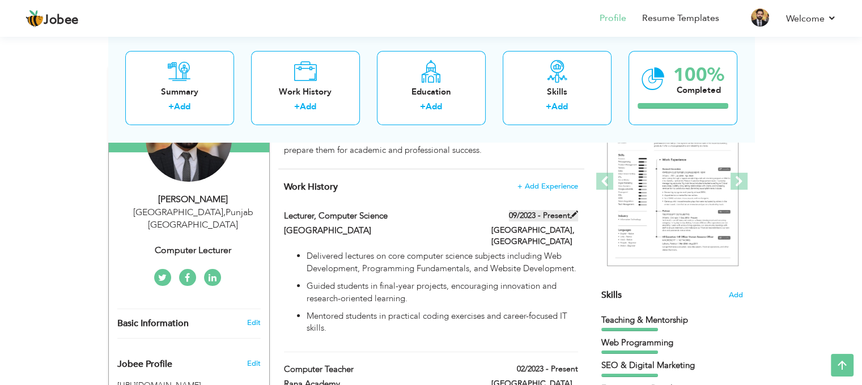
click at [542, 218] on label "09/2023 - Present" at bounding box center [543, 215] width 69 height 11
type input "Lecturer, Computer Science"
type input "[GEOGRAPHIC_DATA]"
type input "09/2023"
type input "[GEOGRAPHIC_DATA]"
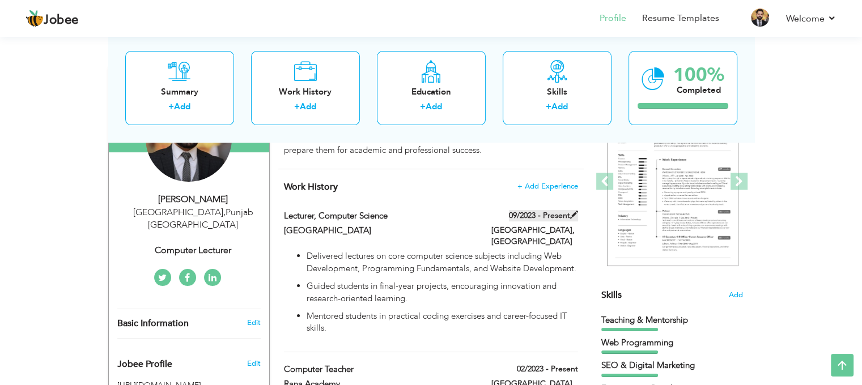
type input "[GEOGRAPHIC_DATA]"
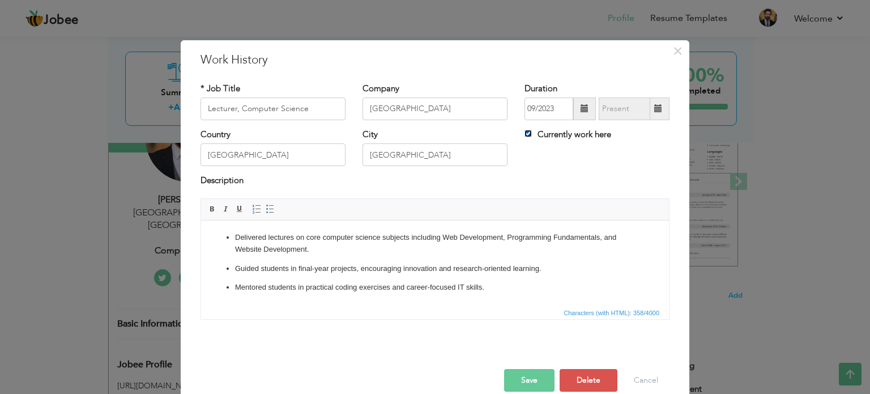
click at [525, 133] on input "Currently work here" at bounding box center [528, 133] width 7 height 7
checkbox input "false"
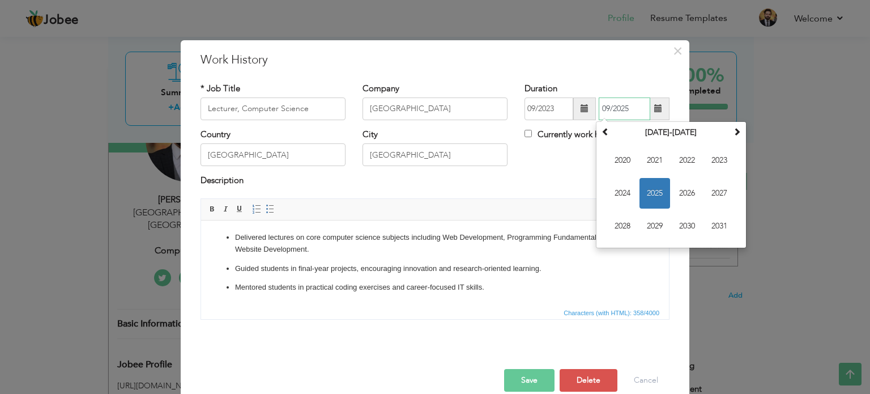
click at [618, 112] on input "09/2025" at bounding box center [625, 108] width 52 height 23
click at [623, 192] on span "2024" at bounding box center [622, 193] width 31 height 31
click at [676, 163] on span "Mar" at bounding box center [687, 160] width 31 height 31
type input "03/2024"
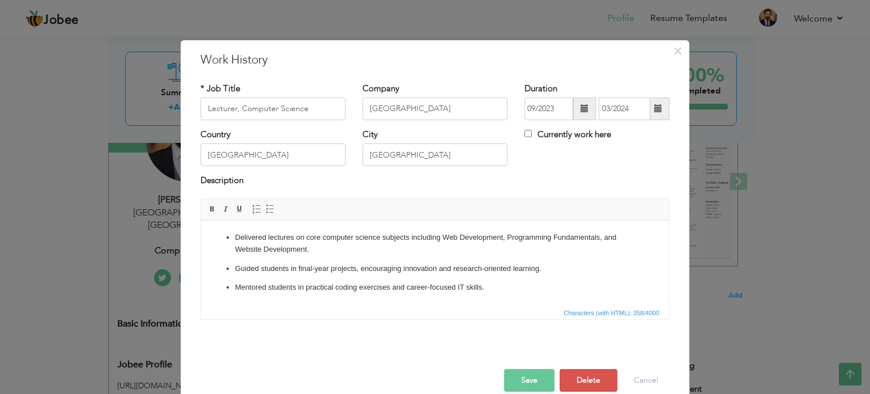
click at [545, 373] on button "Save" at bounding box center [529, 380] width 50 height 23
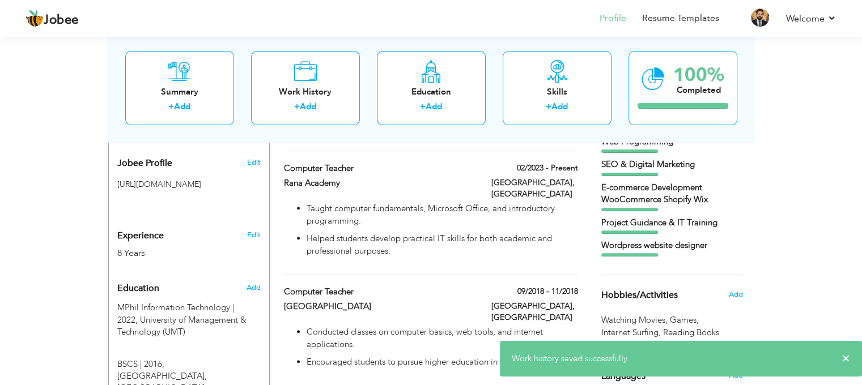
scroll to position [348, 0]
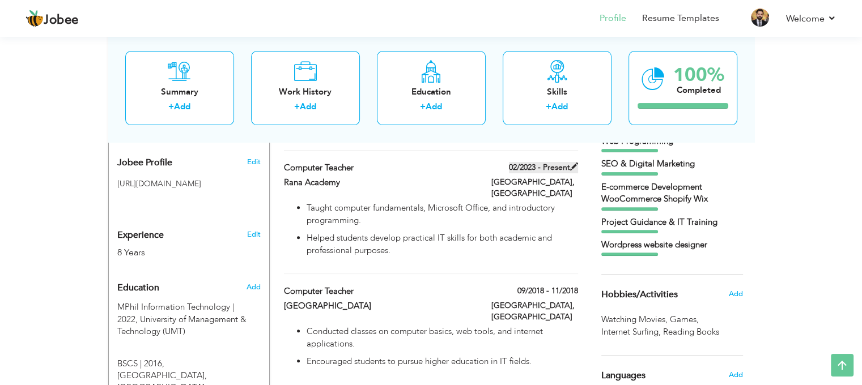
click at [575, 163] on span at bounding box center [574, 167] width 8 height 8
type input "Computer Teacher"
type input "Rana Academy"
type input "02/2023"
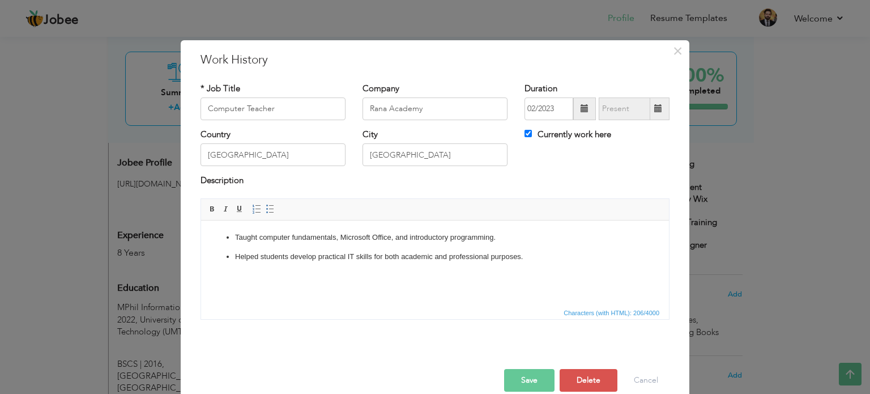
click at [556, 135] on label "Currently work here" at bounding box center [568, 135] width 87 height 12
click at [532, 135] on input "Currently work here" at bounding box center [528, 133] width 7 height 7
checkbox input "false"
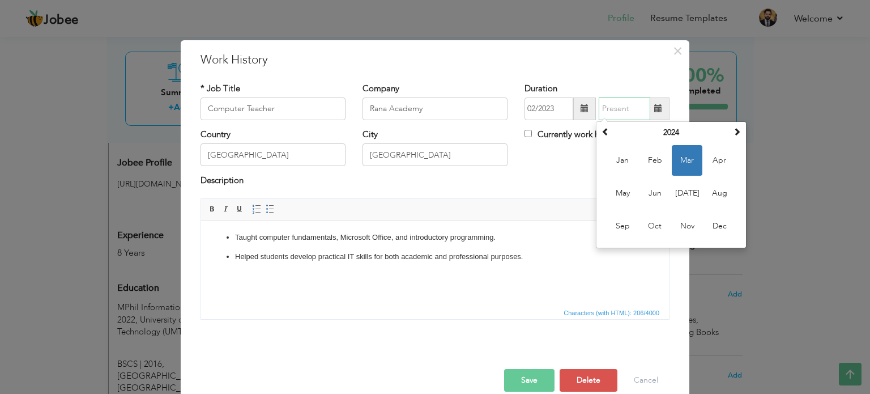
click at [625, 113] on input "text" at bounding box center [625, 108] width 52 height 23
click at [733, 130] on span at bounding box center [737, 131] width 8 height 8
click at [693, 160] on span "Mar" at bounding box center [687, 160] width 31 height 31
type input "03/2025"
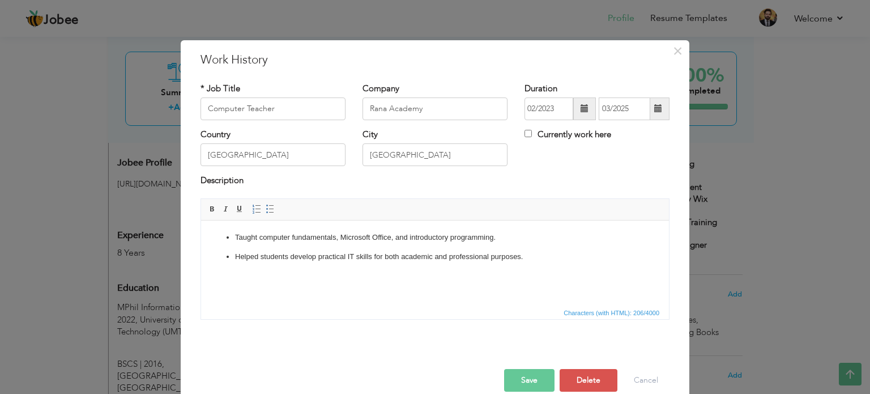
click at [539, 373] on button "Save" at bounding box center [529, 380] width 50 height 23
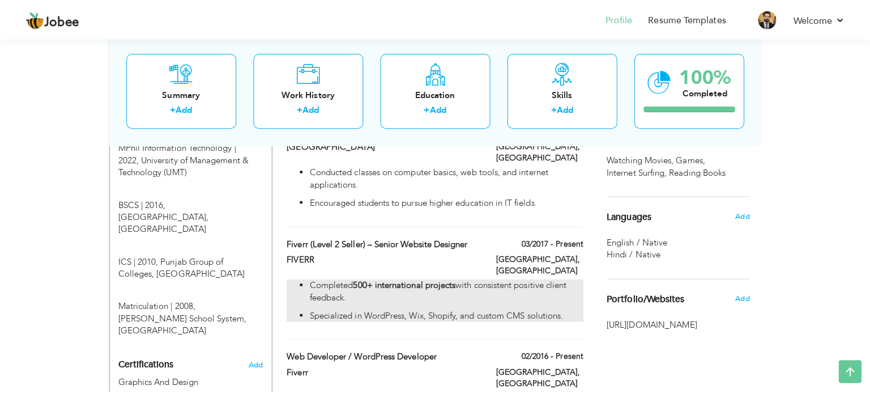
scroll to position [512, 0]
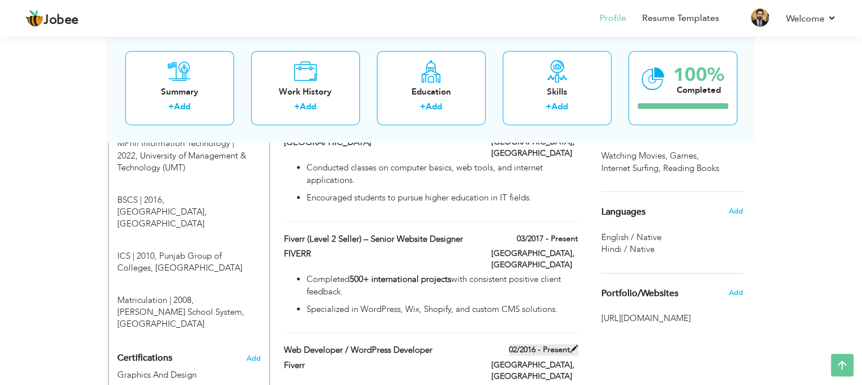
click at [571, 345] on span at bounding box center [574, 349] width 8 height 8
type input "Web Developer / WordPress Developer"
type input "Fiverr"
type input "02/2016"
type input "United Arab Emirates"
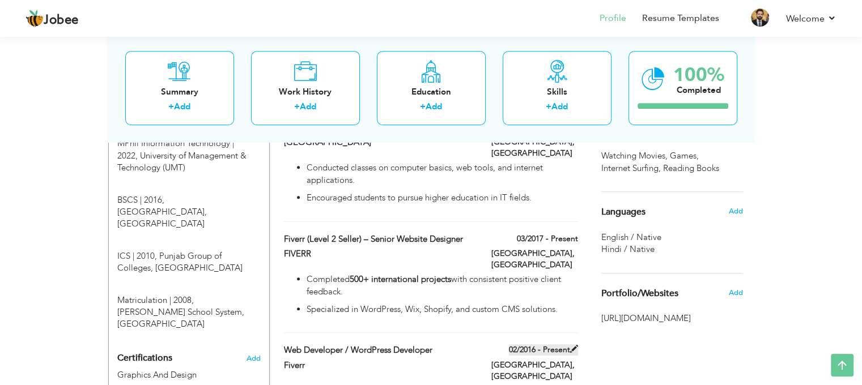
type input "Dubai"
checkbox input "true"
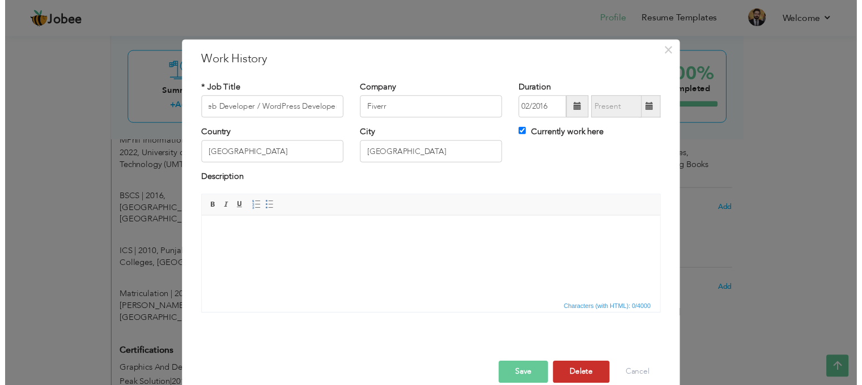
scroll to position [0, 0]
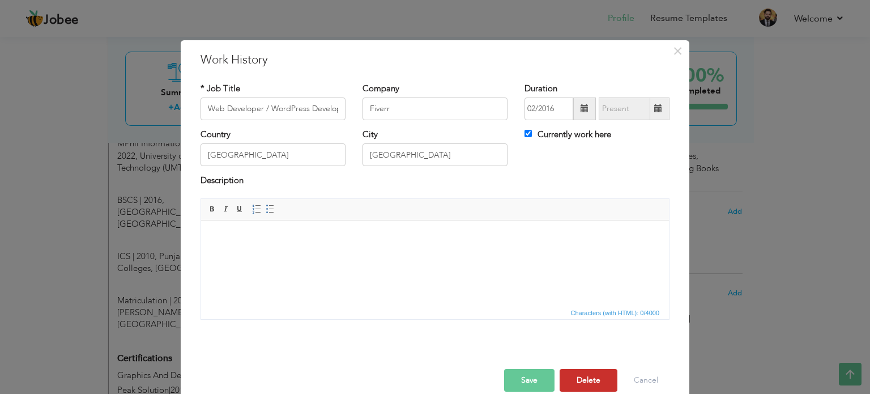
click at [584, 381] on button "Delete" at bounding box center [589, 380] width 58 height 23
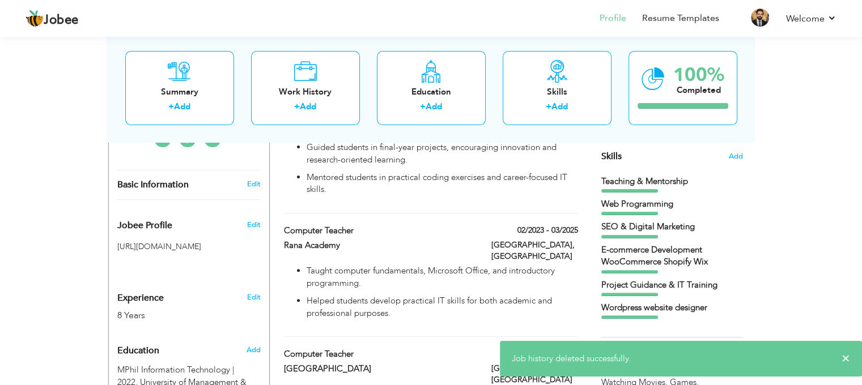
scroll to position [246, 0]
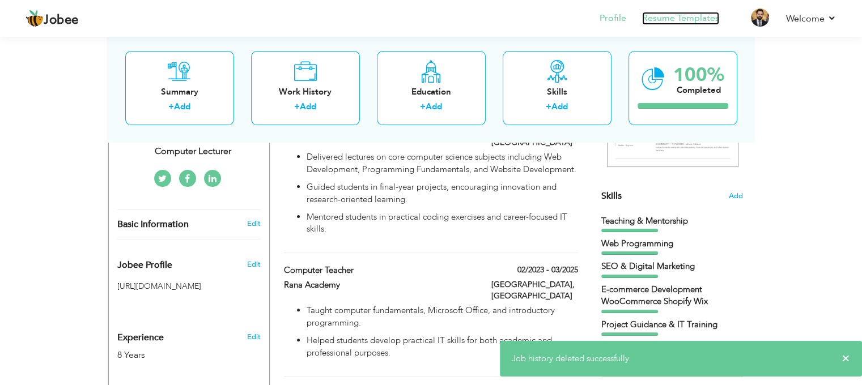
click at [687, 23] on link "Resume Templates" at bounding box center [680, 18] width 77 height 13
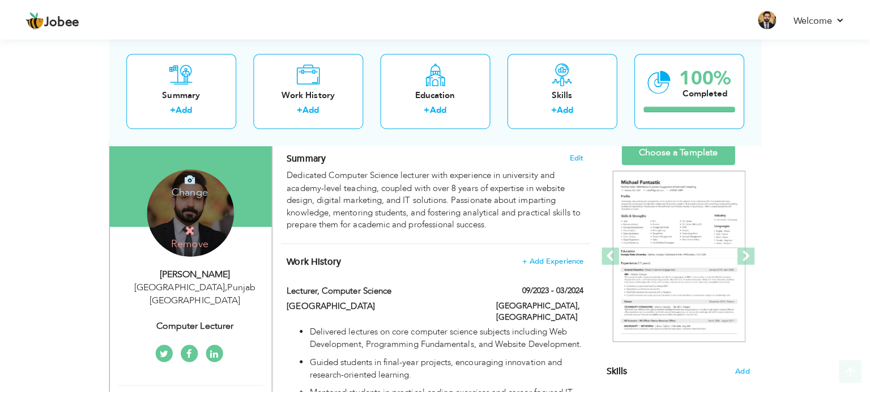
scroll to position [79, 0]
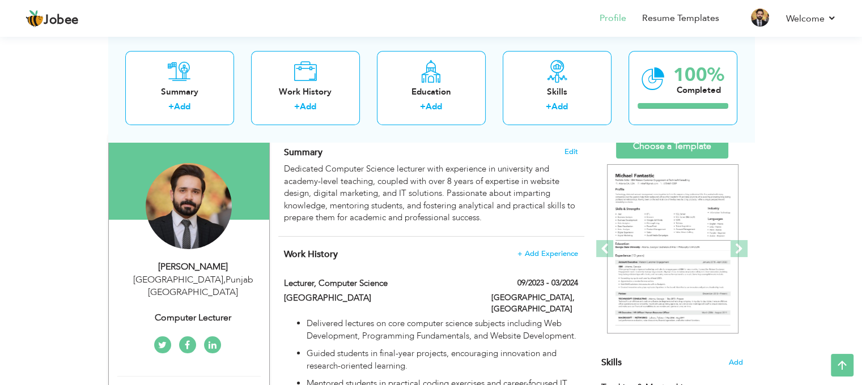
click at [252, 385] on link "Edit" at bounding box center [253, 390] width 14 height 10
select select "number:166"
select select "number:10"
type input "Computer Lecturer"
type input "[URL][DOMAIN_NAME]"
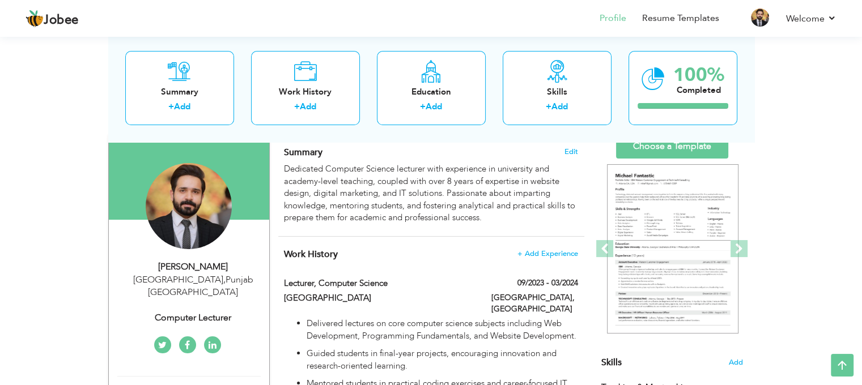
type input "[URL][DOMAIN_NAME]"
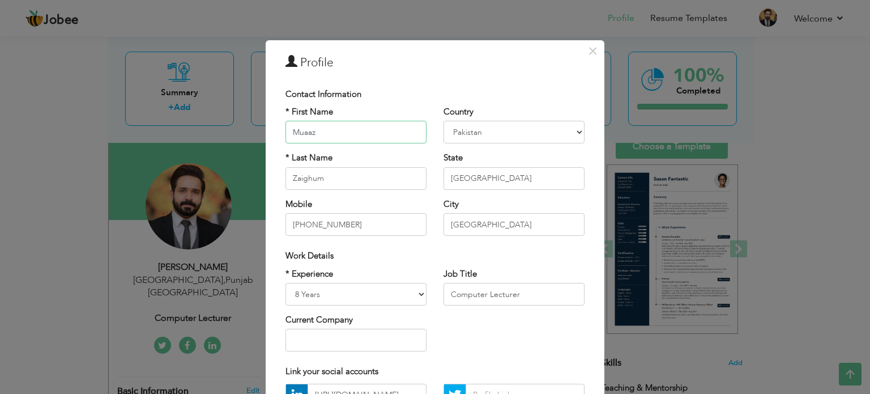
scroll to position [24, 0]
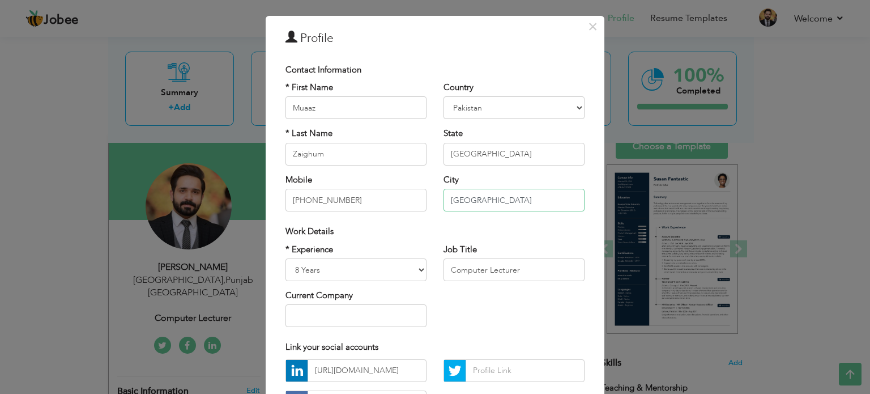
drag, startPoint x: 428, startPoint y: 204, endPoint x: 420, endPoint y: 205, distance: 7.5
click at [420, 205] on div "* First Name Muaaz * Last Name [GEOGRAPHIC_DATA] Mobile [PHONE_NUMBER] Country …" at bounding box center [435, 151] width 316 height 138
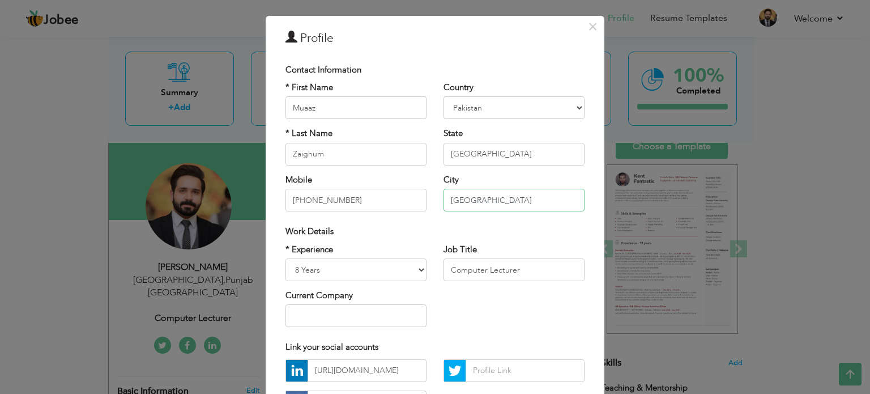
type input "[GEOGRAPHIC_DATA]"
click at [414, 233] on div "Work Details" at bounding box center [435, 231] width 299 height 12
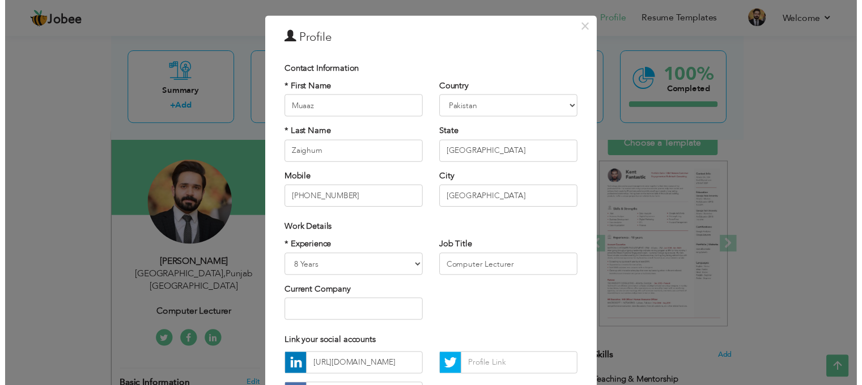
scroll to position [120, 0]
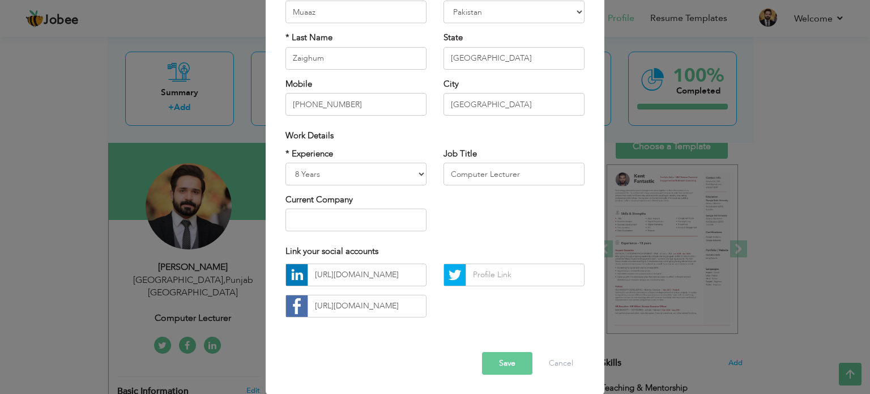
click at [489, 363] on button "Save" at bounding box center [507, 363] width 50 height 23
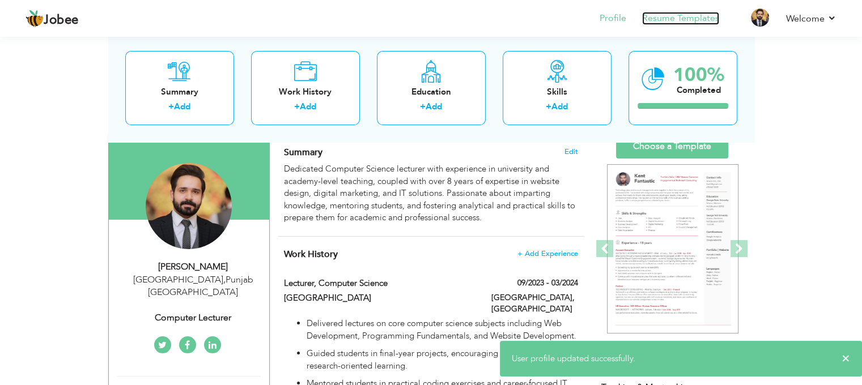
click at [710, 22] on link "Resume Templates" at bounding box center [680, 18] width 77 height 13
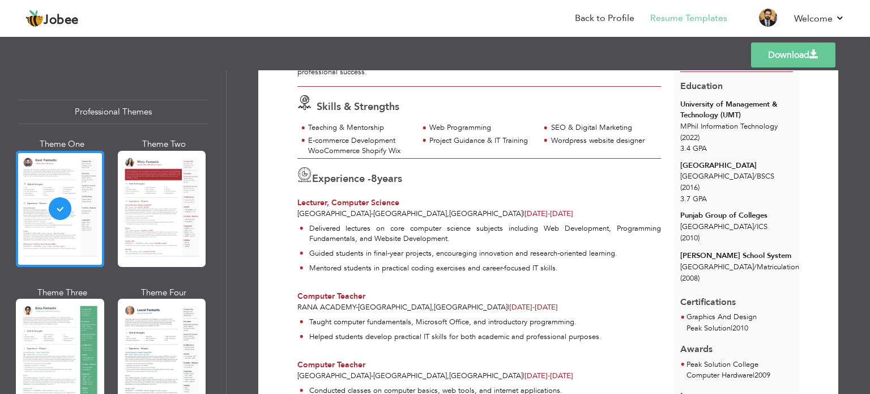
scroll to position [134, 0]
click at [791, 58] on link "Download" at bounding box center [793, 54] width 84 height 25
